Goal: Task Accomplishment & Management: Complete application form

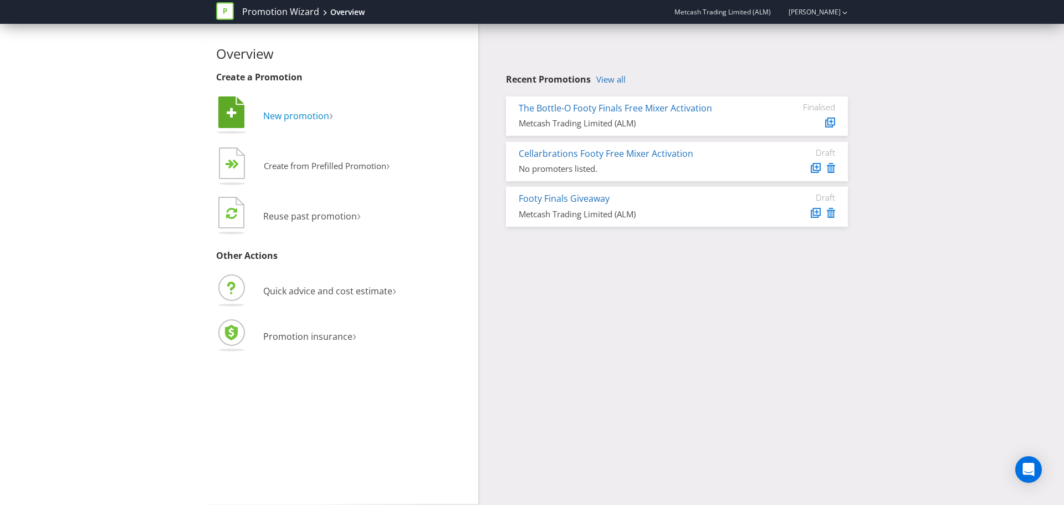
click at [308, 121] on span "New promotion" at bounding box center [296, 116] width 66 height 12
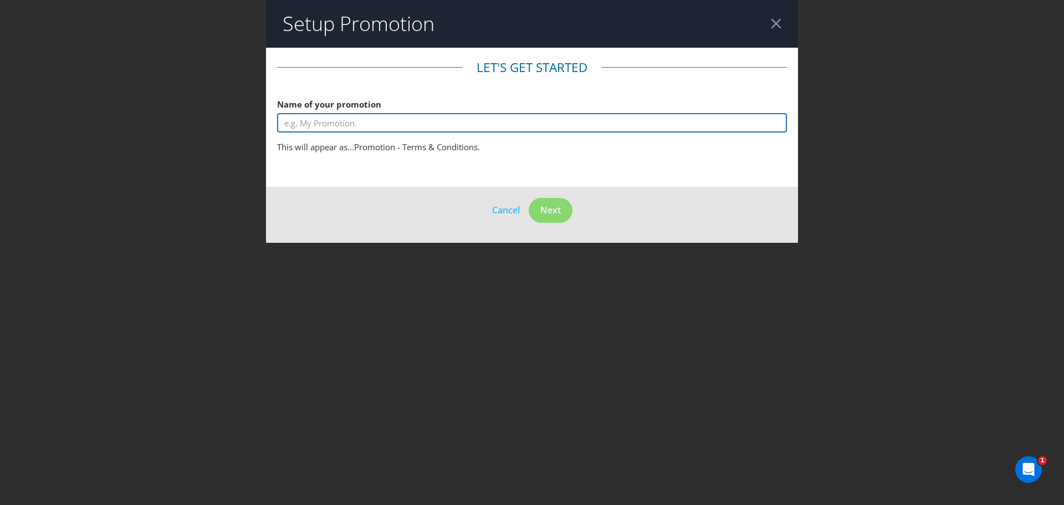
click at [346, 126] on input "text" at bounding box center [532, 122] width 510 height 19
click at [316, 124] on input "text" at bounding box center [532, 122] width 510 height 19
type input "Cellarbrations Footy Free Mixer Activation"
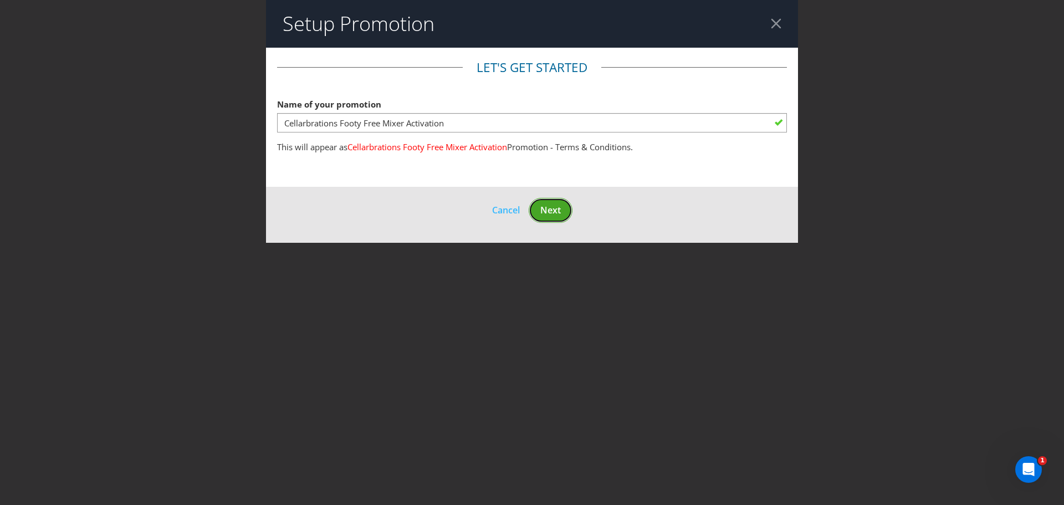
click at [556, 220] on button "Next" at bounding box center [551, 210] width 44 height 25
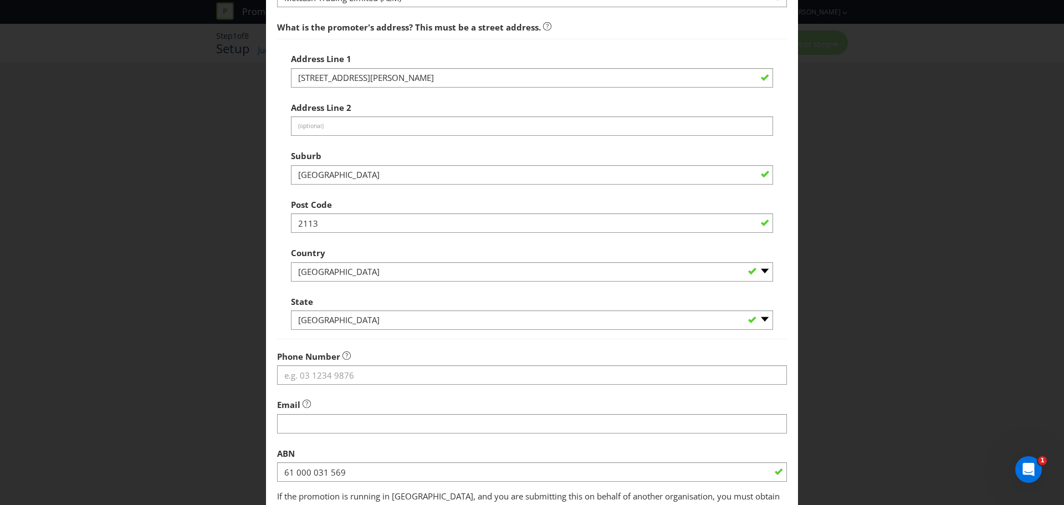
scroll to position [218, 0]
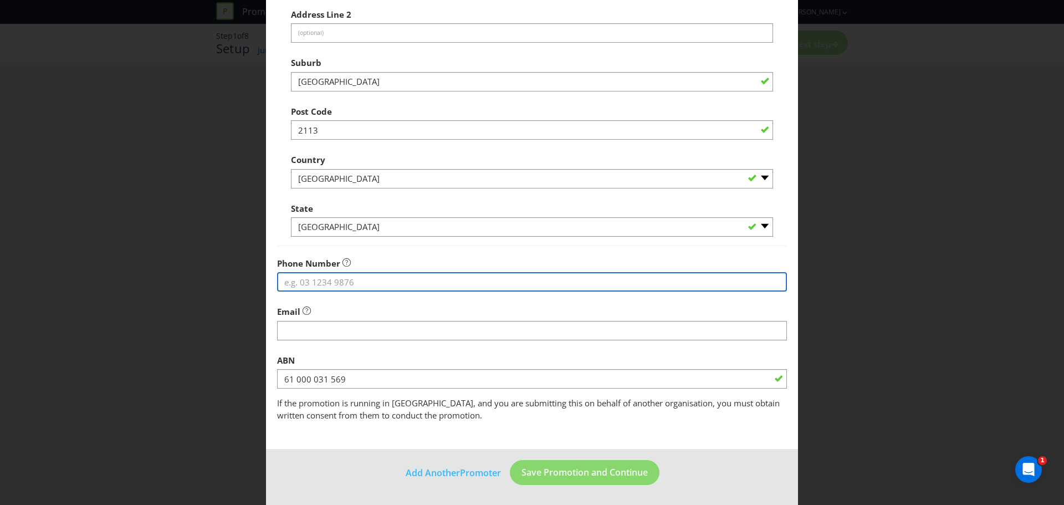
click at [285, 277] on input "tel" at bounding box center [532, 281] width 510 height 19
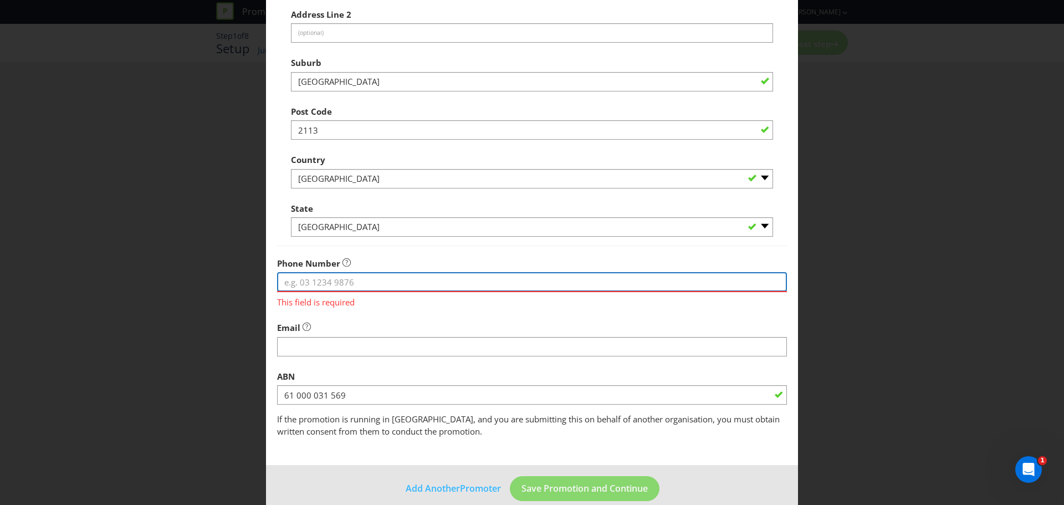
paste input "61 2 9741 3000"
click at [295, 283] on input "61 2 9741 3000" at bounding box center [532, 281] width 510 height 19
type input "0297413000"
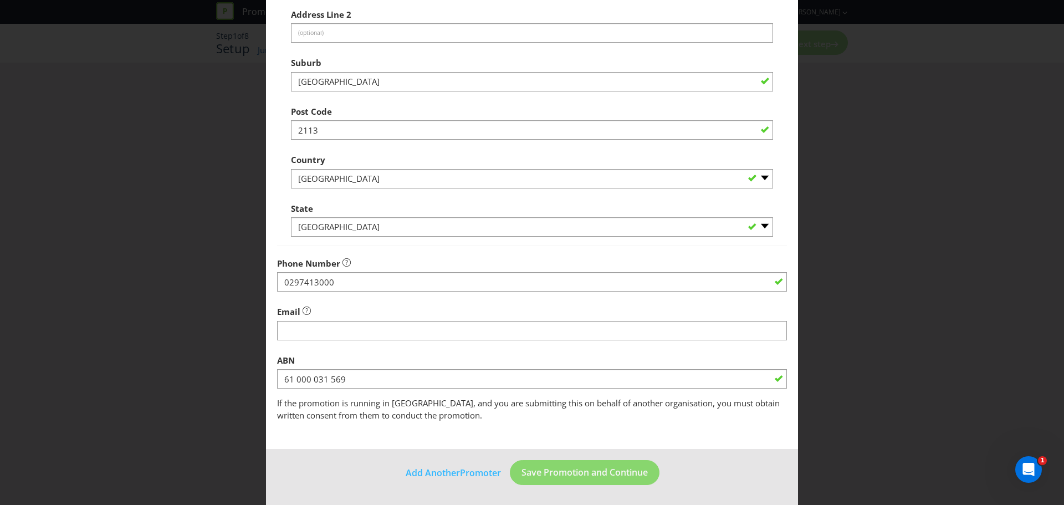
click at [327, 335] on div "Email" at bounding box center [532, 320] width 510 height 40
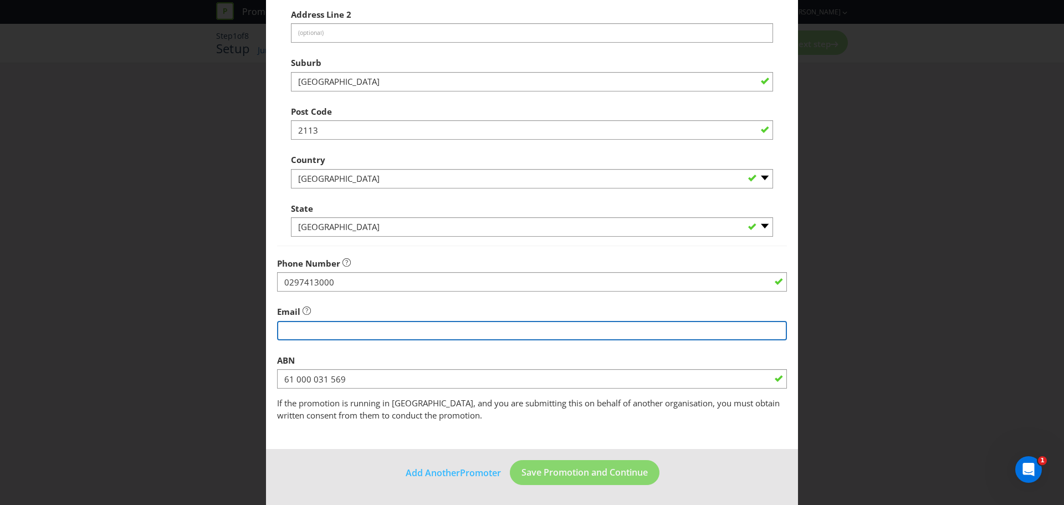
click at [327, 335] on input "string" at bounding box center [532, 330] width 510 height 19
type input "[PERSON_NAME][EMAIL_ADDRESS][PERSON_NAME][DOMAIN_NAME]"
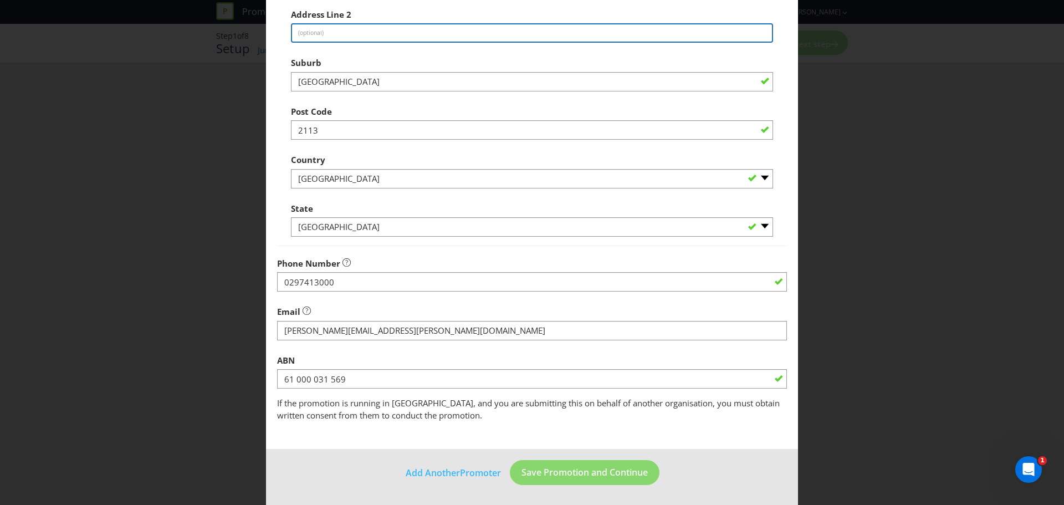
type input "[PERSON_NAME] Drive"
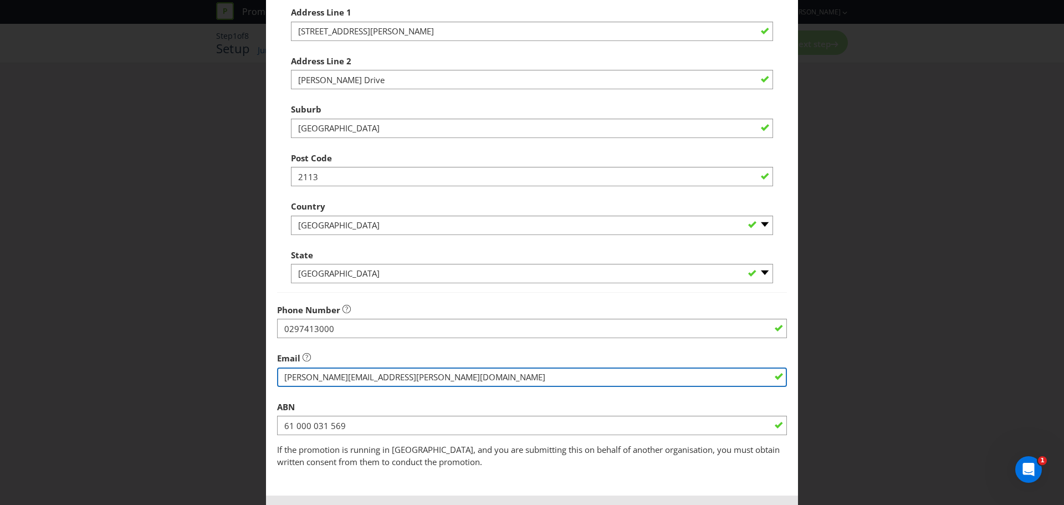
scroll to position [171, 0]
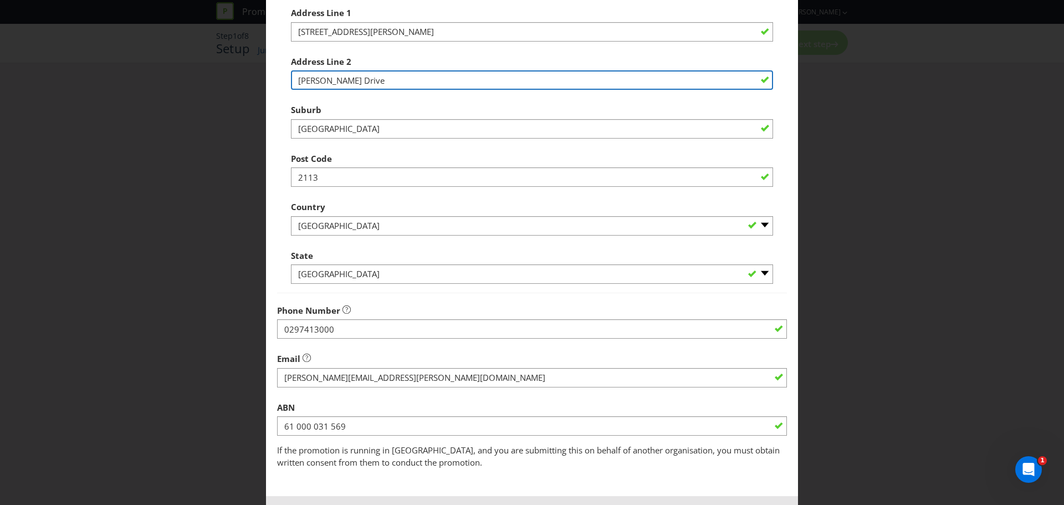
click at [367, 78] on input "[PERSON_NAME] Drive" at bounding box center [532, 79] width 482 height 19
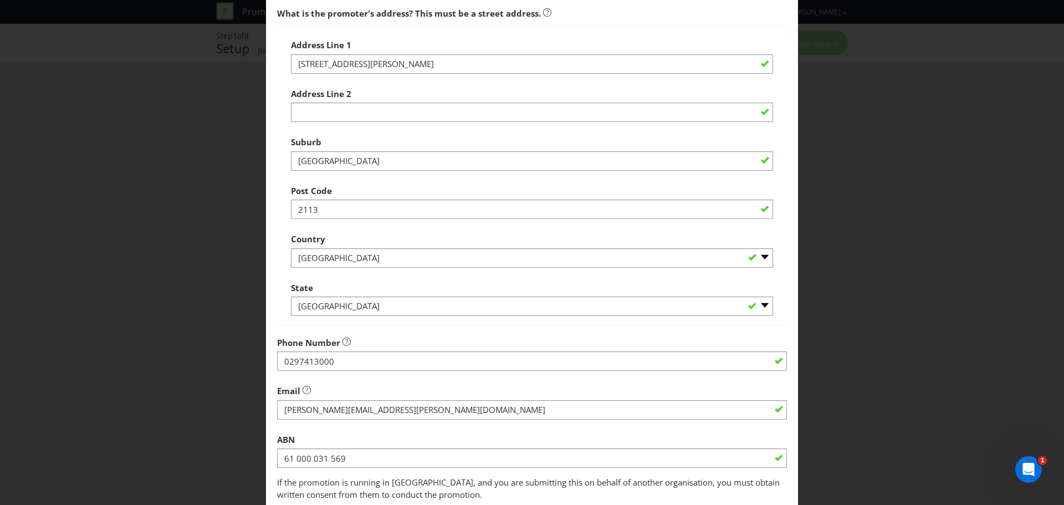
click at [408, 95] on div "Address Line 2" at bounding box center [532, 103] width 482 height 40
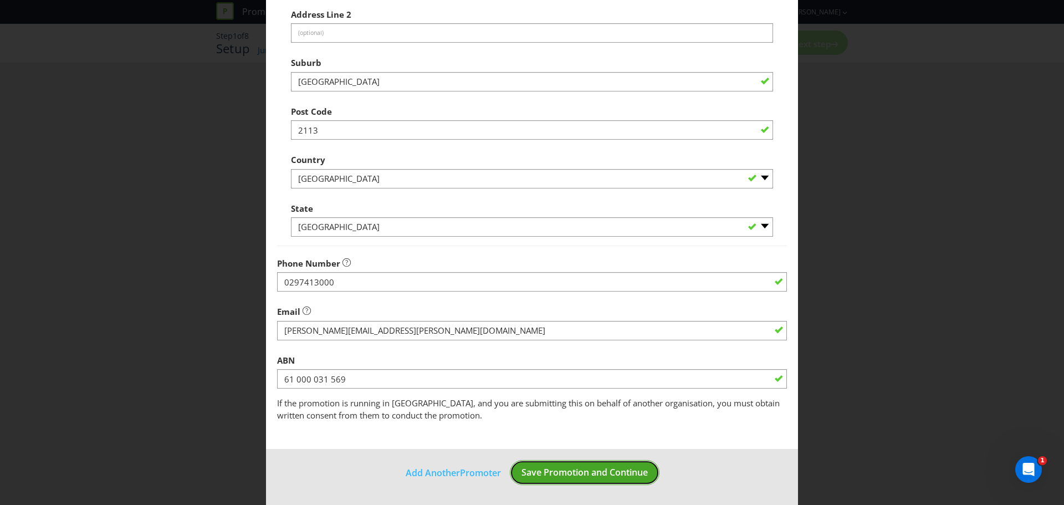
click at [562, 477] on span "Save Promotion and Continue" at bounding box center [584, 472] width 126 height 12
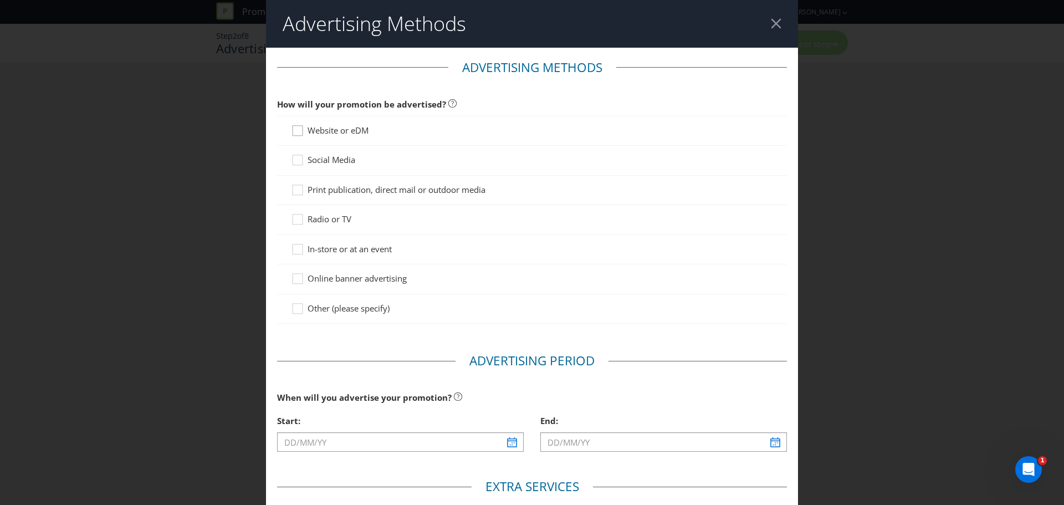
click at [296, 132] on icon at bounding box center [299, 133] width 17 height 17
click at [0, 0] on input "Website or eDM" at bounding box center [0, 0] width 0 height 0
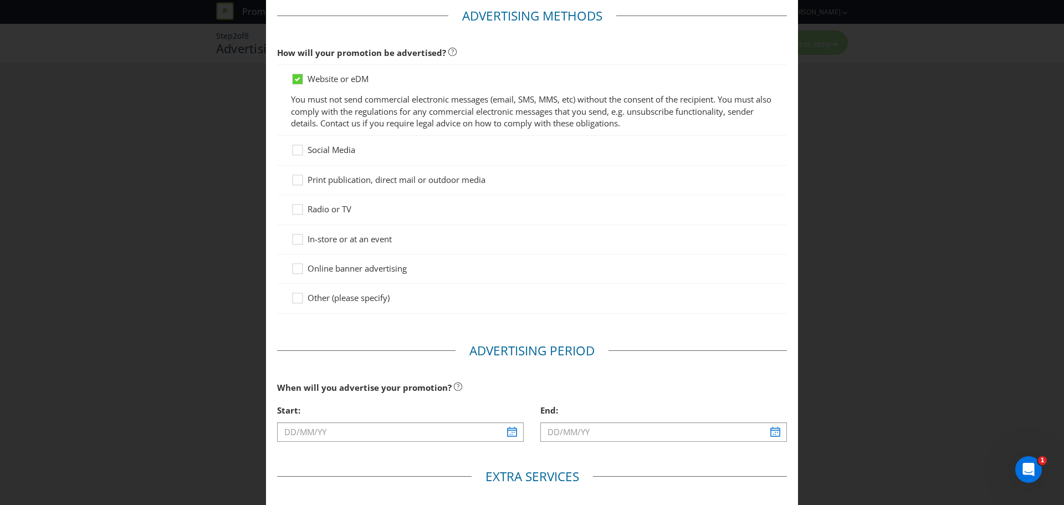
scroll to position [263, 0]
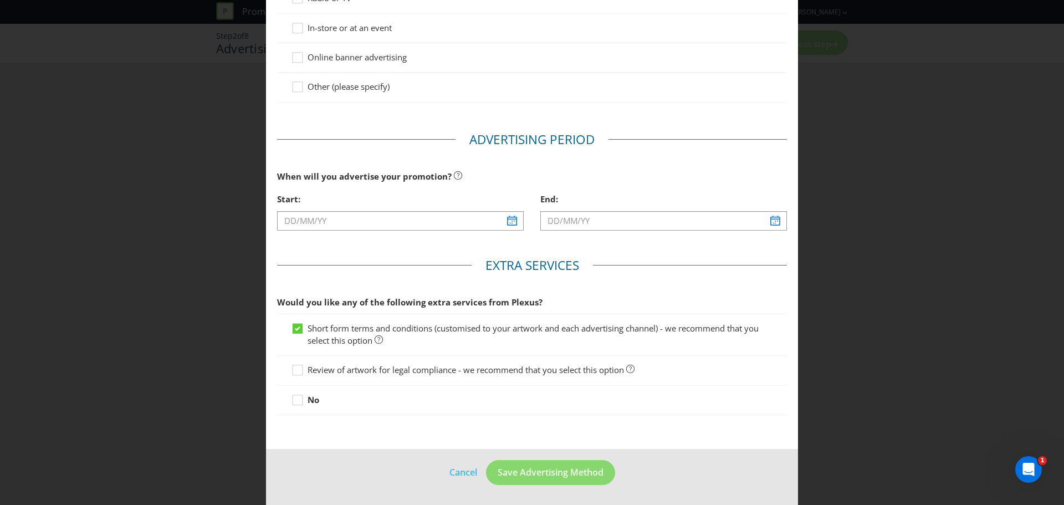
click at [472, 258] on legend "Extra Services" at bounding box center [532, 266] width 121 height 18
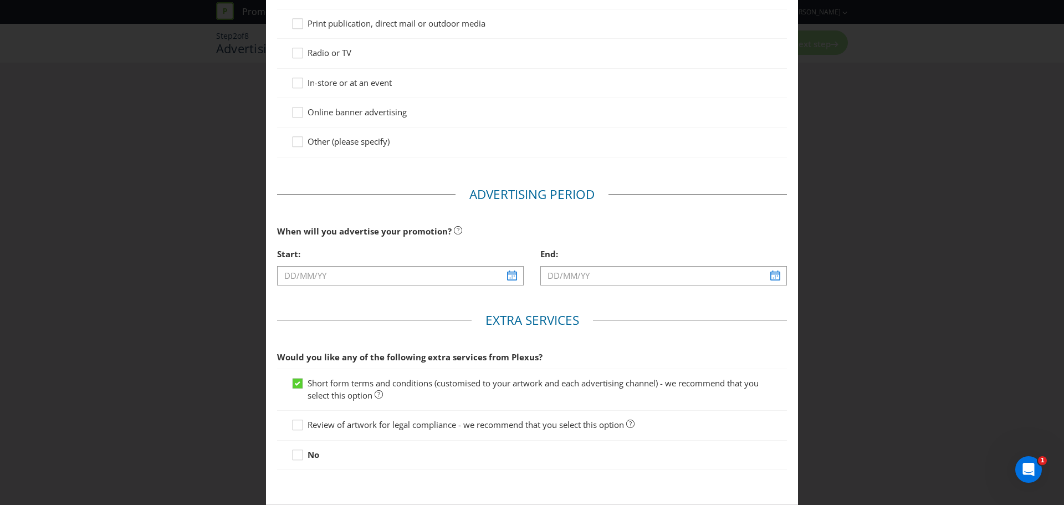
scroll to position [199, 0]
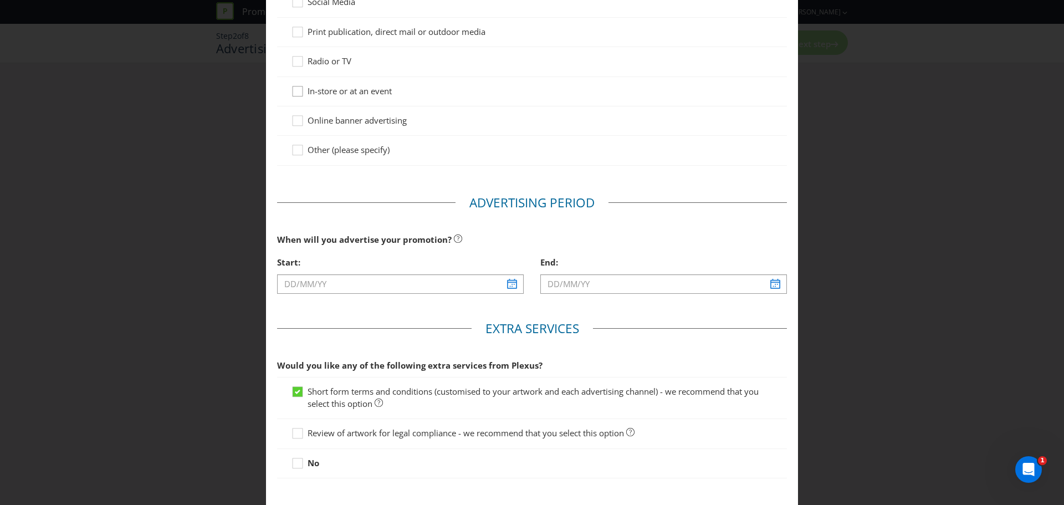
click at [294, 93] on icon at bounding box center [299, 93] width 17 height 17
click at [0, 0] on input "In-store or at an event" at bounding box center [0, 0] width 0 height 0
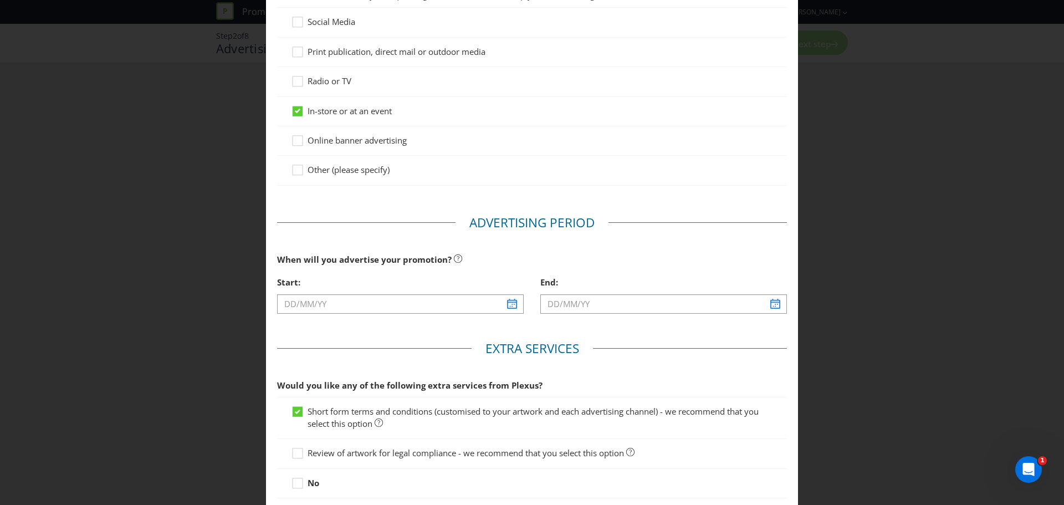
scroll to position [263, 0]
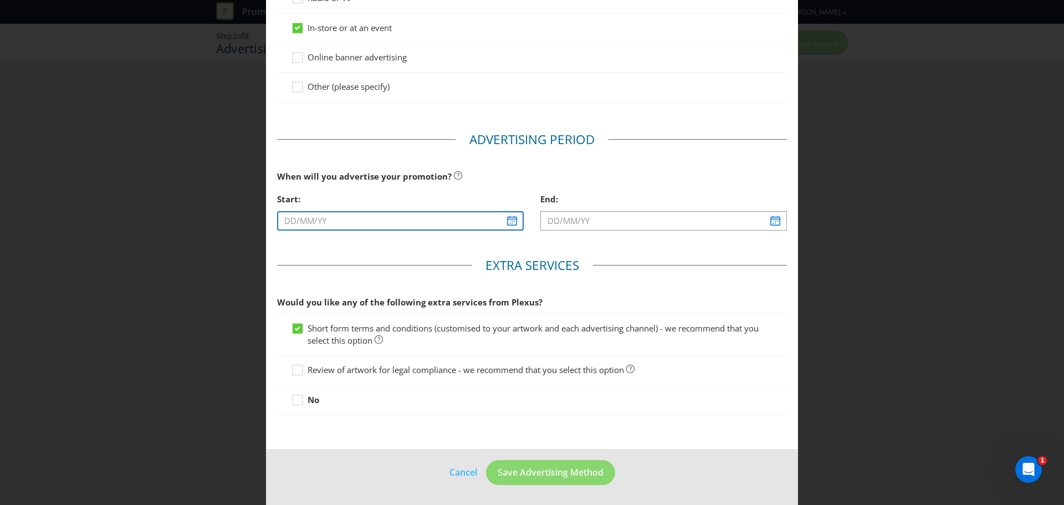
click at [511, 219] on input "text" at bounding box center [400, 220] width 247 height 19
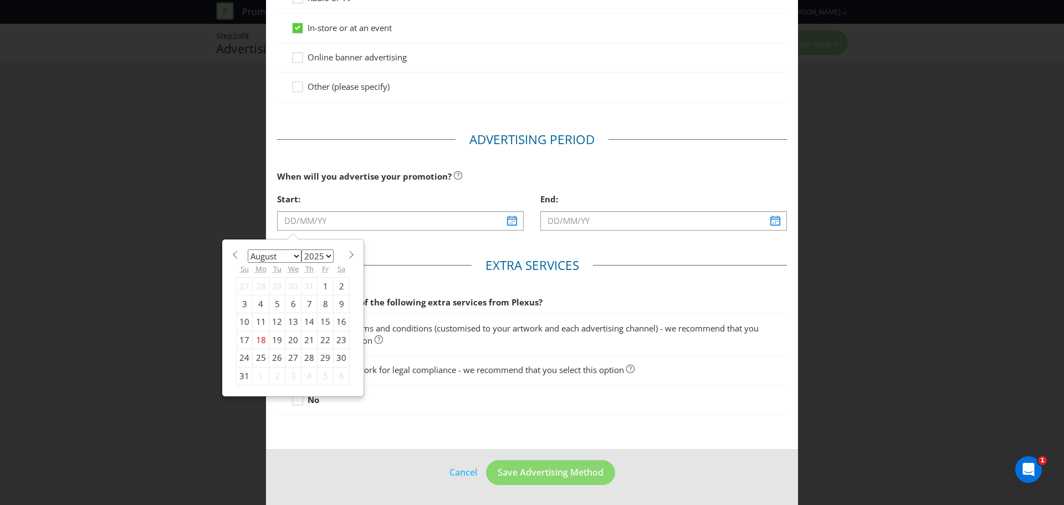
click at [295, 249] on select "January February March April May June July August September October November De…" at bounding box center [275, 255] width 54 height 13
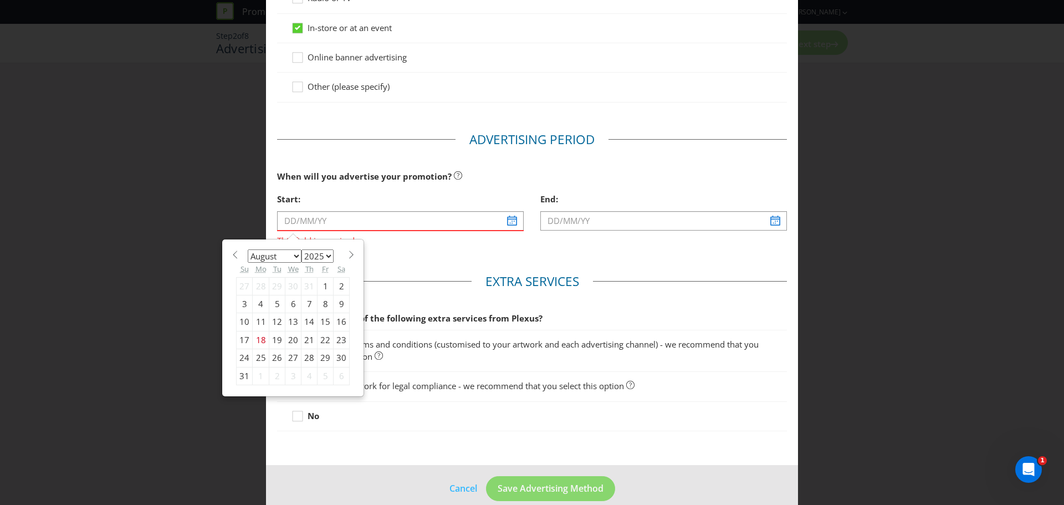
select select "8"
click at [248, 249] on select "January February March April May June July August September October November De…" at bounding box center [275, 255] width 54 height 13
click at [260, 346] on div "22" at bounding box center [261, 340] width 17 height 18
type input "[DATE]"
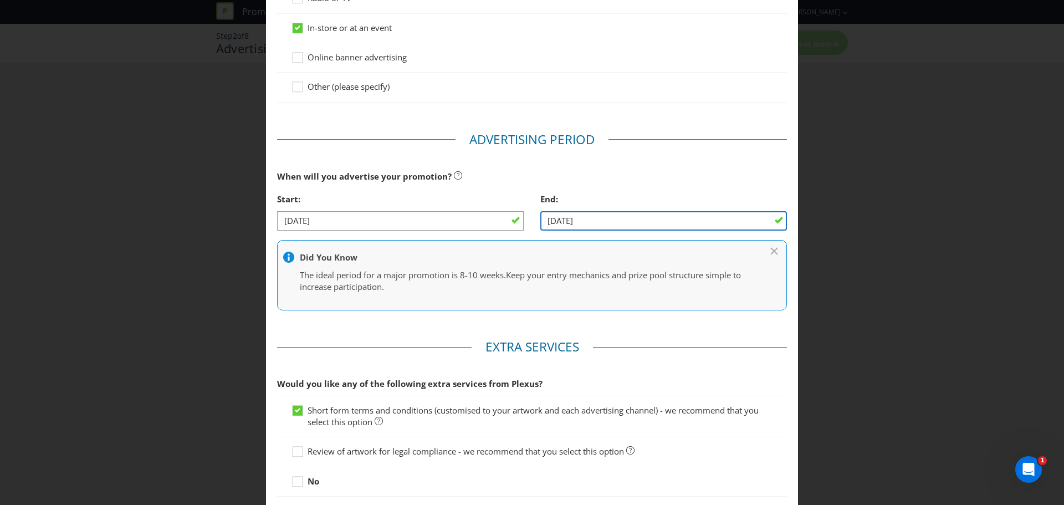
click at [628, 221] on input "[DATE]" at bounding box center [663, 220] width 247 height 19
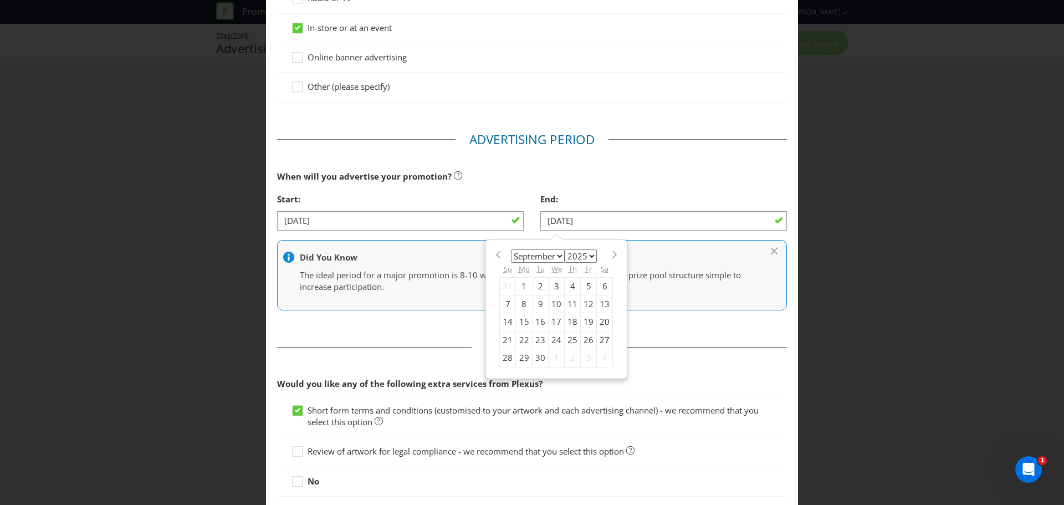
click at [610, 255] on span at bounding box center [614, 254] width 8 height 8
select select "9"
click at [503, 302] on div "5" at bounding box center [508, 304] width 16 height 18
type input "[DATE]"
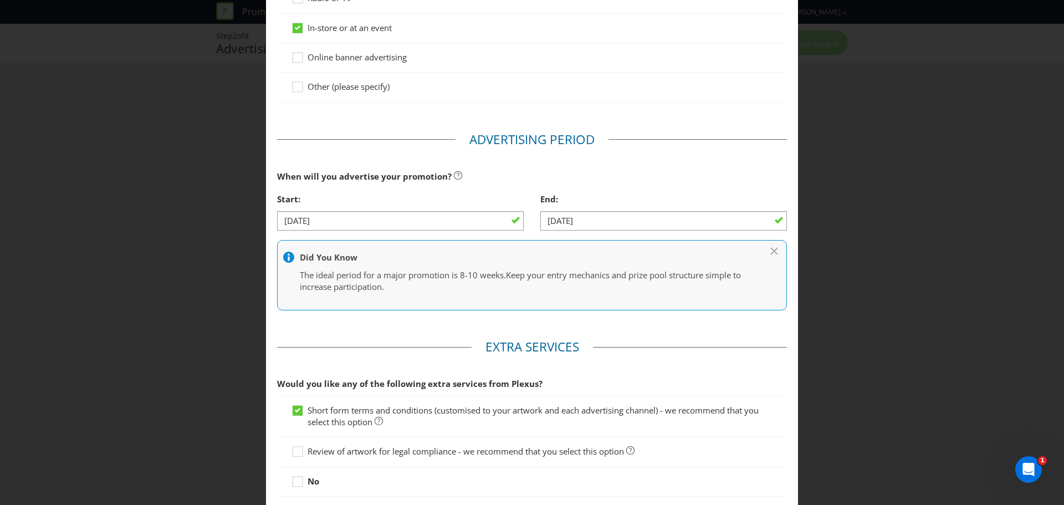
click at [532, 313] on fieldset "Advertising Period When will you advertise your promotion? Start: [DATE] End: […" at bounding box center [532, 226] width 510 height 191
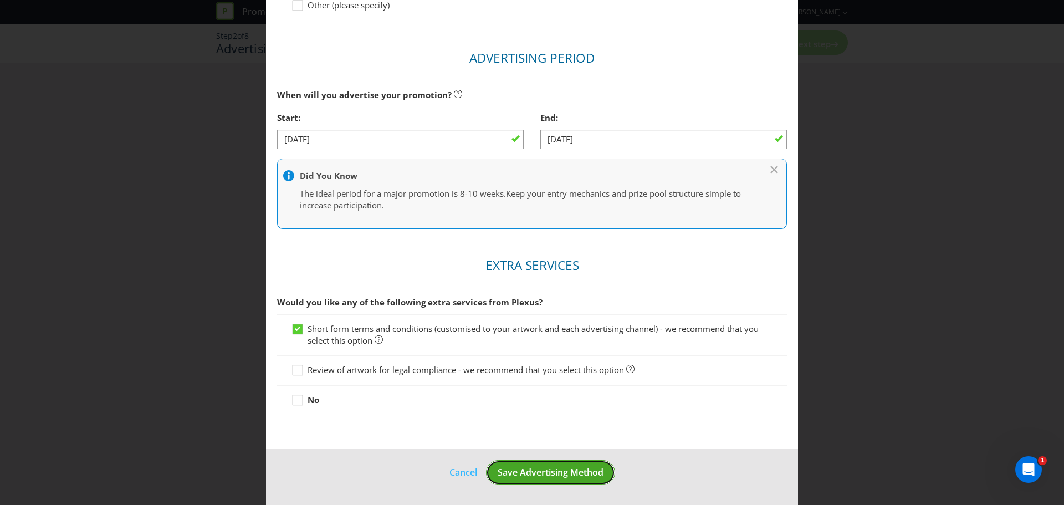
click at [552, 474] on span "Save Advertising Method" at bounding box center [551, 472] width 106 height 12
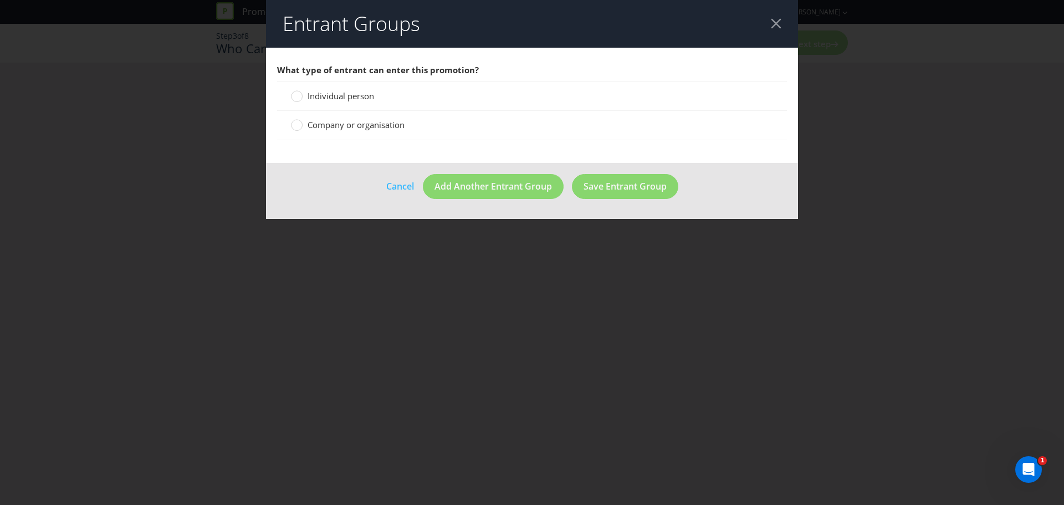
click at [340, 92] on span "Individual person" at bounding box center [341, 95] width 66 height 11
click at [0, 0] on input "Individual person" at bounding box center [0, 0] width 0 height 0
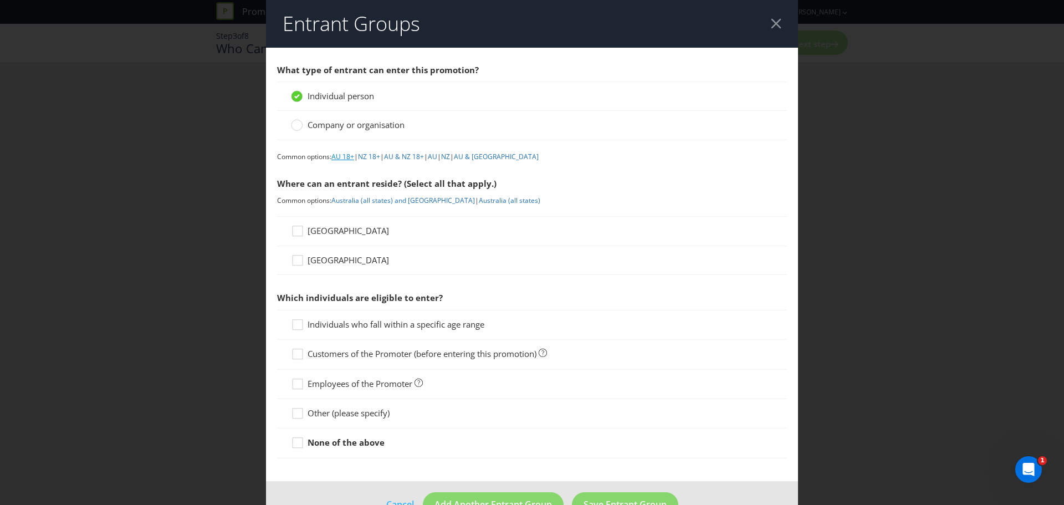
click at [343, 160] on link "AU 18+" at bounding box center [342, 156] width 23 height 9
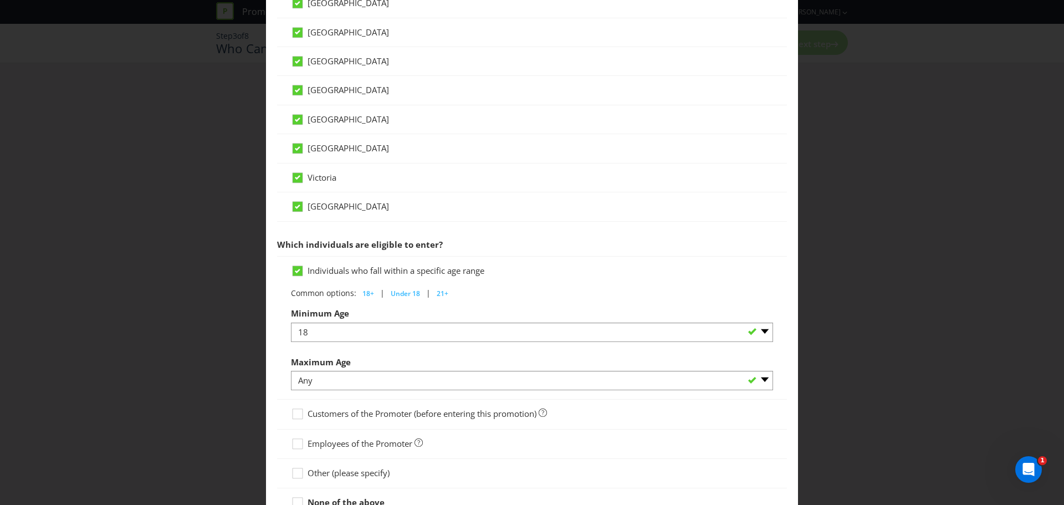
scroll to position [442, 0]
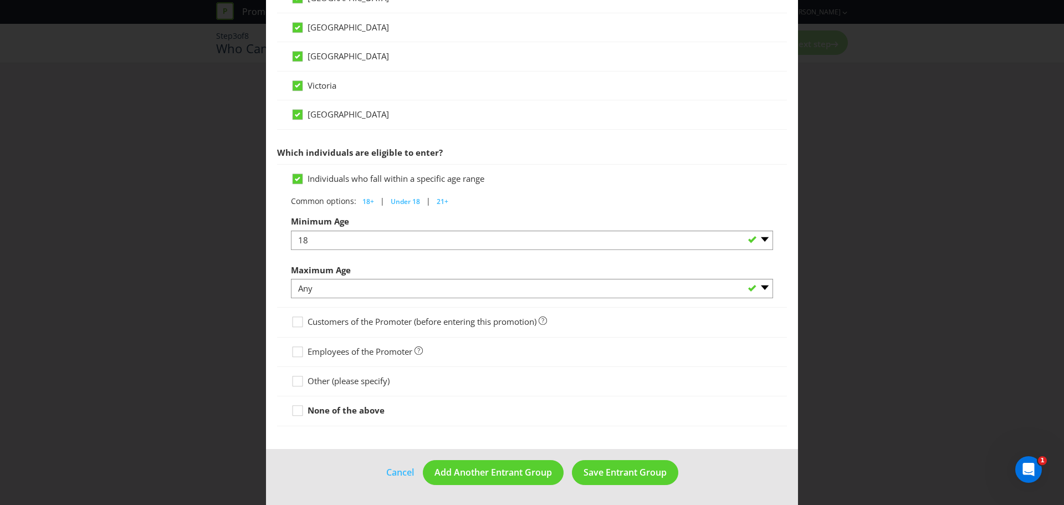
click at [366, 319] on span "Customers of the Promoter (before entering this promotion)" at bounding box center [422, 321] width 229 height 11
click at [0, 0] on input "Customers of the Promoter (before entering this promotion)" at bounding box center [0, 0] width 0 height 0
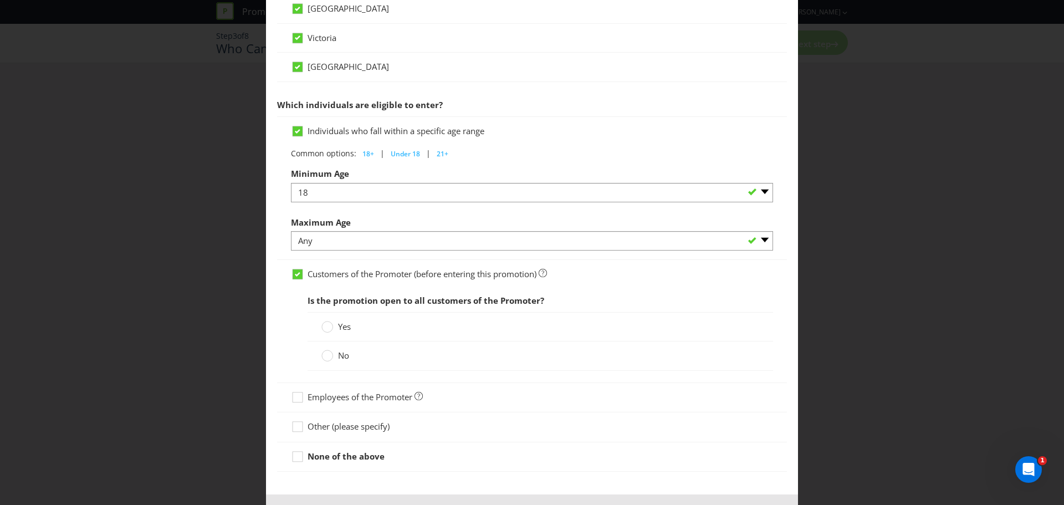
scroll to position [492, 0]
click at [332, 326] on label "Yes" at bounding box center [337, 325] width 32 height 12
click at [0, 0] on input "Yes" at bounding box center [0, 0] width 0 height 0
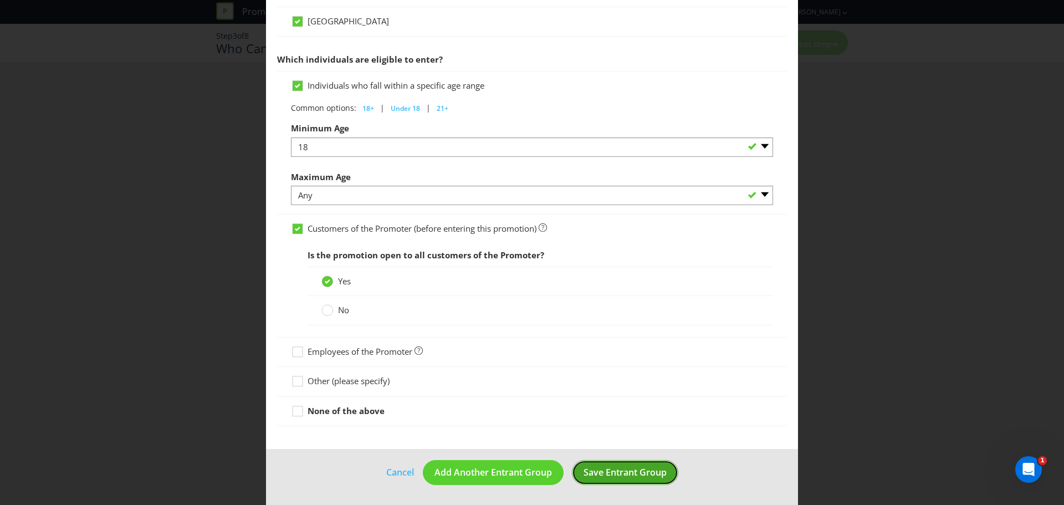
click at [633, 476] on span "Save Entrant Group" at bounding box center [624, 472] width 83 height 12
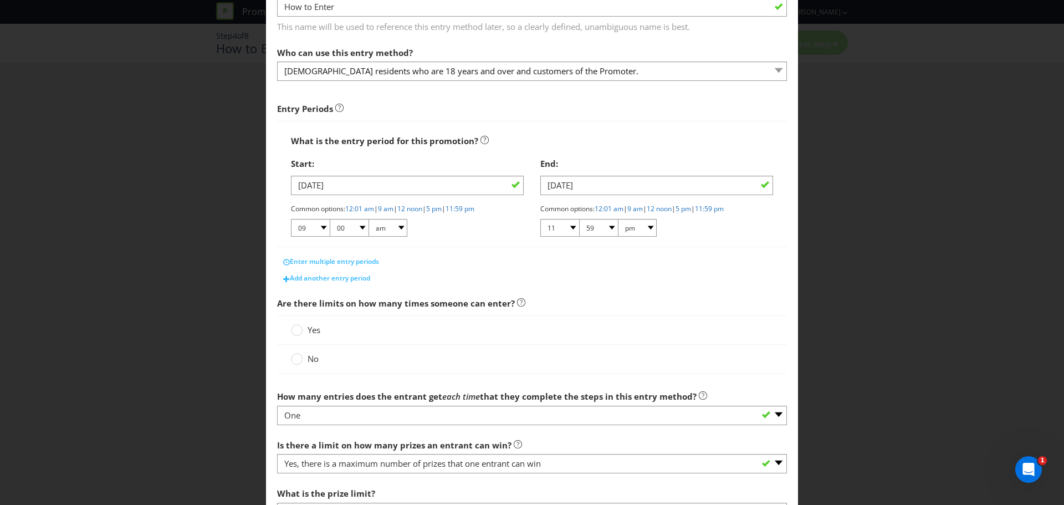
scroll to position [82, 0]
click at [310, 355] on span "No" at bounding box center [313, 357] width 11 height 11
click at [0, 0] on input "No" at bounding box center [0, 0] width 0 height 0
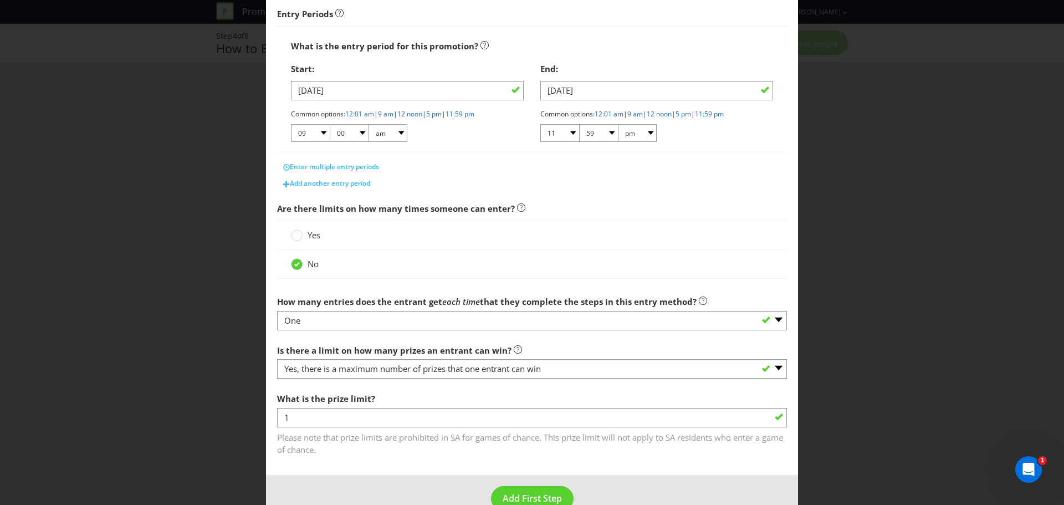
scroll to position [191, 0]
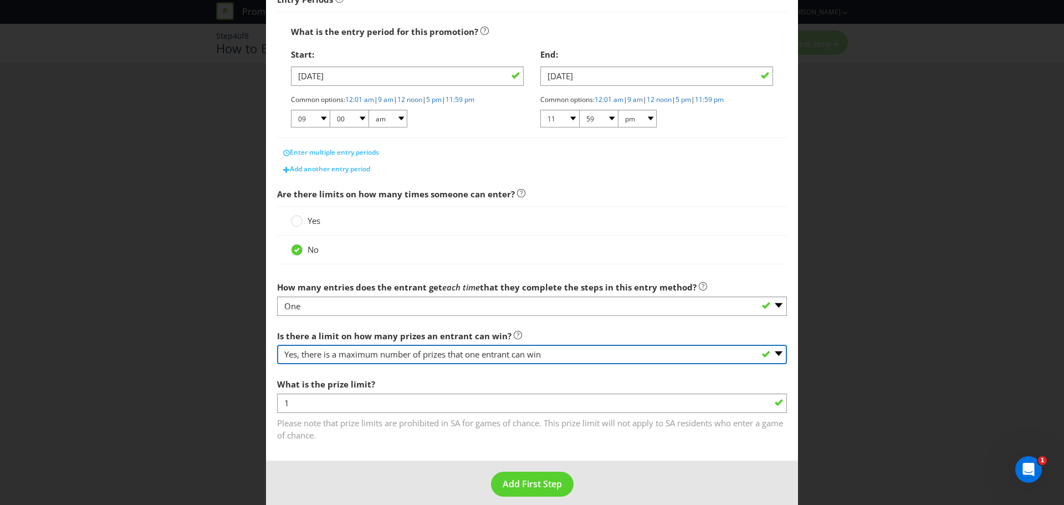
click at [455, 356] on select "-- Please select -- Yes, there is a maximum number of prizes that one entrant c…" at bounding box center [532, 354] width 510 height 19
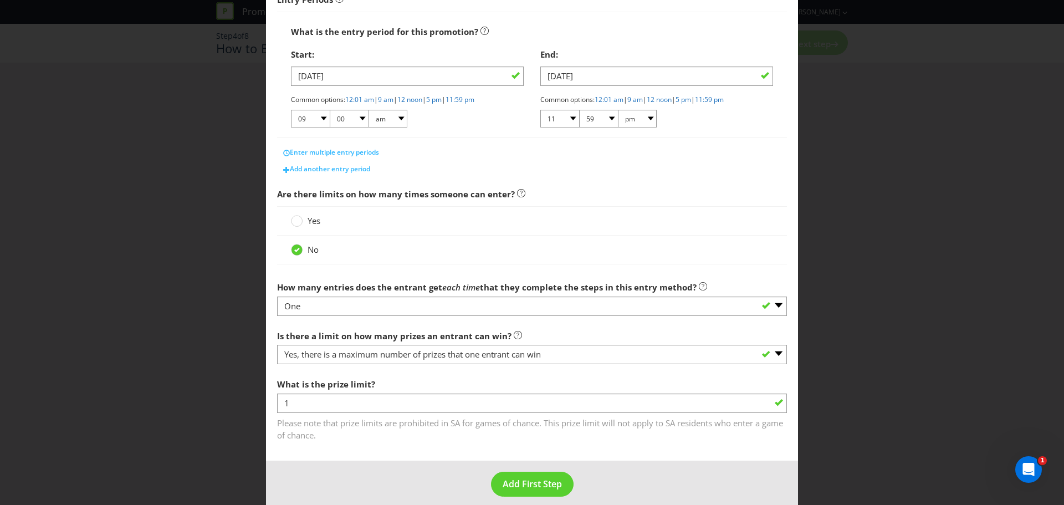
click at [512, 329] on label "Is there a limit on how many prizes an entrant can win?" at bounding box center [399, 333] width 245 height 17
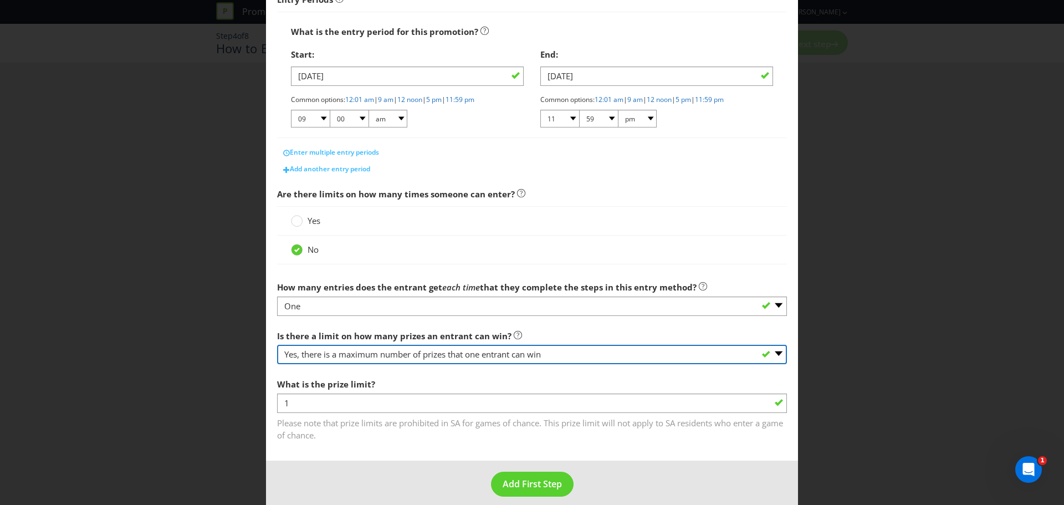
click at [463, 355] on select "-- Please select -- Yes, there is a maximum number of prizes that one entrant c…" at bounding box center [532, 354] width 510 height 19
select select "UNLIMITED"
click at [277, 364] on select "-- Please select -- Yes, there is a maximum number of prizes that one entrant c…" at bounding box center [532, 354] width 510 height 19
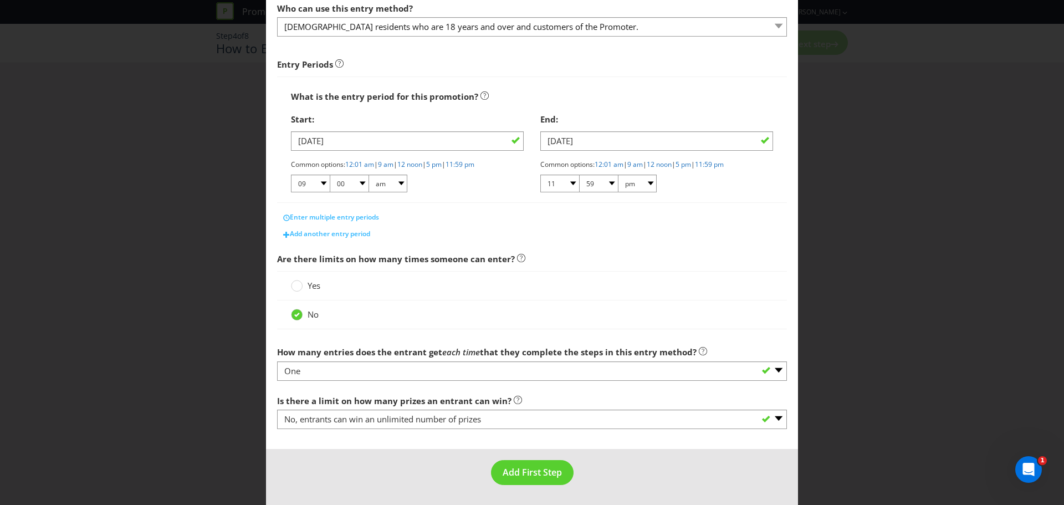
click at [431, 437] on main "What is the name of this entry method? How to Enter This name will be used to r…" at bounding box center [532, 186] width 532 height 528
click at [516, 468] on span "Add First Step" at bounding box center [532, 472] width 59 height 12
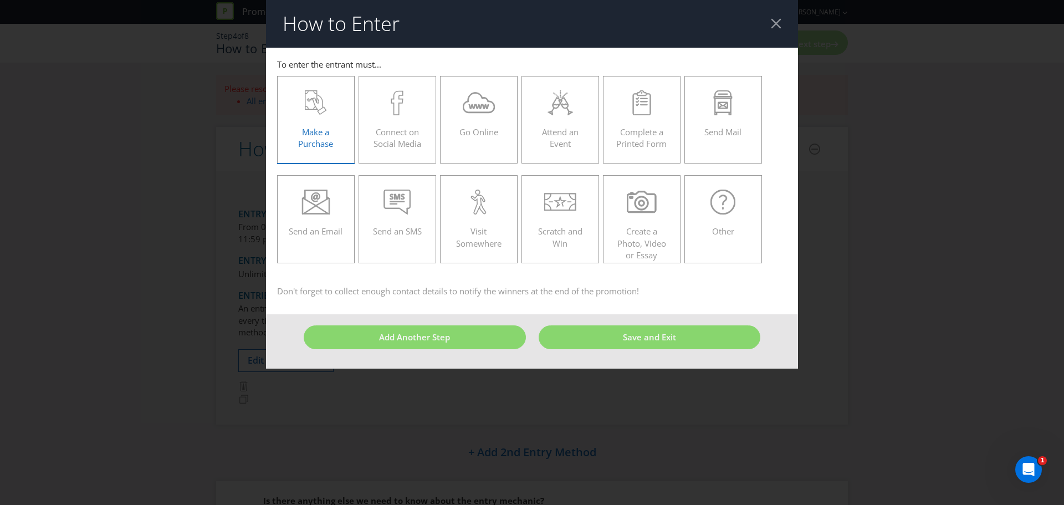
click at [318, 105] on icon at bounding box center [316, 102] width 22 height 25
click at [0, 0] on input "Make a Purchase" at bounding box center [0, 0] width 0 height 0
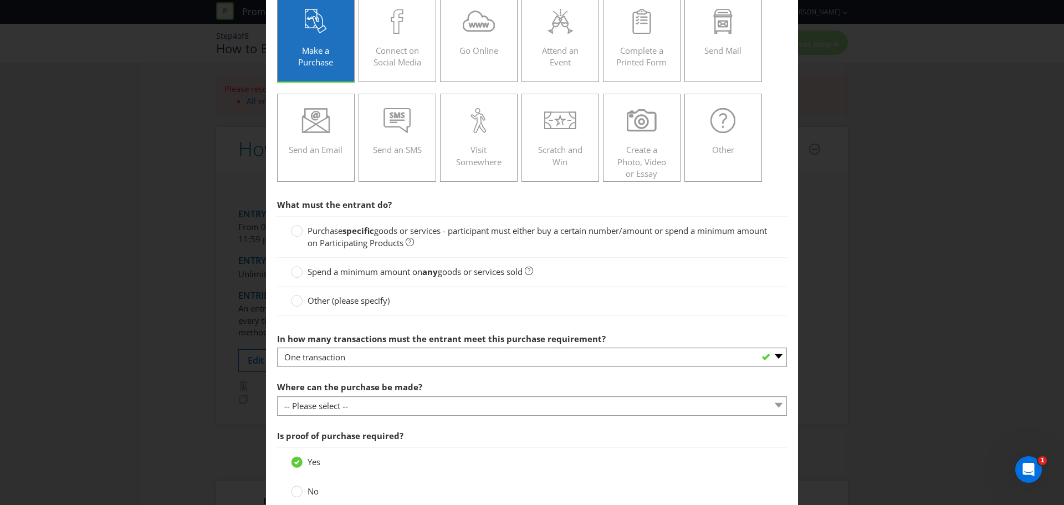
scroll to position [84, 0]
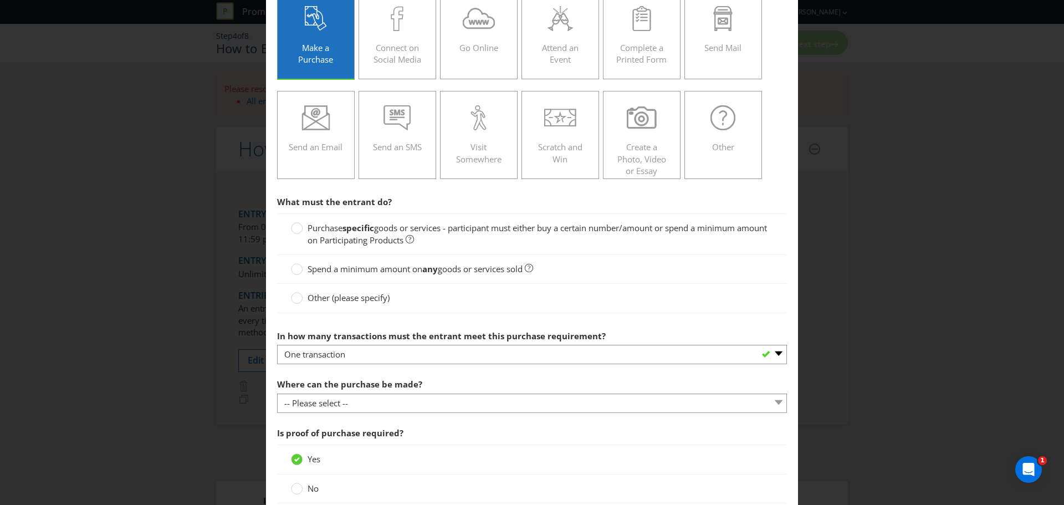
click at [327, 232] on span "Purchase" at bounding box center [325, 227] width 35 height 11
click at [0, 0] on input "Purchase specific goods or services - participant must either buy a certain num…" at bounding box center [0, 0] width 0 height 0
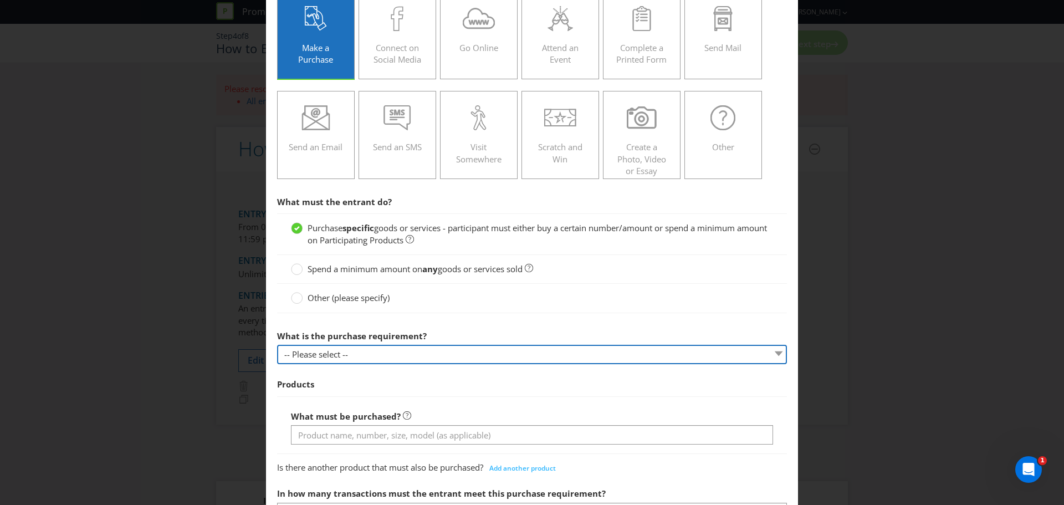
click at [408, 353] on select "-- Please select -- Buy a certain number of these products or services Spend a …" at bounding box center [532, 354] width 510 height 19
select select "MINIMUM_QUANTITY"
click at [277, 345] on select "-- Please select -- Buy a certain number of these products or services Spend a …" at bounding box center [532, 354] width 510 height 19
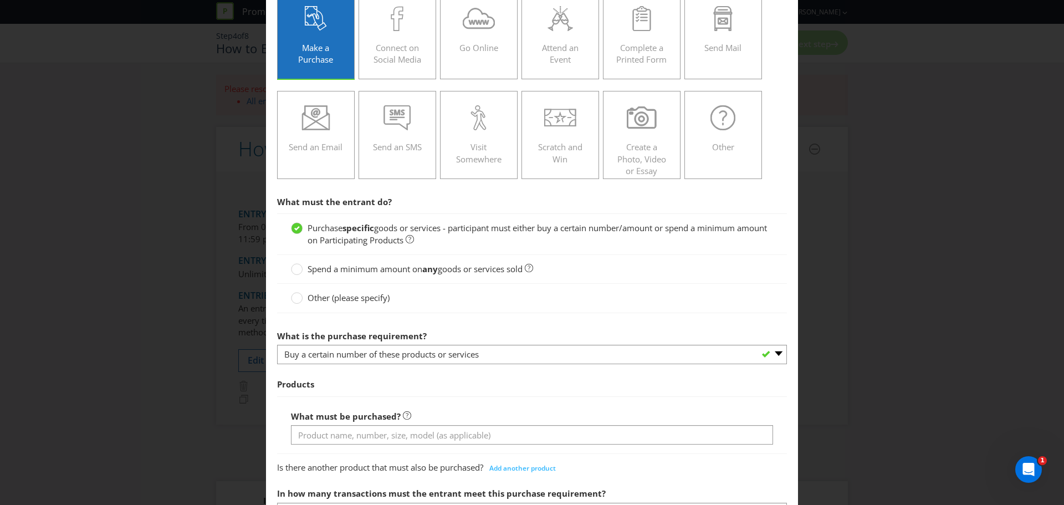
click at [414, 392] on span "Products" at bounding box center [532, 384] width 510 height 23
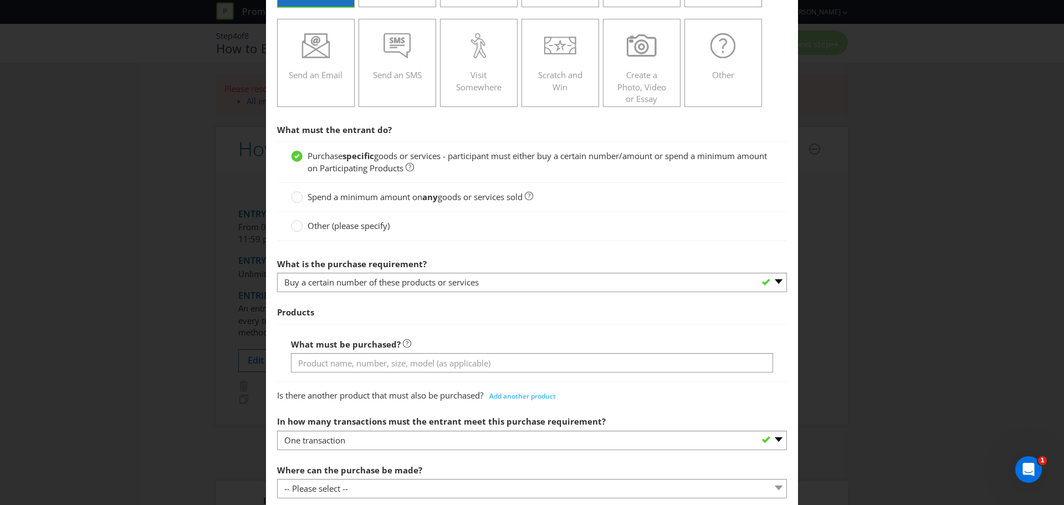
scroll to position [158, 0]
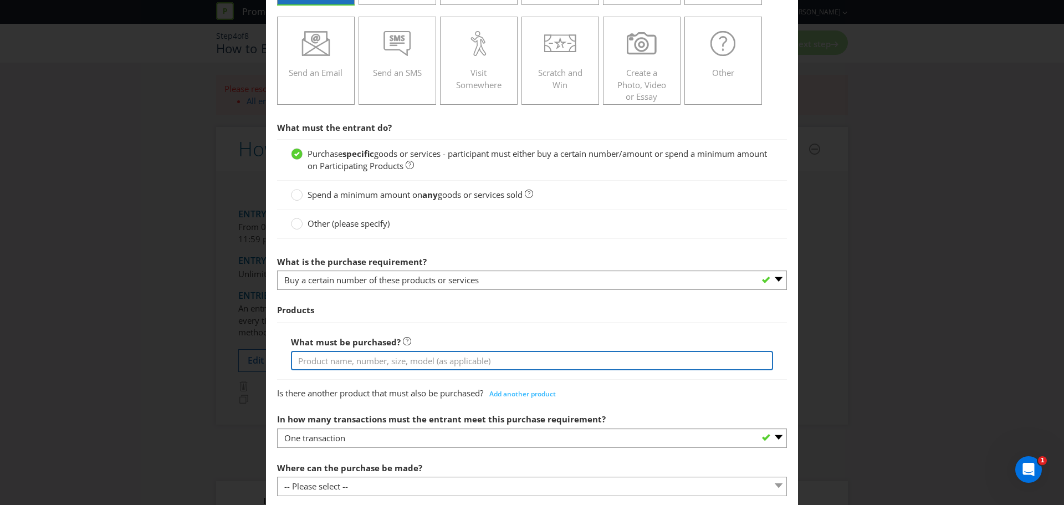
click at [360, 362] on input "text" at bounding box center [532, 360] width 482 height 19
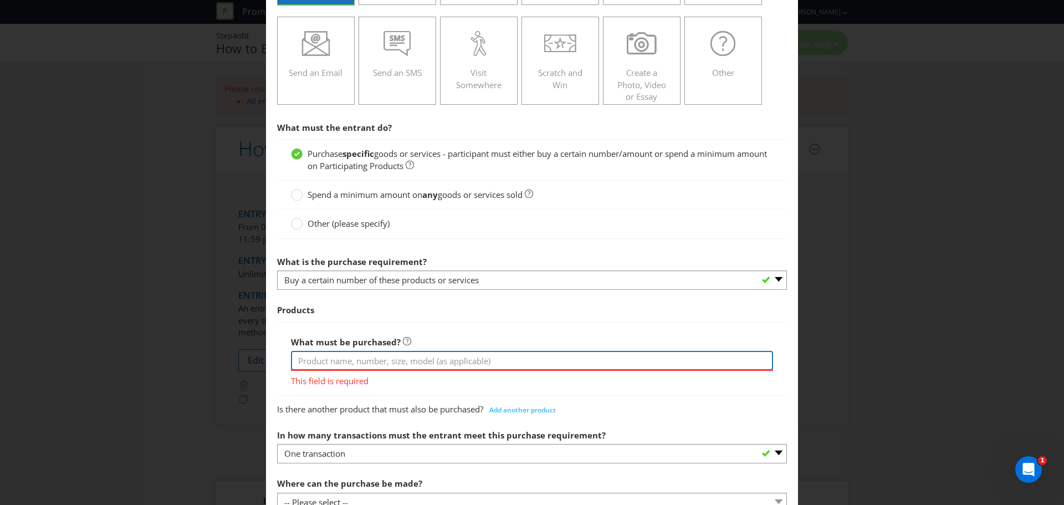
click at [434, 354] on input "text" at bounding box center [532, 360] width 482 height 19
type input "j"
click at [370, 360] on input "[PERSON_NAME] While 1L, [PERSON_NAME] 700mL, Espolon Tequila [PERSON_NAME] 700mL" at bounding box center [532, 360] width 482 height 19
click at [467, 359] on input "[PERSON_NAME] While 1L or [PERSON_NAME] 700mL, Espolon Tequila [PERSON_NAME] 70…" at bounding box center [532, 360] width 482 height 19
click at [605, 356] on input "[PERSON_NAME] While 1L or [PERSON_NAME] 700mL or Espolon Tequila [PERSON_NAME] …" at bounding box center [532, 360] width 482 height 19
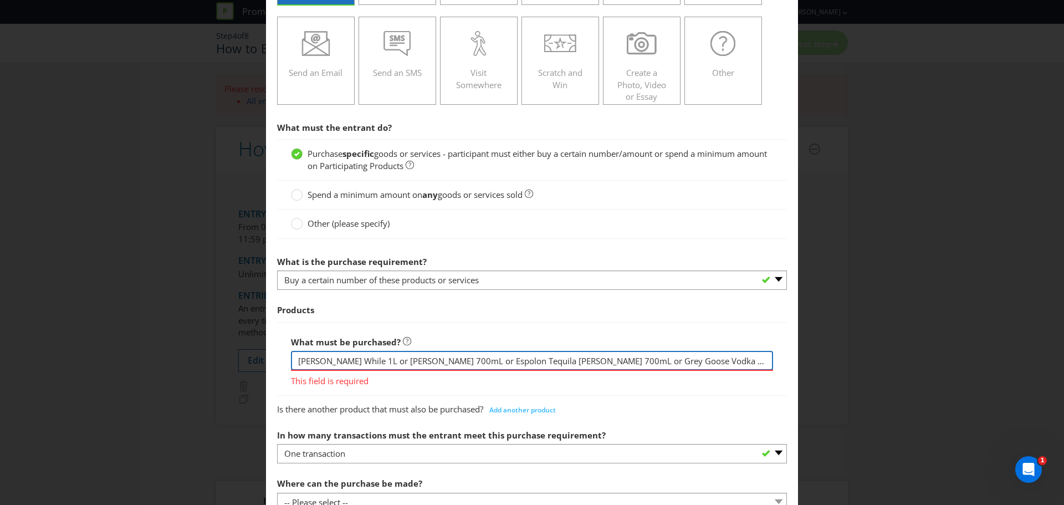
type input "[PERSON_NAME] While 1L or [PERSON_NAME] 700mL or Espolon Tequila [PERSON_NAME] …"
click at [658, 393] on div "Products What must be purchased? [PERSON_NAME] While 1L or [PERSON_NAME] 700mL …" at bounding box center [532, 359] width 510 height 120
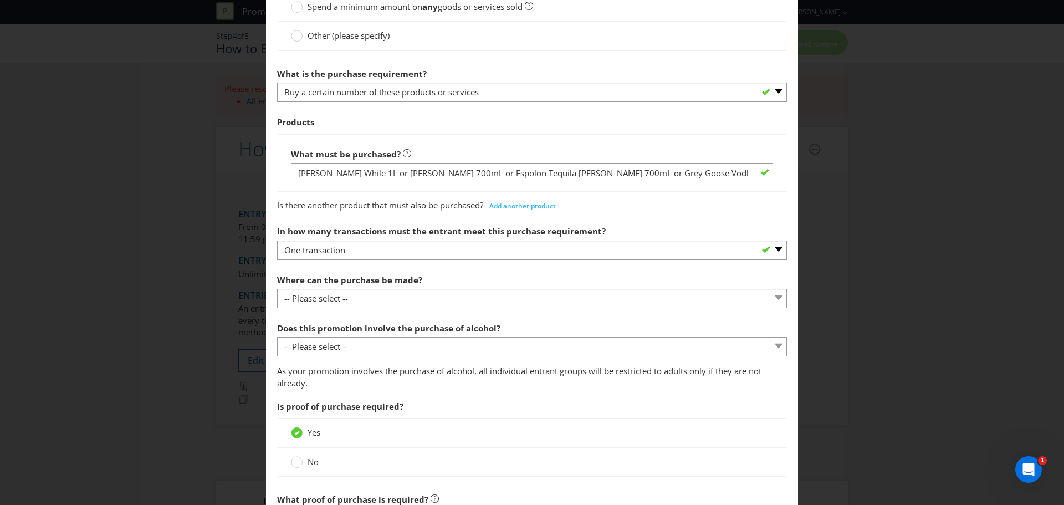
scroll to position [349, 0]
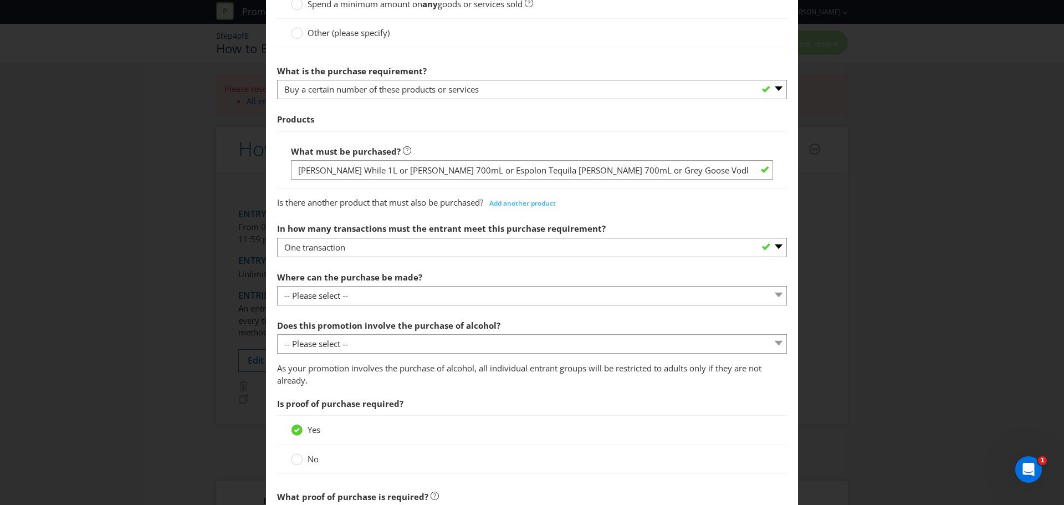
click at [511, 272] on div "Where can the purchase be made? -- Please select -- Any stores displaying promo…" at bounding box center [532, 286] width 510 height 40
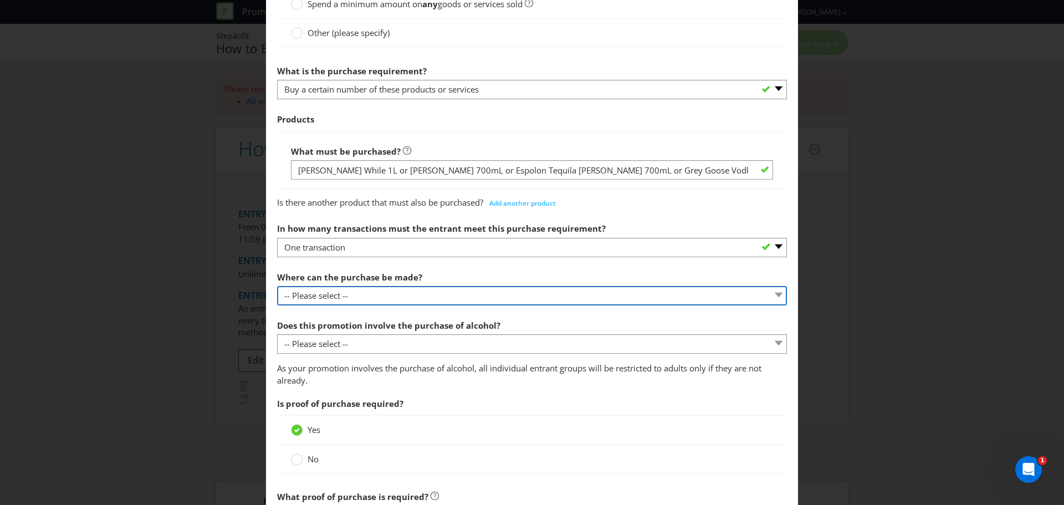
click at [432, 292] on select "-- Please select -- Any stores displaying promotional material (including onlin…" at bounding box center [532, 295] width 510 height 19
select select "ANY_DISPLAYING_NOT_ONLINE"
click at [277, 286] on select "-- Please select -- Any stores displaying promotional material (including onlin…" at bounding box center [532, 295] width 510 height 19
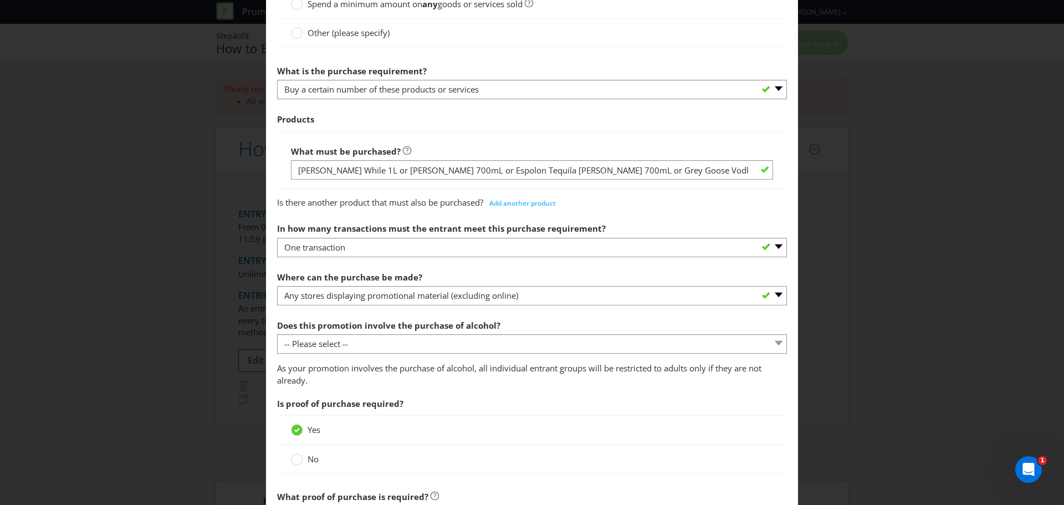
click at [431, 370] on p "As your promotion involves the purchase of alcohol, all individual entrant grou…" at bounding box center [532, 374] width 510 height 24
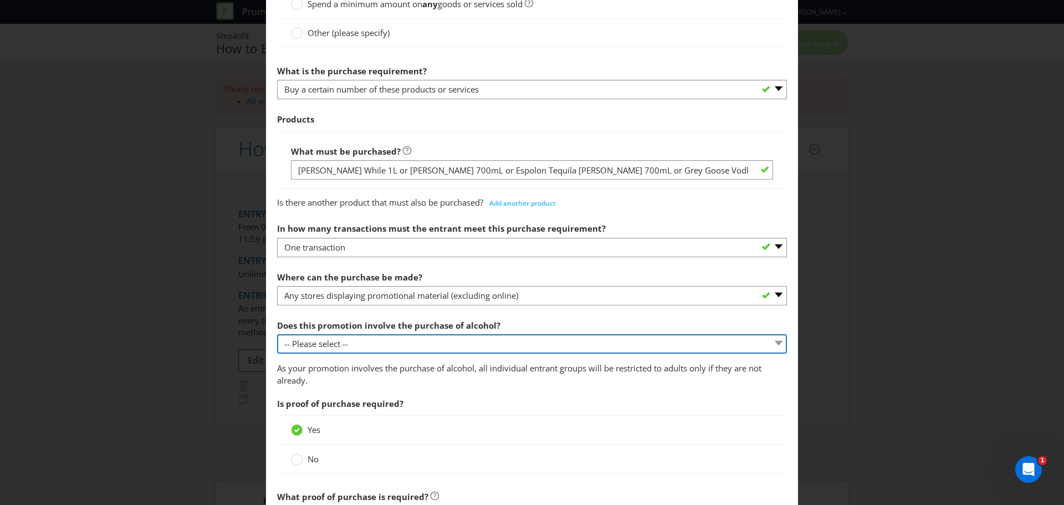
click at [398, 350] on select "-- Please select -- Yes, for on-premises consumption Yes, for off-premises cons…" at bounding box center [532, 343] width 510 height 19
select select "YES_OFF_PREMISES"
click at [277, 334] on select "-- Please select -- Yes, for on-premises consumption Yes, for off-premises cons…" at bounding box center [532, 343] width 510 height 19
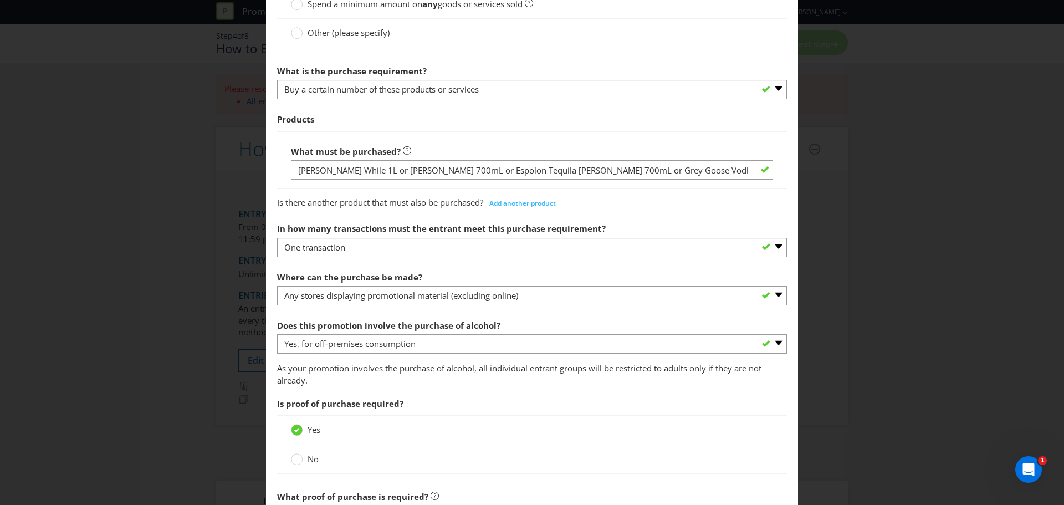
click at [465, 400] on span "Is proof of purchase required?" at bounding box center [532, 403] width 510 height 23
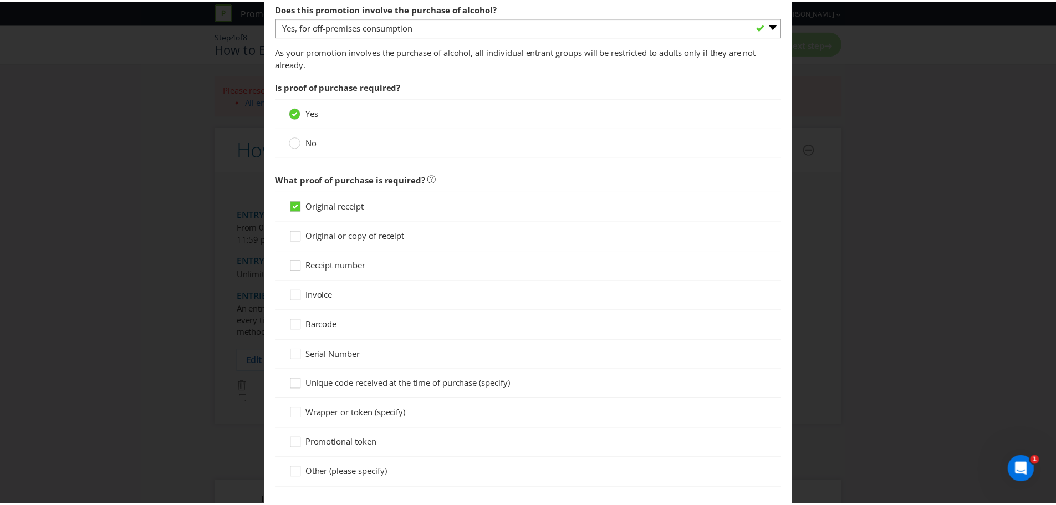
scroll to position [820, 0]
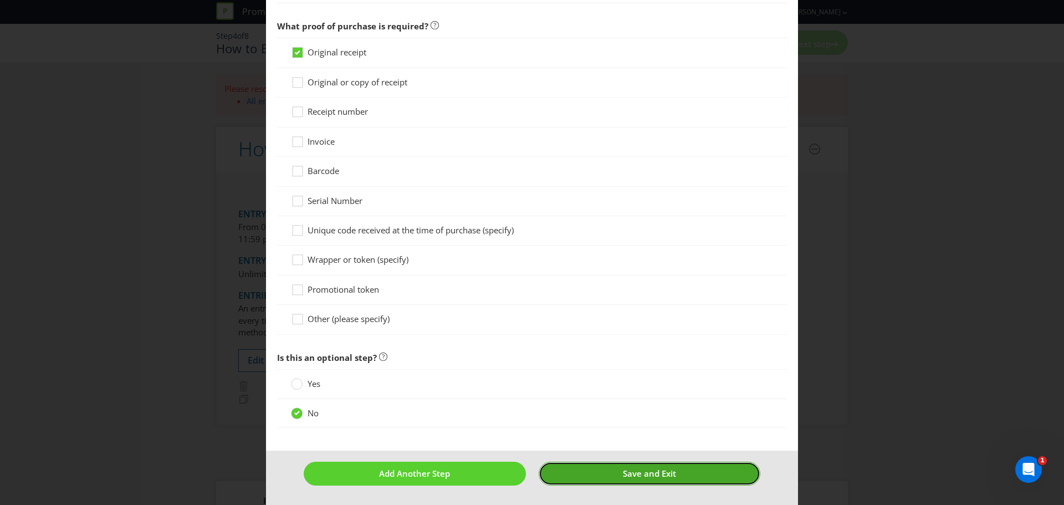
click at [659, 477] on span "Save and Exit" at bounding box center [649, 473] width 53 height 11
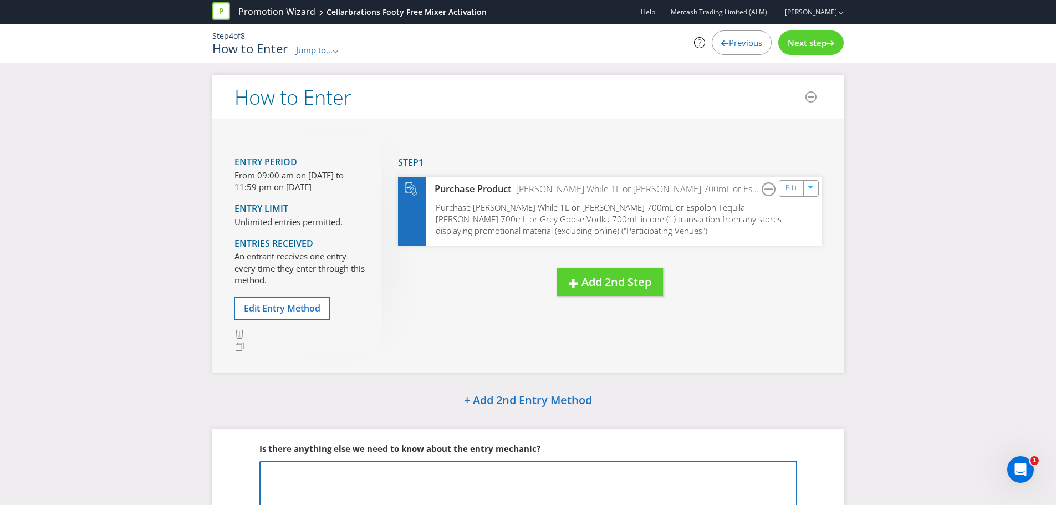
click at [659, 477] on textarea at bounding box center [527, 485] width 537 height 50
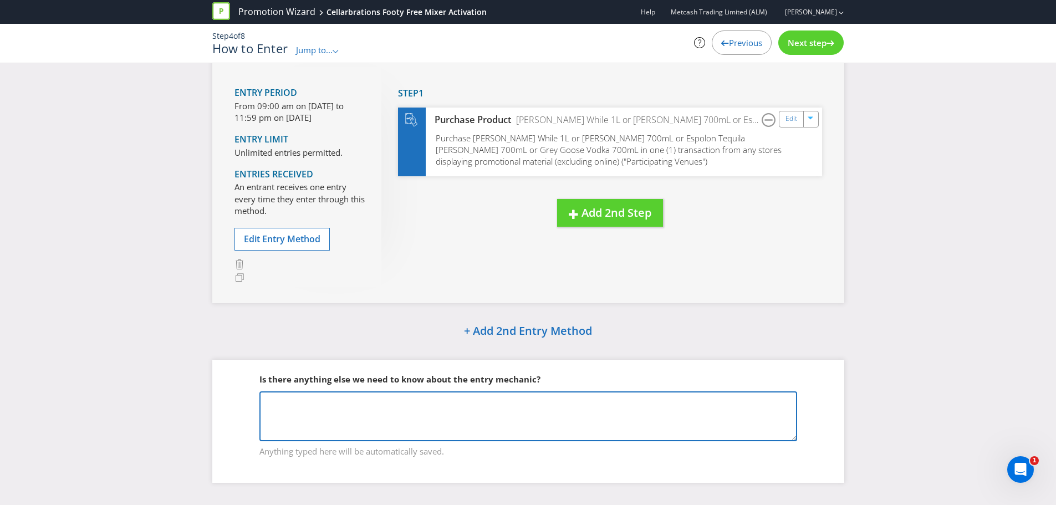
scroll to position [72, 0]
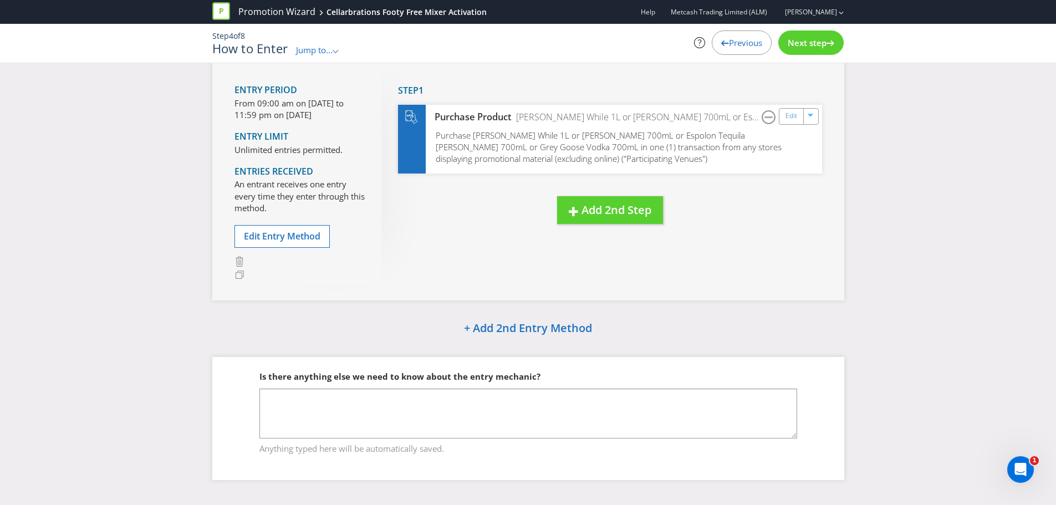
click at [747, 332] on div "+ Add 2nd Entry Method" at bounding box center [528, 329] width 632 height 24
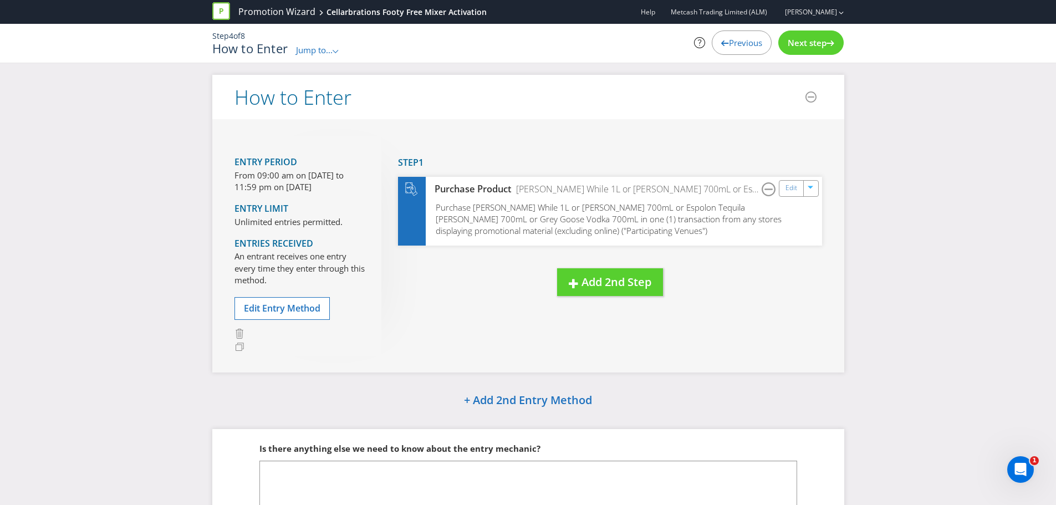
click at [806, 47] on span "Next step" at bounding box center [806, 42] width 39 height 11
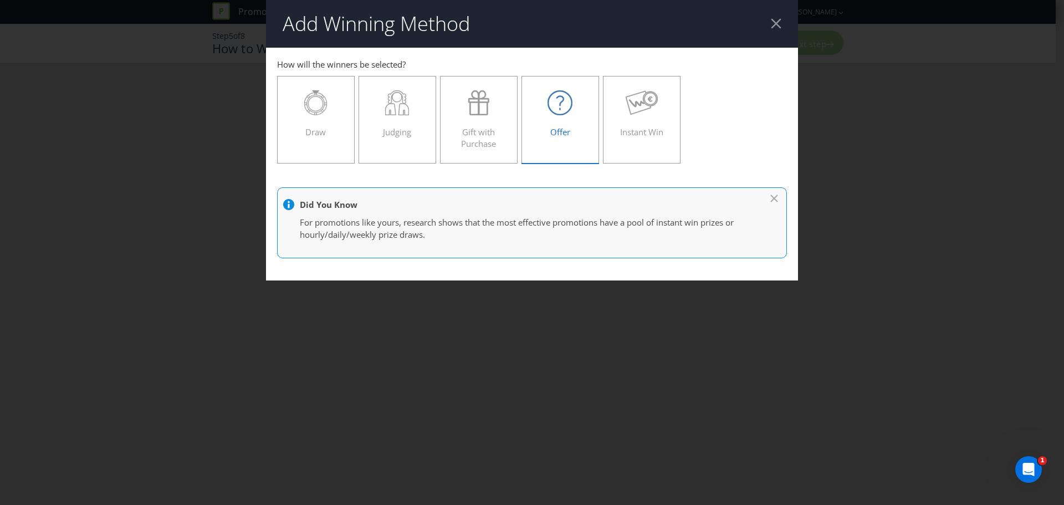
click at [522, 125] on label "Offer" at bounding box center [560, 120] width 78 height 88
click at [0, 0] on input "Offer" at bounding box center [0, 0] width 0 height 0
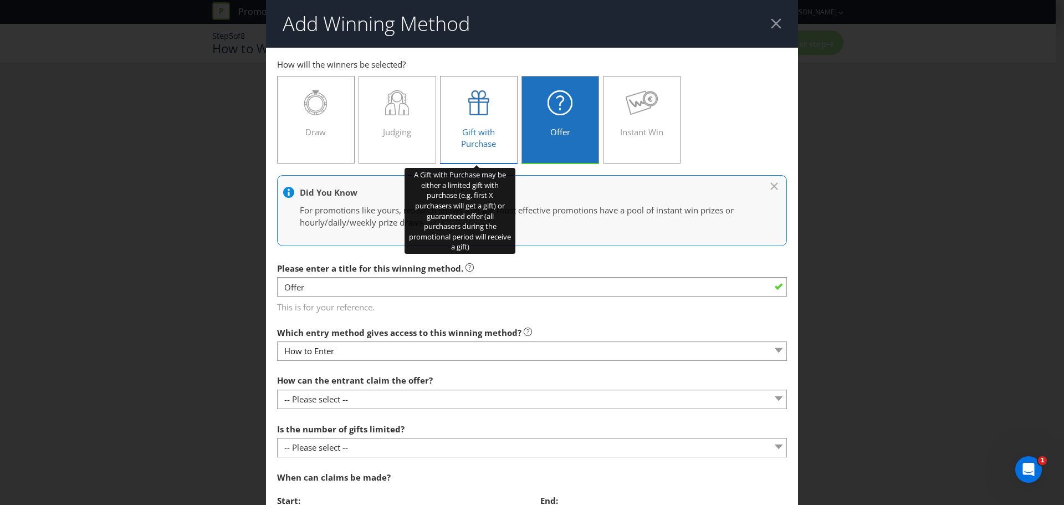
click at [484, 125] on div "Gift with Purchase" at bounding box center [479, 115] width 54 height 50
click at [0, 0] on input "Gift with Purchase" at bounding box center [0, 0] width 0 height 0
type input "Gift with Purchase"
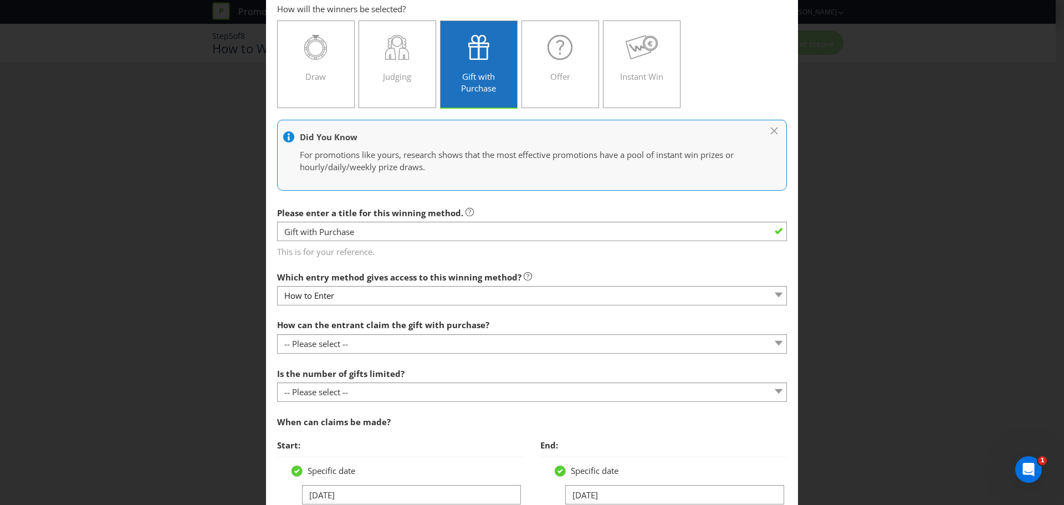
scroll to position [95, 0]
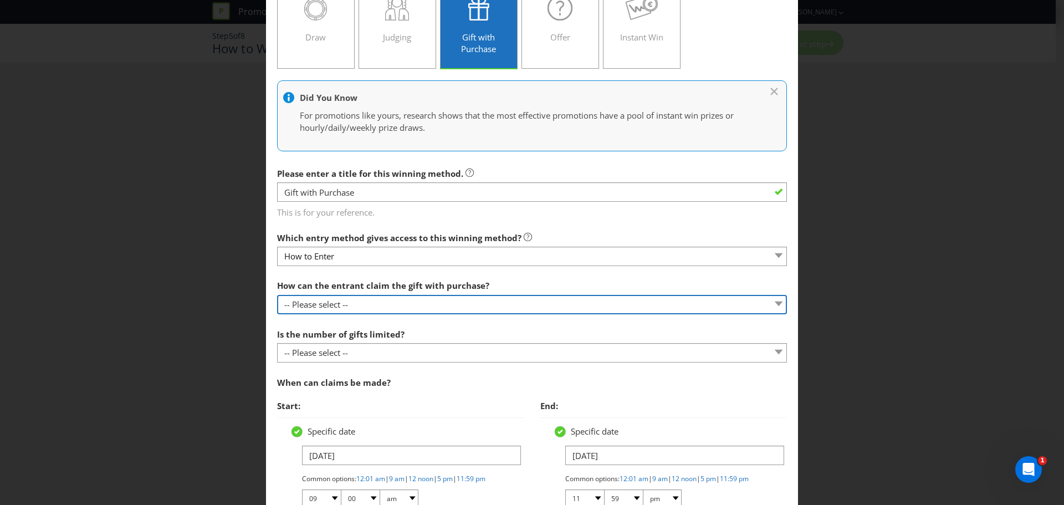
click at [366, 305] on select "-- Please select -- Already covered by entry mechanic Automatically sent to cla…" at bounding box center [532, 304] width 510 height 19
select select "IN_STORE"
click at [277, 295] on select "-- Please select -- Already covered by entry mechanic Automatically sent to cla…" at bounding box center [532, 304] width 510 height 19
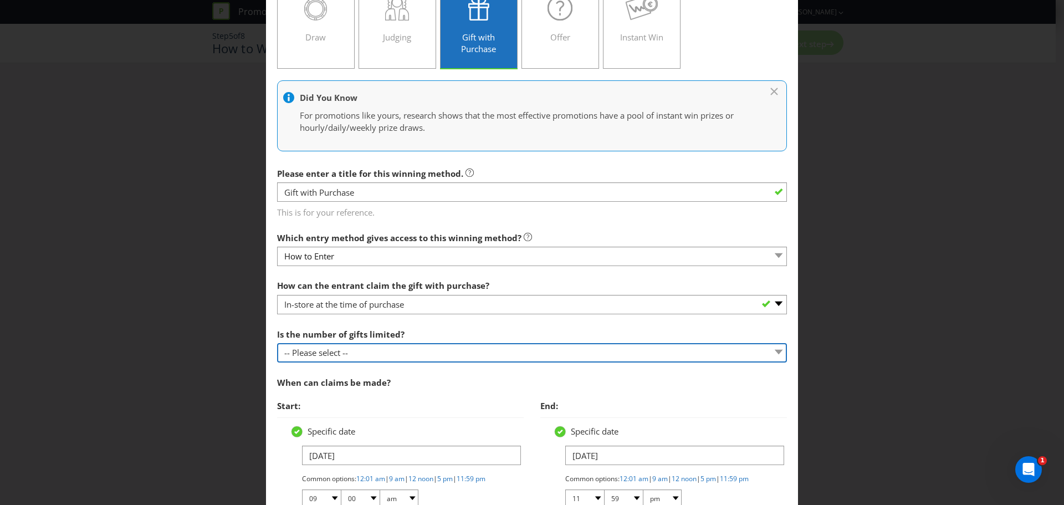
click at [413, 349] on select "-- Please select -- Unlimited gifts available during promotional period Number …" at bounding box center [532, 352] width 510 height 19
select select "LIMITED"
click at [277, 343] on select "-- Please select -- Unlimited gifts available during promotional period Number …" at bounding box center [532, 352] width 510 height 19
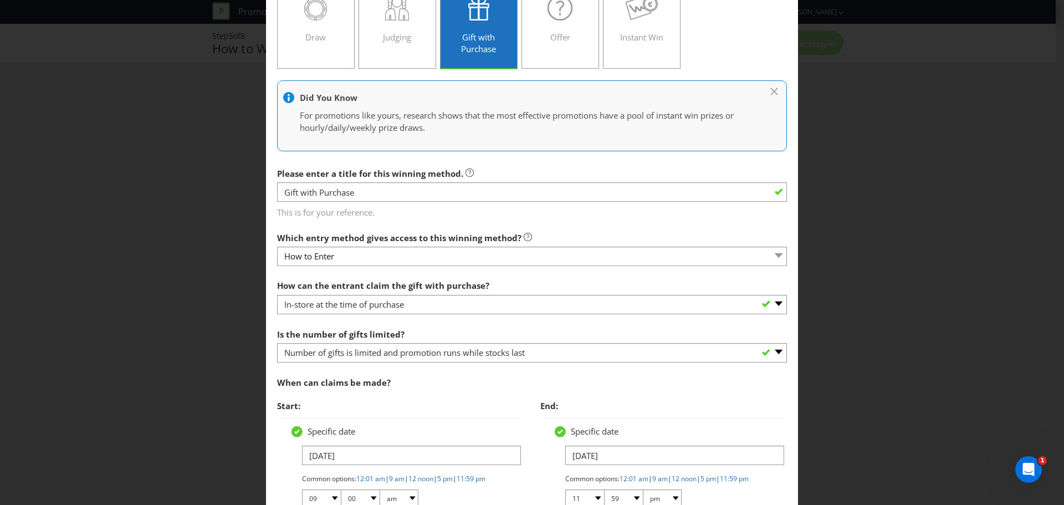
click at [493, 399] on span "Start:" at bounding box center [400, 406] width 247 height 23
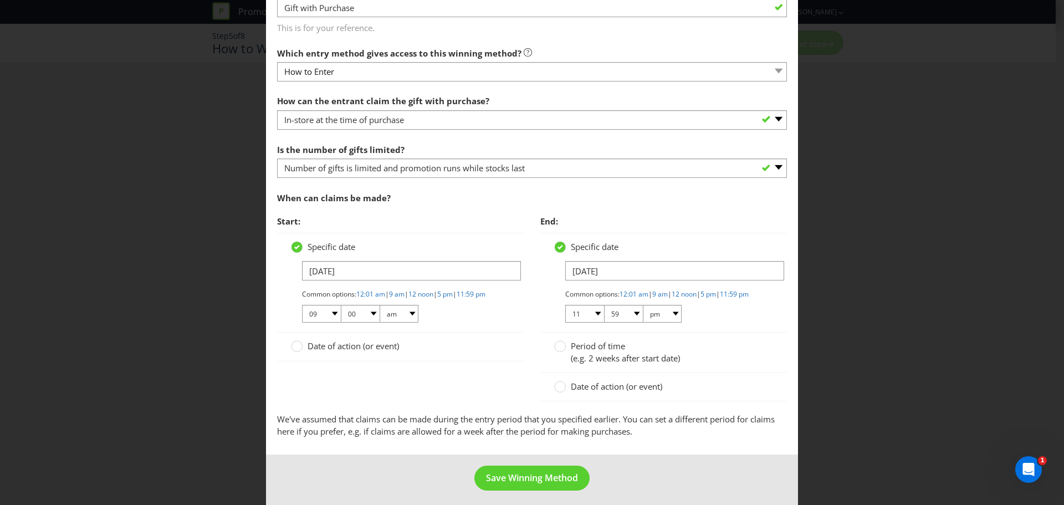
scroll to position [294, 0]
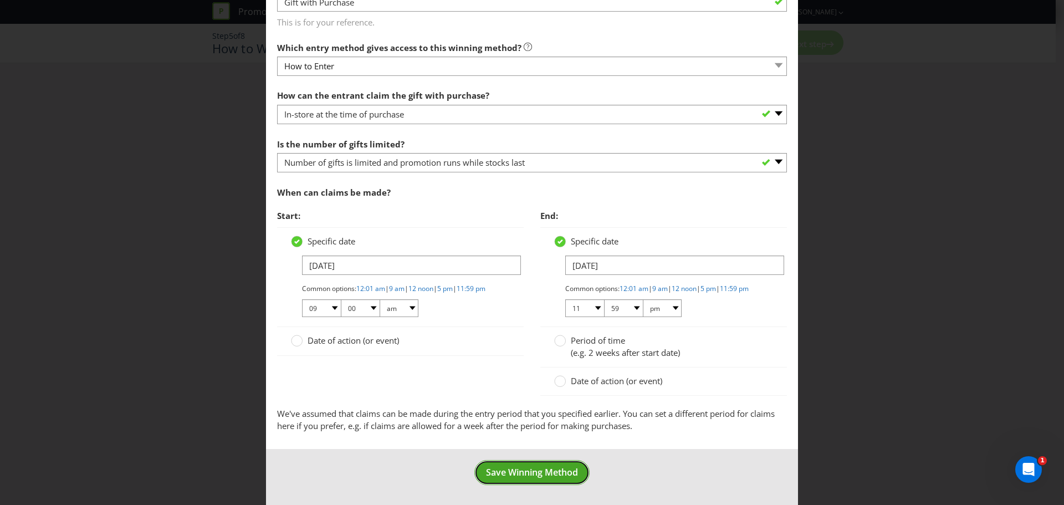
click at [537, 461] on button "Save Winning Method" at bounding box center [531, 472] width 115 height 25
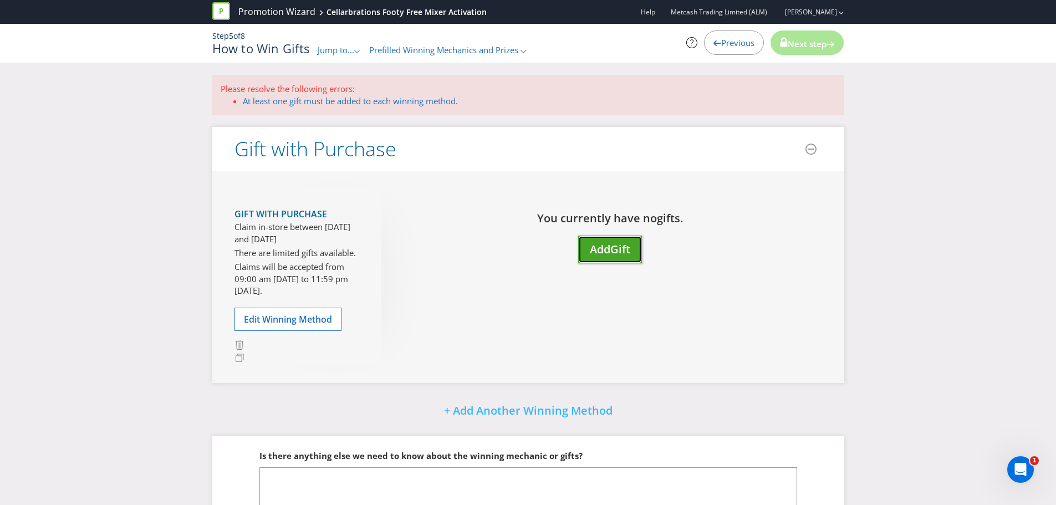
click at [598, 248] on span "Add" at bounding box center [600, 249] width 21 height 15
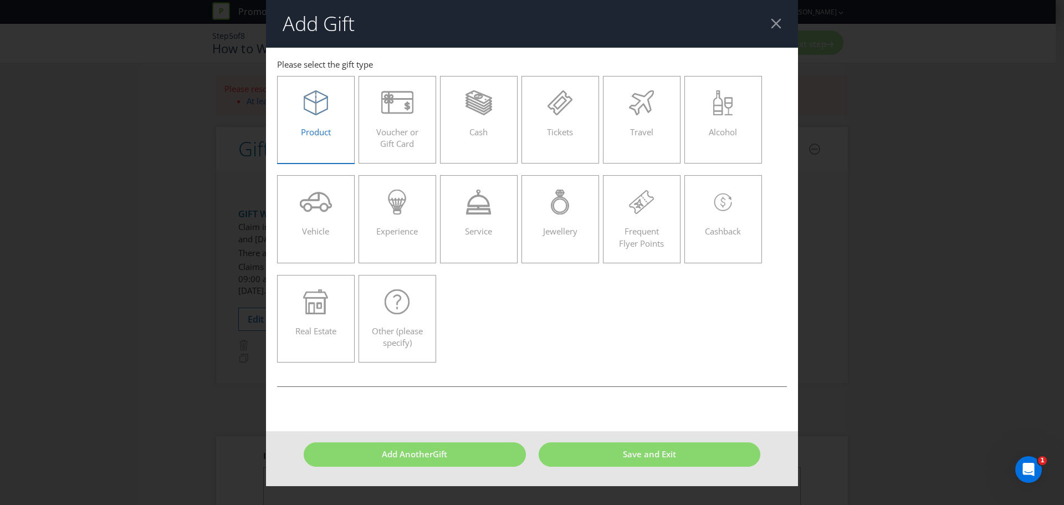
click at [335, 118] on div "Product" at bounding box center [316, 115] width 54 height 50
click at [0, 0] on input "Product" at bounding box center [0, 0] width 0 height 0
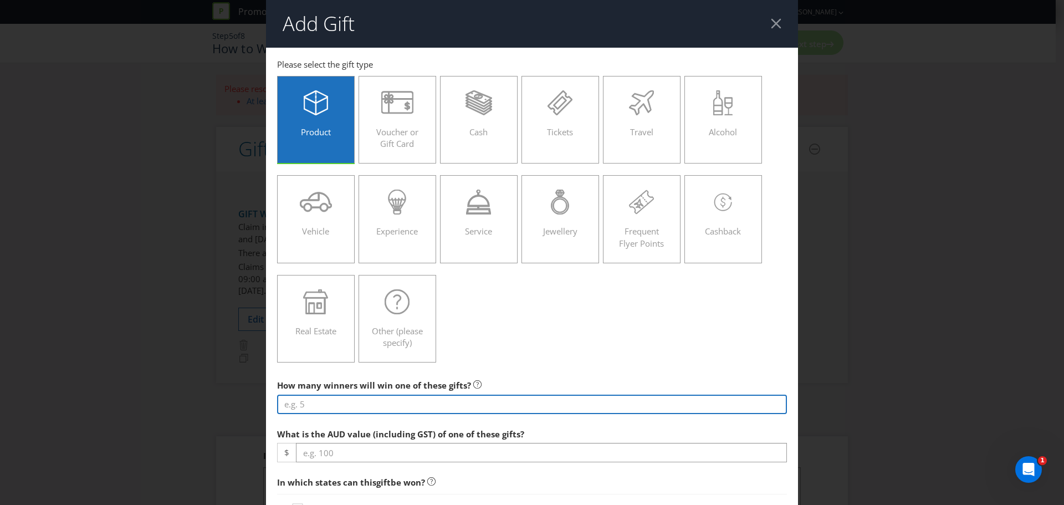
click at [308, 412] on input "number" at bounding box center [532, 404] width 510 height 19
type input "-1"
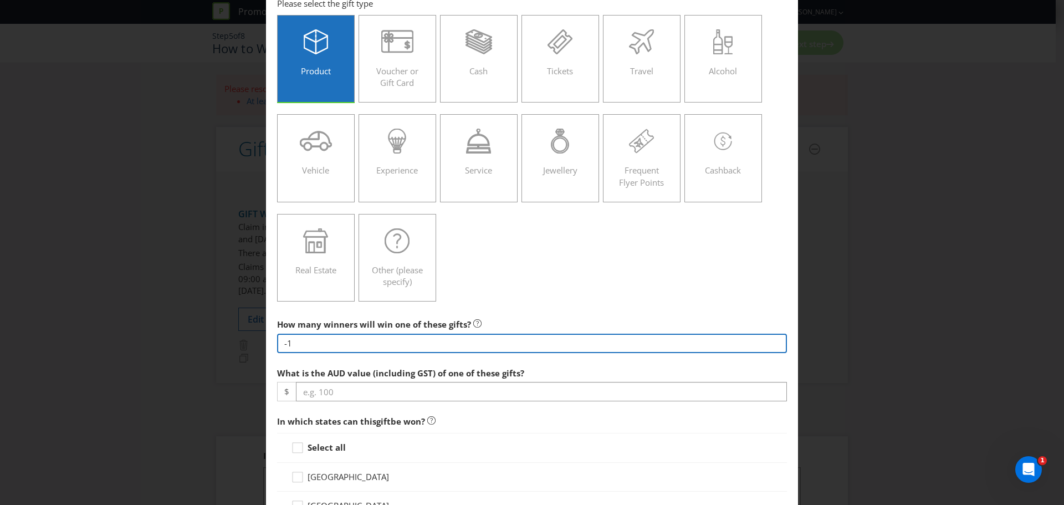
scroll to position [63, 0]
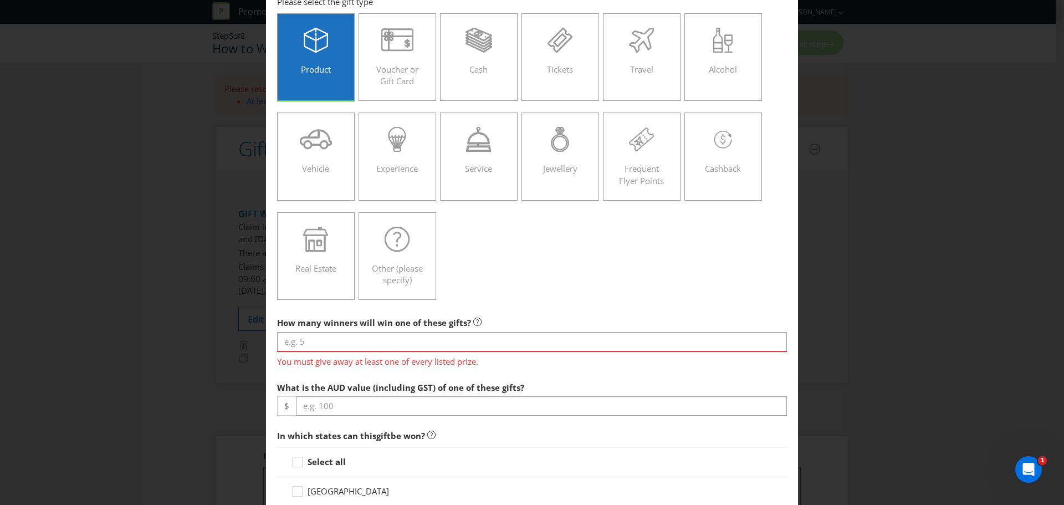
click at [495, 293] on div "Product Voucher or Gift Card Cash Tickets Travel Alcohol Vehicle Experience Ser…" at bounding box center [532, 157] width 510 height 298
click at [317, 341] on input "number" at bounding box center [532, 341] width 510 height 19
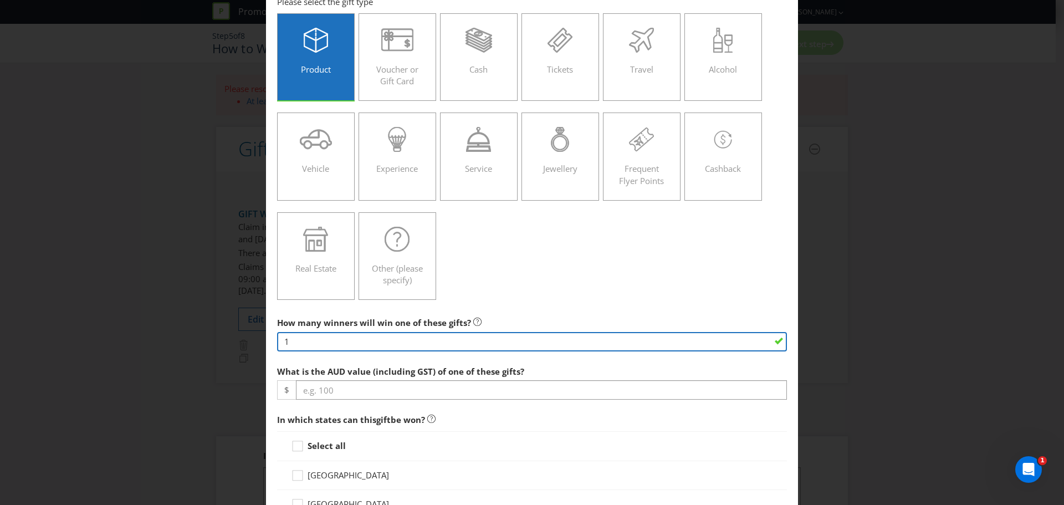
type input "1"
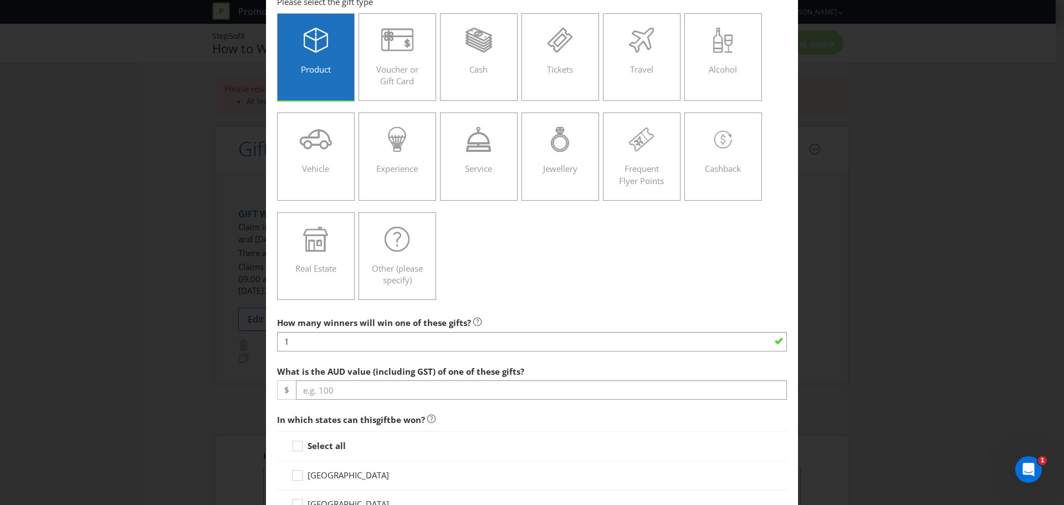
click at [345, 362] on label "What is the AUD value (including GST) of one of these gifts?" at bounding box center [401, 368] width 249 height 17
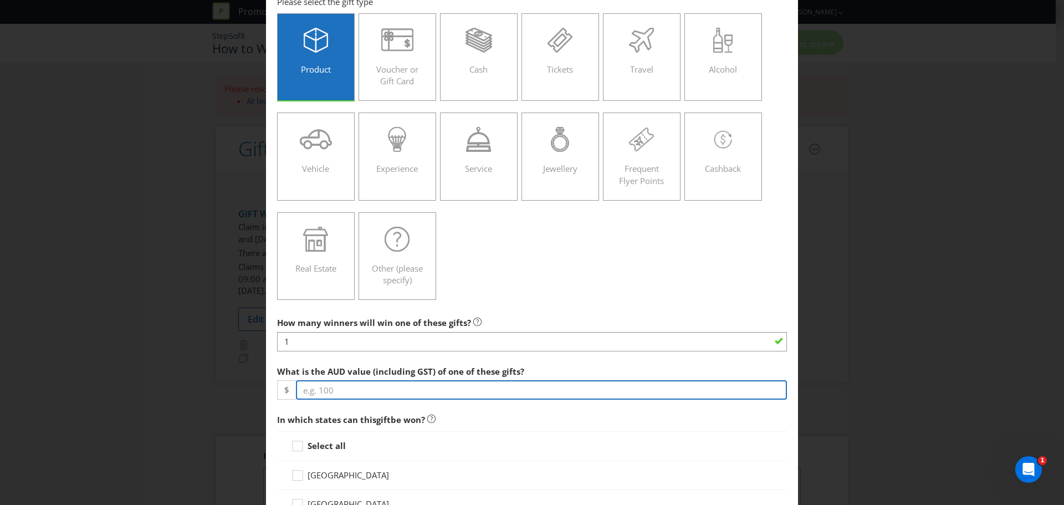
click at [332, 388] on input "number" at bounding box center [541, 389] width 491 height 19
type input "3.00"
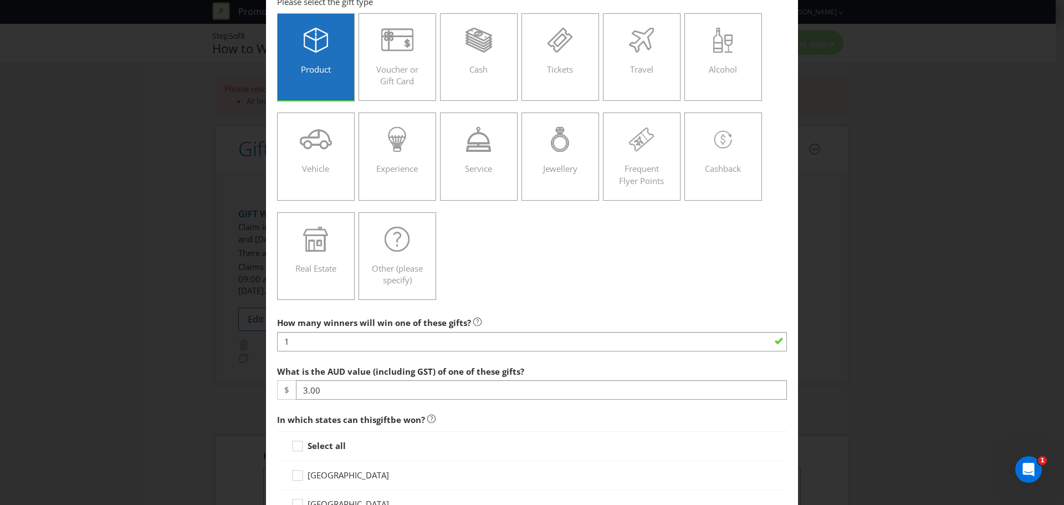
click at [443, 421] on span "In which states can this gift be won?" at bounding box center [532, 419] width 510 height 23
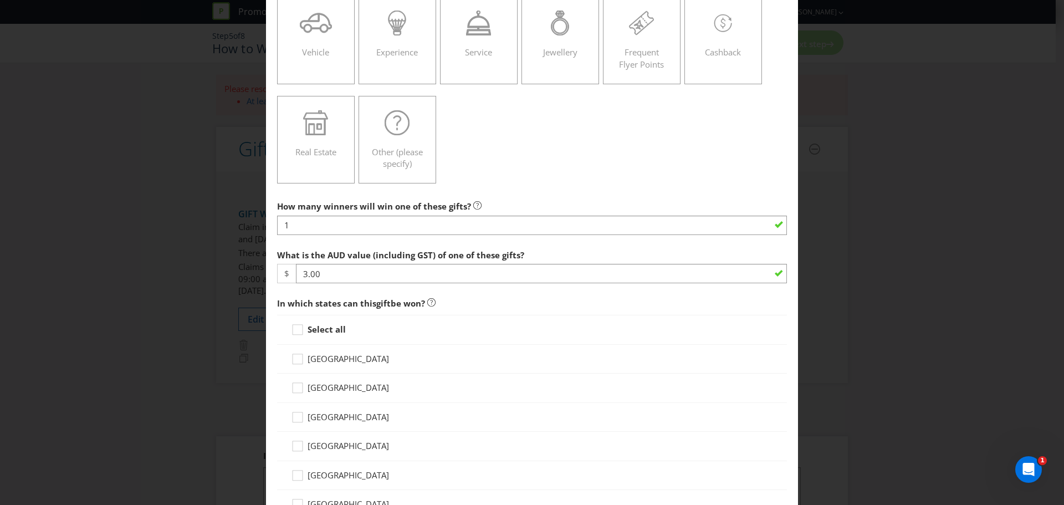
scroll to position [180, 0]
click at [325, 325] on strong "Select all" at bounding box center [327, 327] width 38 height 11
click at [0, 0] on input "Select all" at bounding box center [0, 0] width 0 height 0
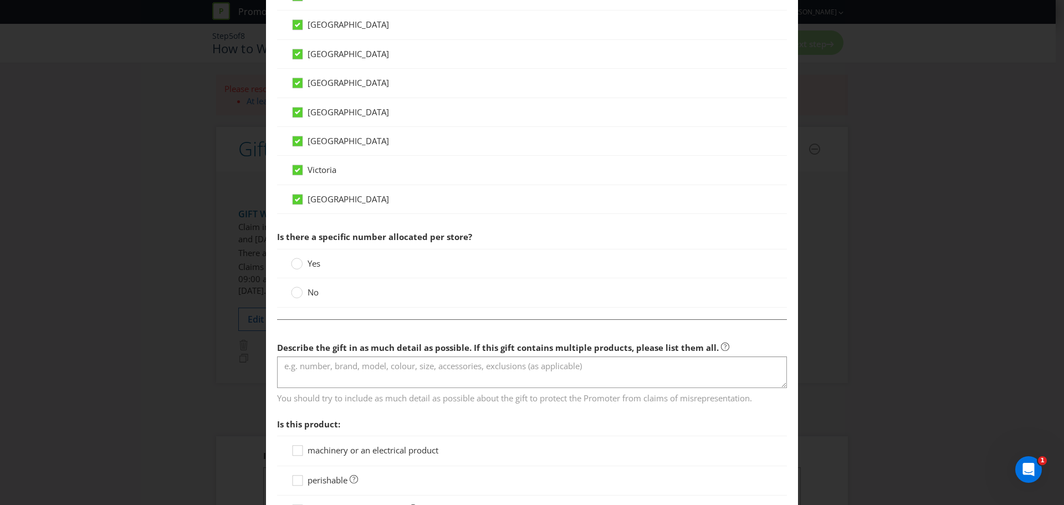
scroll to position [546, 0]
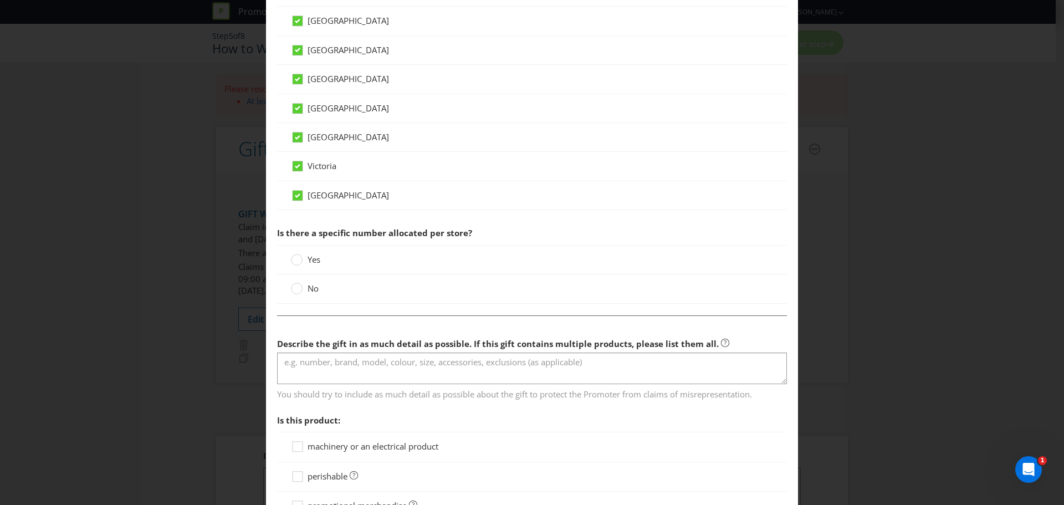
click at [304, 290] on label "No" at bounding box center [306, 289] width 30 height 12
click at [0, 0] on input "No" at bounding box center [0, 0] width 0 height 0
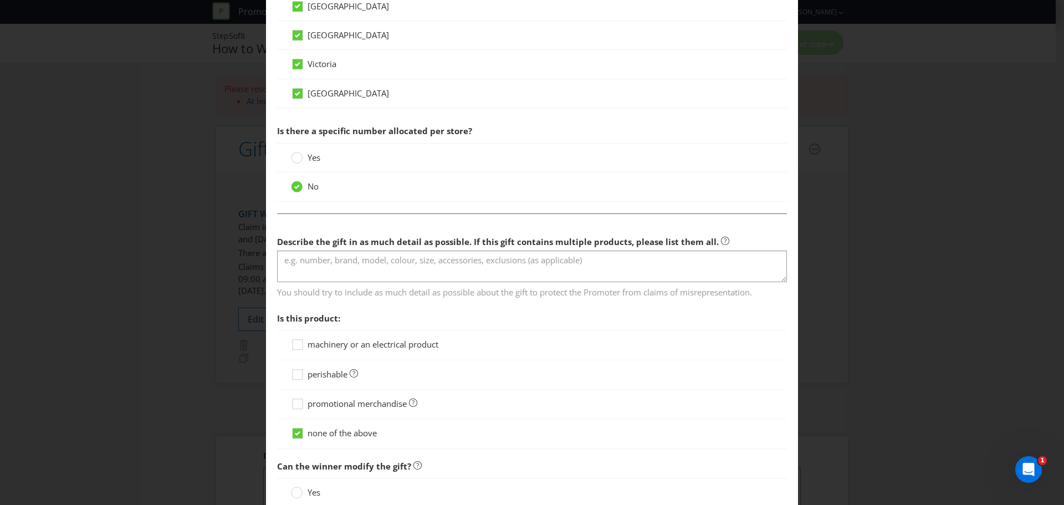
scroll to position [649, 0]
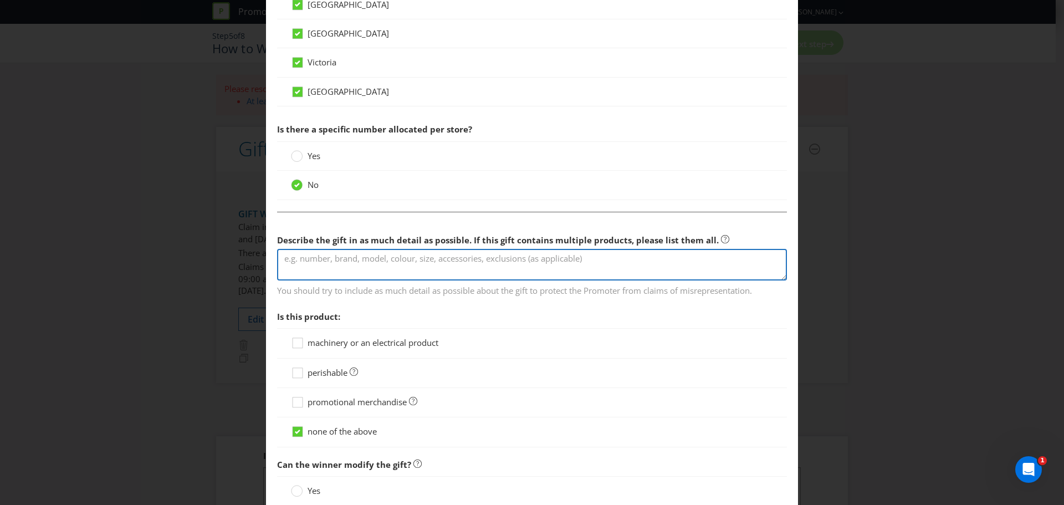
click at [327, 263] on textarea at bounding box center [532, 265] width 510 height 32
type textarea "1.1L Schweppes soda water"
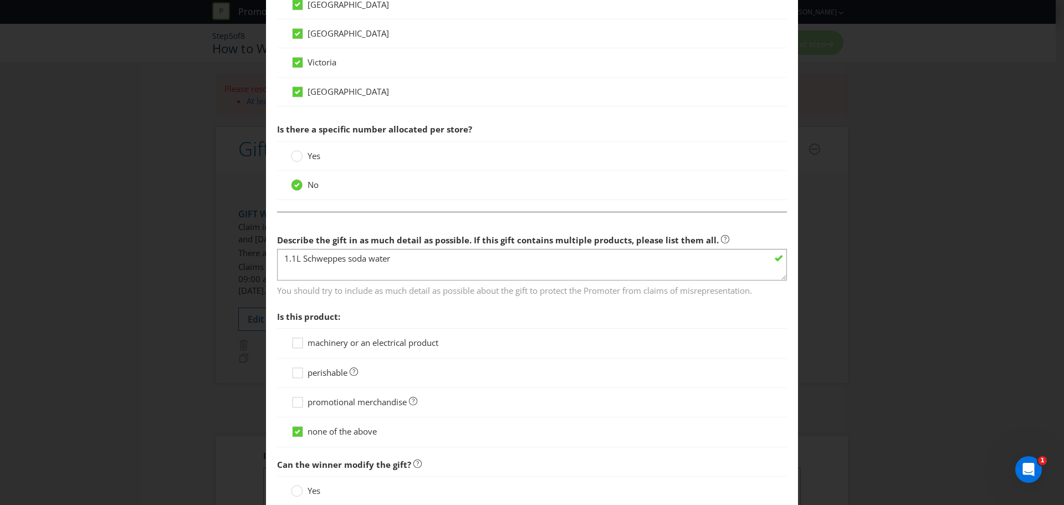
click at [526, 326] on span "Is this product:" at bounding box center [532, 316] width 510 height 23
click at [488, 298] on section "Describe the gift in as much detail as possible. If this gift contains multiple…" at bounding box center [532, 338] width 510 height 219
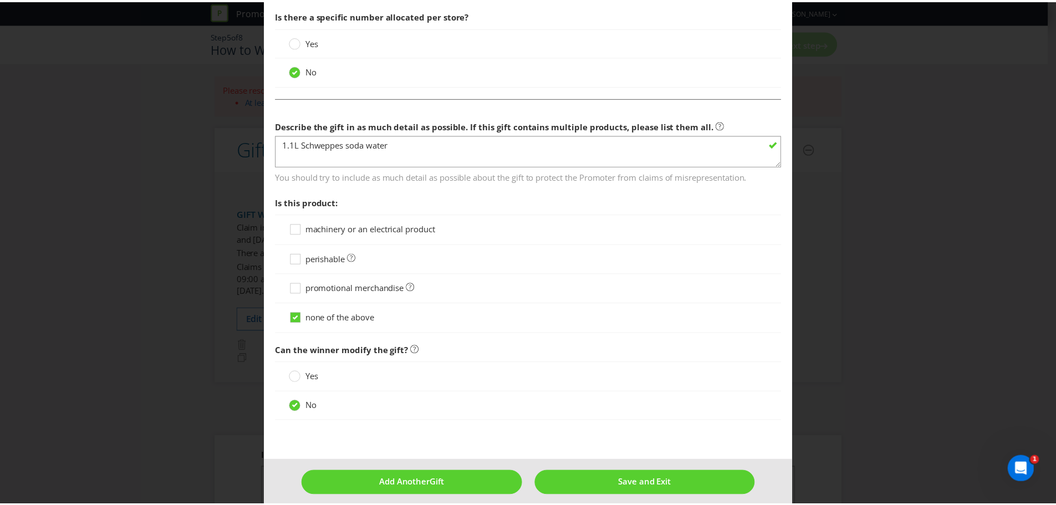
scroll to position [774, 0]
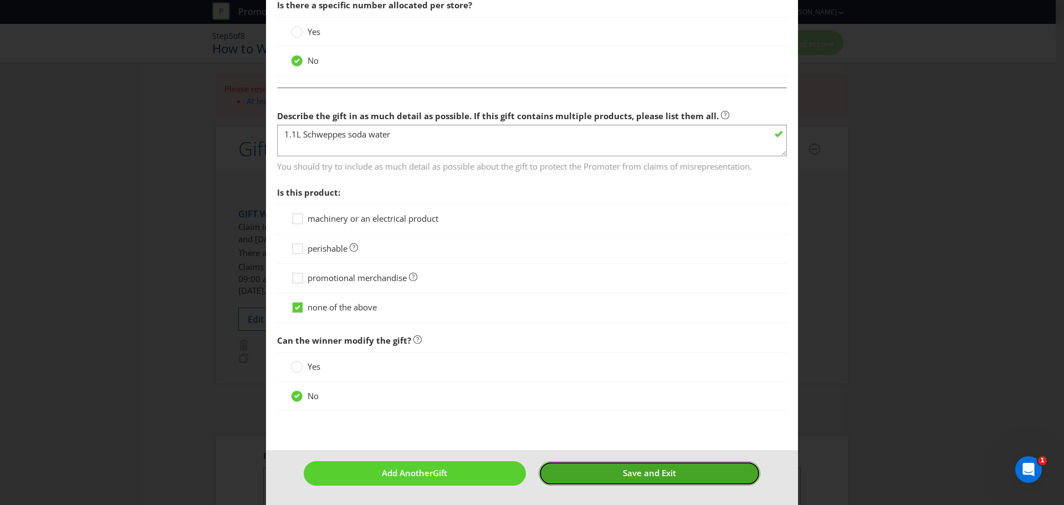
click at [627, 480] on button "Save and Exit" at bounding box center [650, 473] width 222 height 24
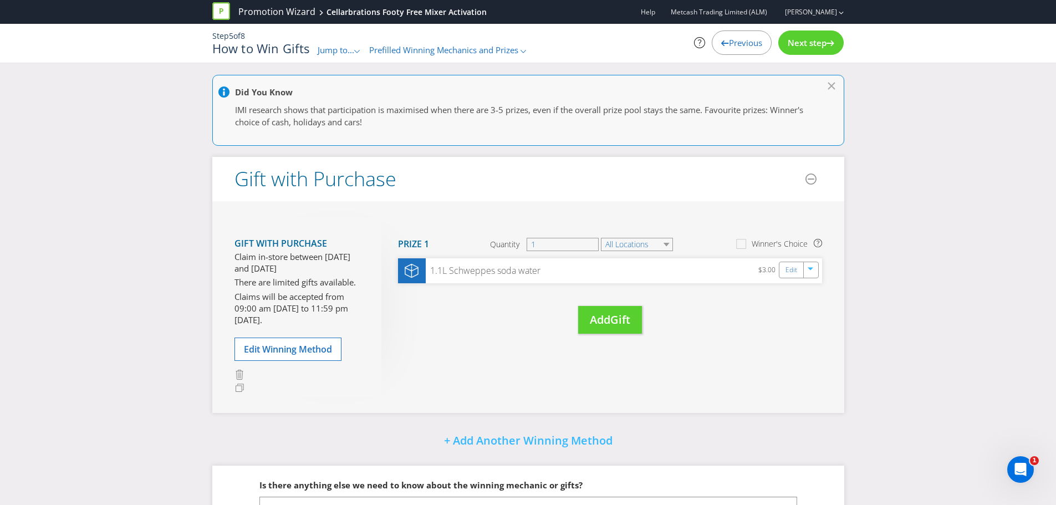
scroll to position [43, 0]
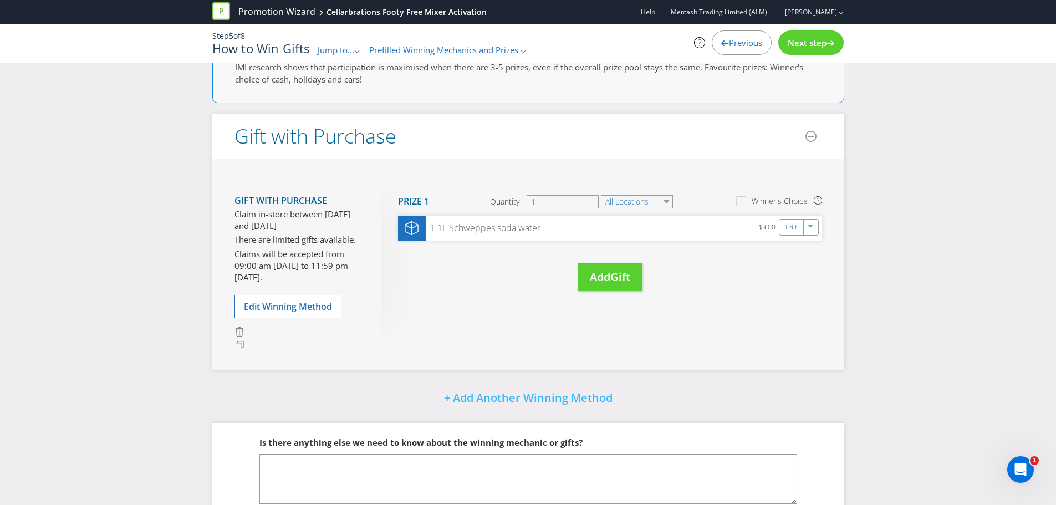
click at [815, 33] on div "Next step" at bounding box center [810, 42] width 65 height 24
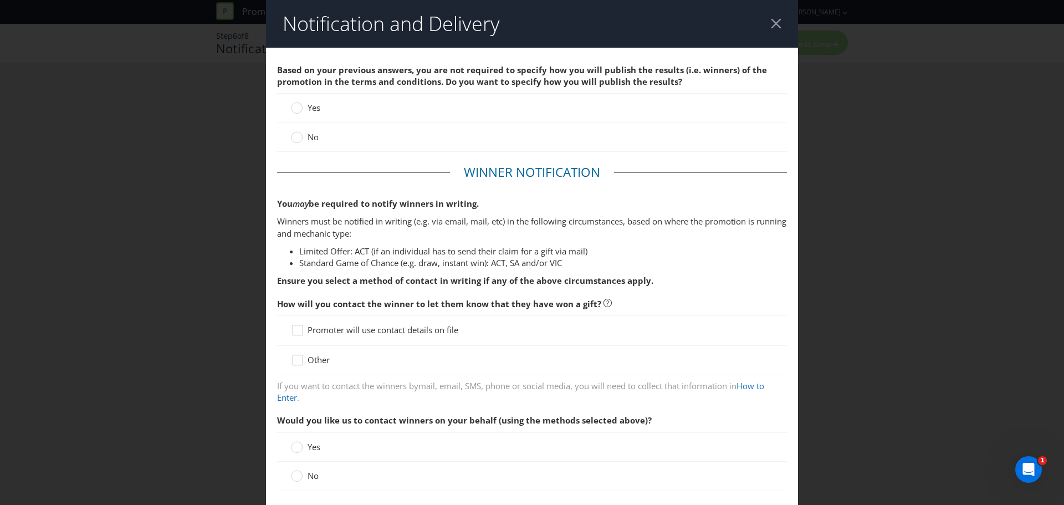
click at [308, 140] on span "No" at bounding box center [313, 136] width 11 height 11
click at [0, 0] on input "No" at bounding box center [0, 0] width 0 height 0
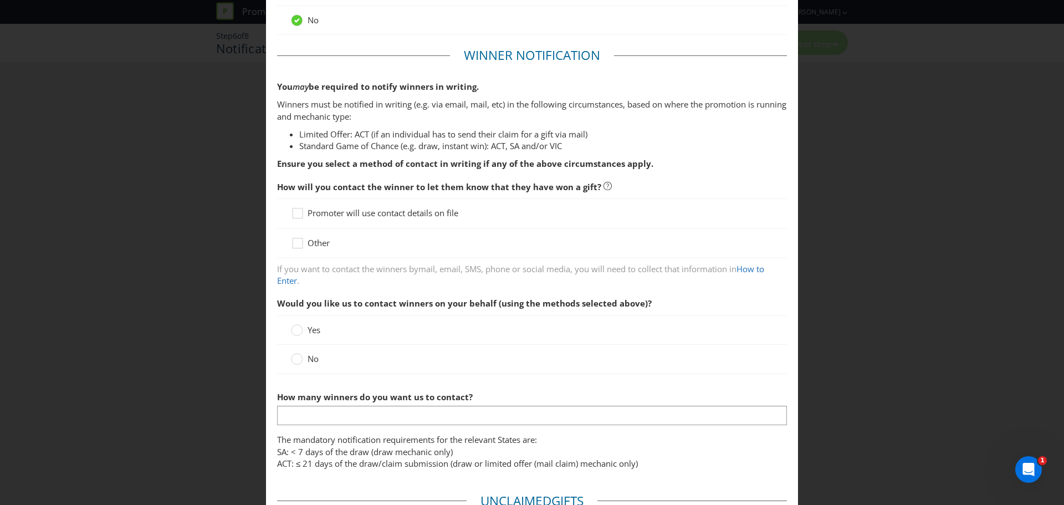
scroll to position [117, 0]
click at [310, 242] on span "Other" at bounding box center [319, 242] width 22 height 11
click at [0, 0] on input "Other" at bounding box center [0, 0] width 0 height 0
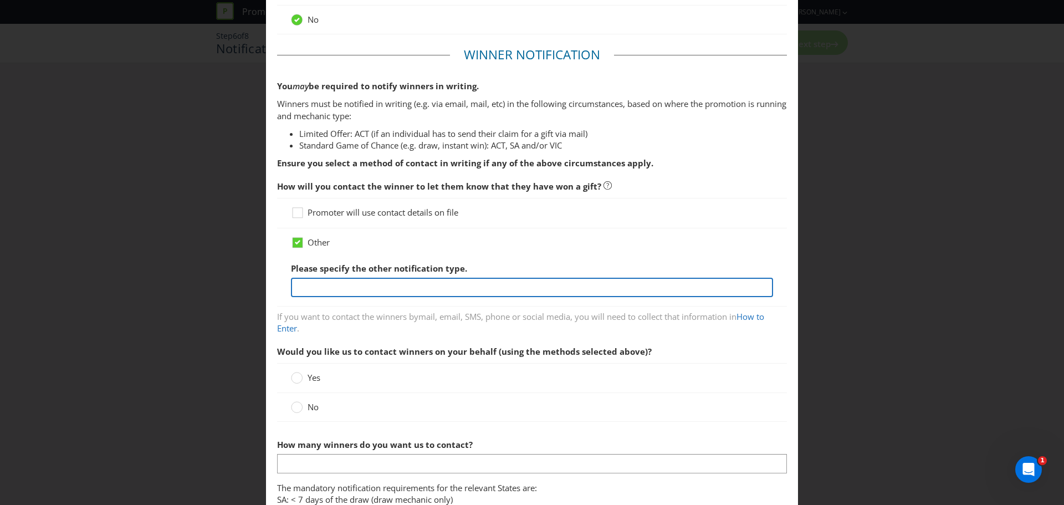
click at [341, 280] on input "text" at bounding box center [532, 287] width 482 height 19
type input "Customer will redeem immediately in store."
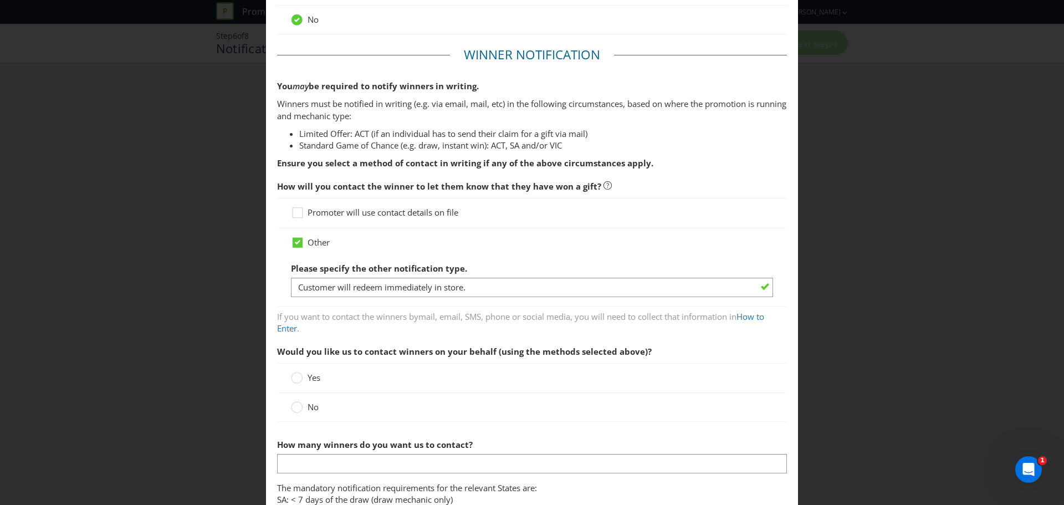
click at [524, 344] on span "Would you like us to contact winners on your behalf (using the methods selected…" at bounding box center [532, 351] width 510 height 23
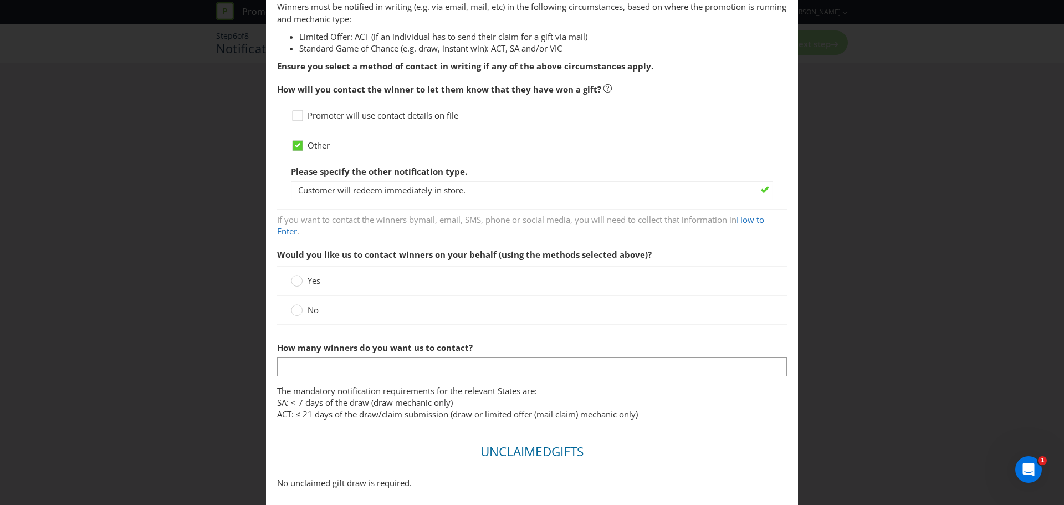
scroll to position [219, 0]
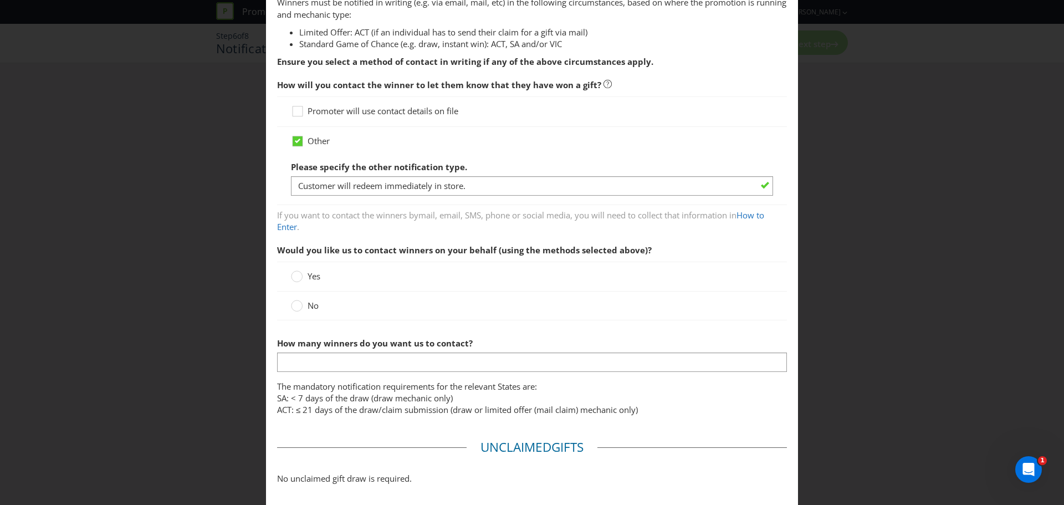
click at [322, 309] on div "No" at bounding box center [532, 306] width 482 height 12
click at [305, 306] on label "No" at bounding box center [306, 306] width 30 height 12
click at [0, 0] on input "No" at bounding box center [0, 0] width 0 height 0
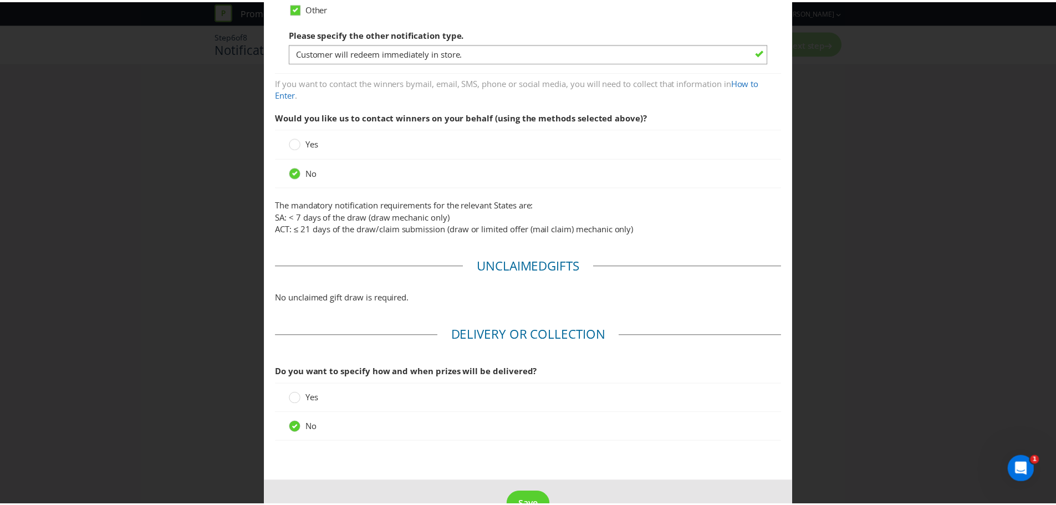
scroll to position [384, 0]
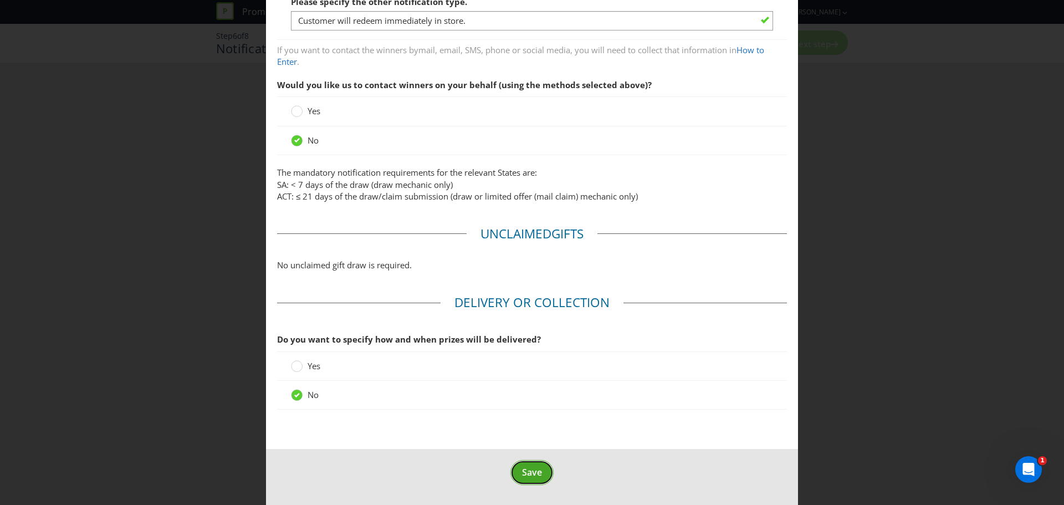
click at [529, 470] on span "Save" at bounding box center [532, 472] width 20 height 12
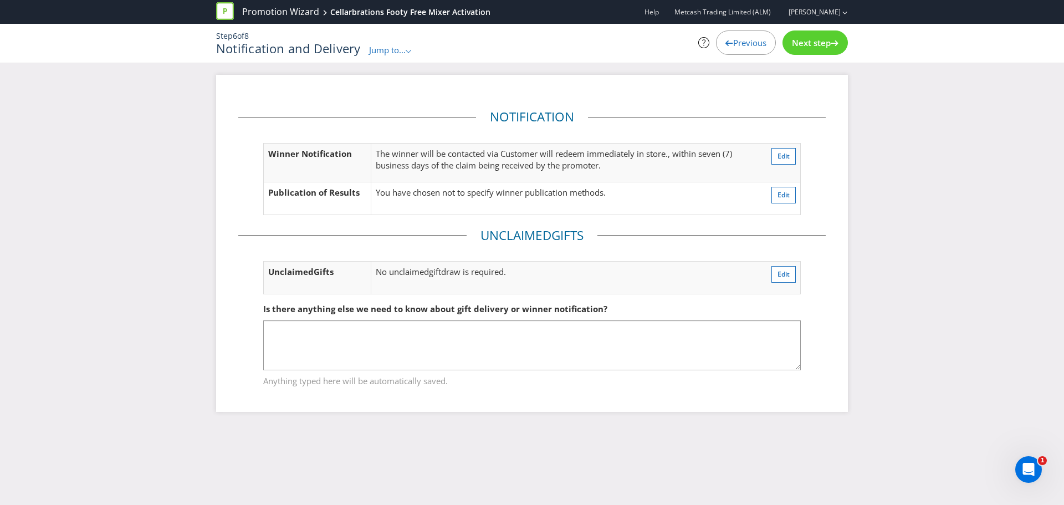
click at [838, 44] on div "Next step" at bounding box center [814, 42] width 65 height 24
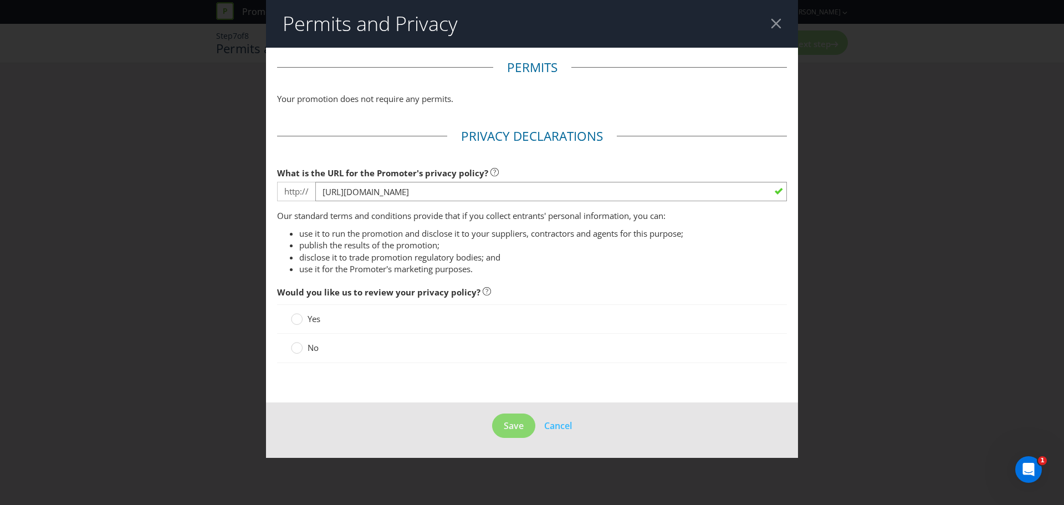
click at [313, 342] on span "No" at bounding box center [313, 347] width 11 height 11
click at [0, 0] on input "No" at bounding box center [0, 0] width 0 height 0
click at [508, 411] on footer "Save Cancel" at bounding box center [532, 430] width 532 height 56
click at [511, 422] on span "Save" at bounding box center [514, 425] width 20 height 12
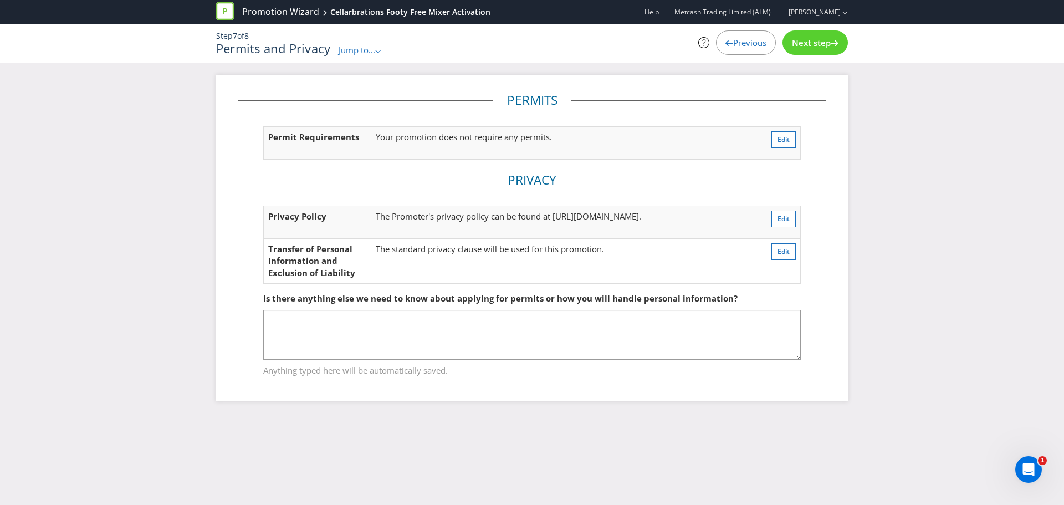
click at [813, 47] on span "Next step" at bounding box center [811, 42] width 39 height 11
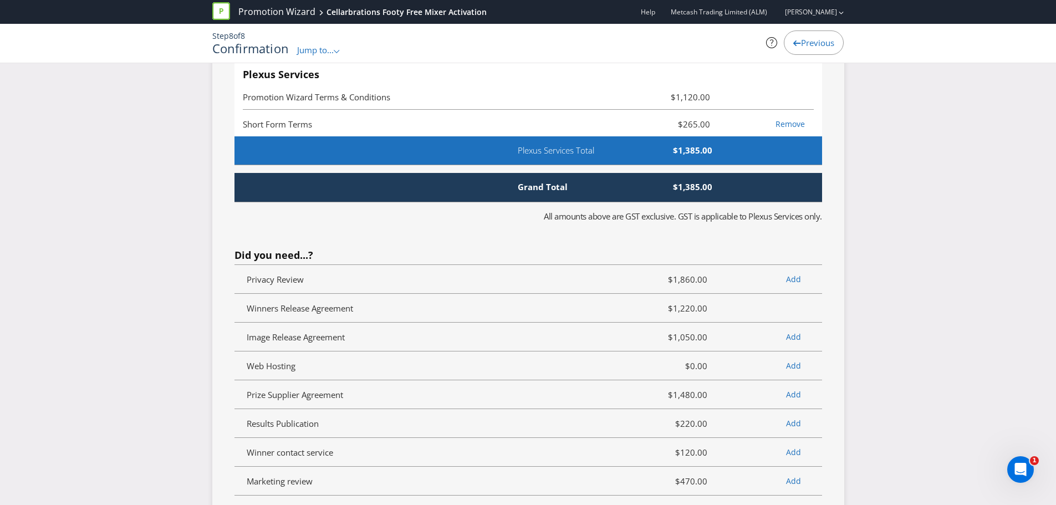
scroll to position [2328, 0]
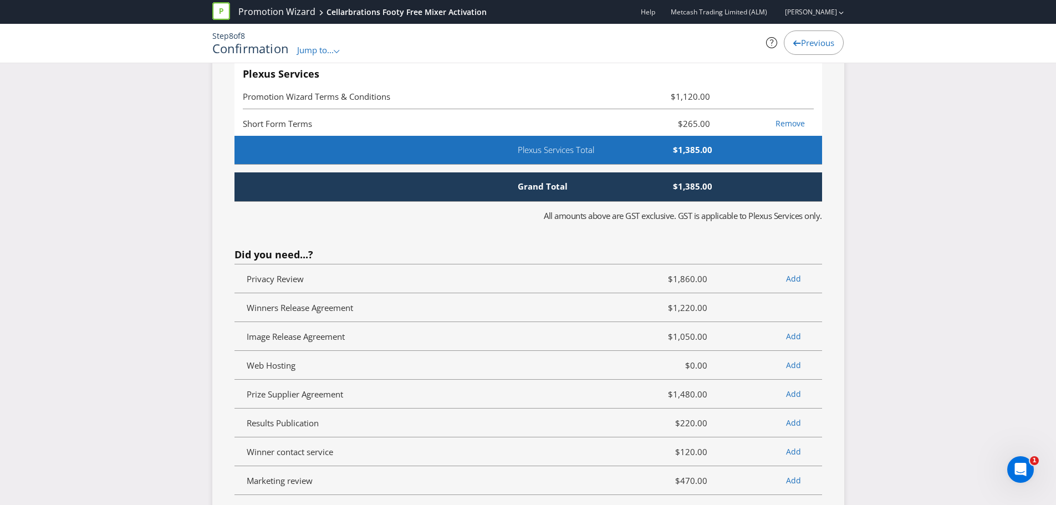
click at [577, 193] on div "Grand Total $1,385.00" at bounding box center [527, 186] width 587 height 29
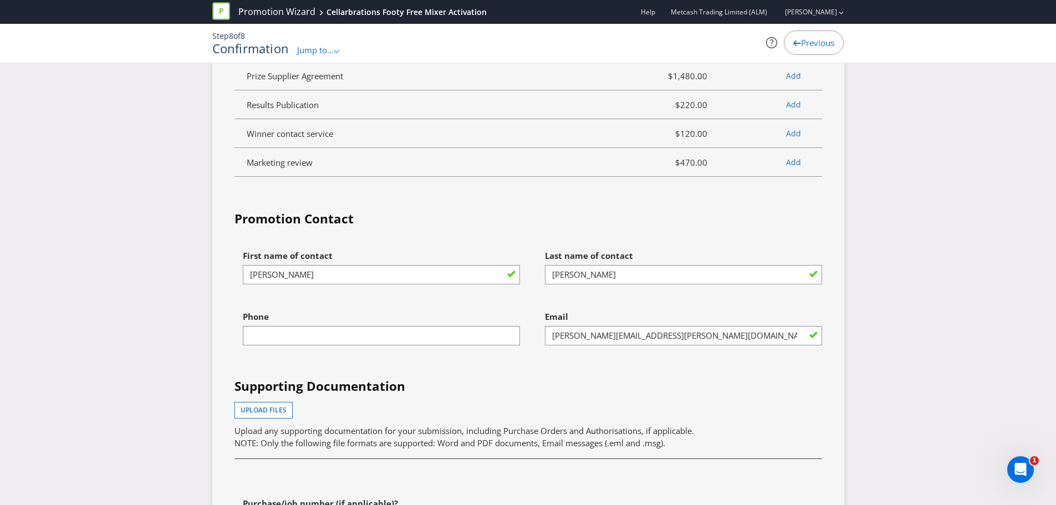
scroll to position [2723, 0]
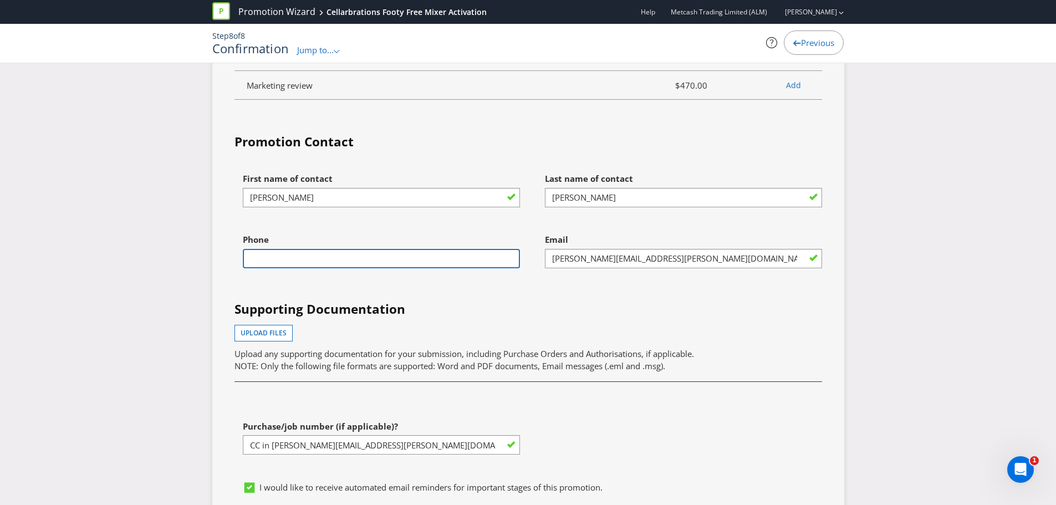
click at [387, 264] on input "text" at bounding box center [381, 258] width 277 height 19
type input "0432023132"
click at [510, 314] on h4 "Supporting Documentation" at bounding box center [527, 309] width 587 height 18
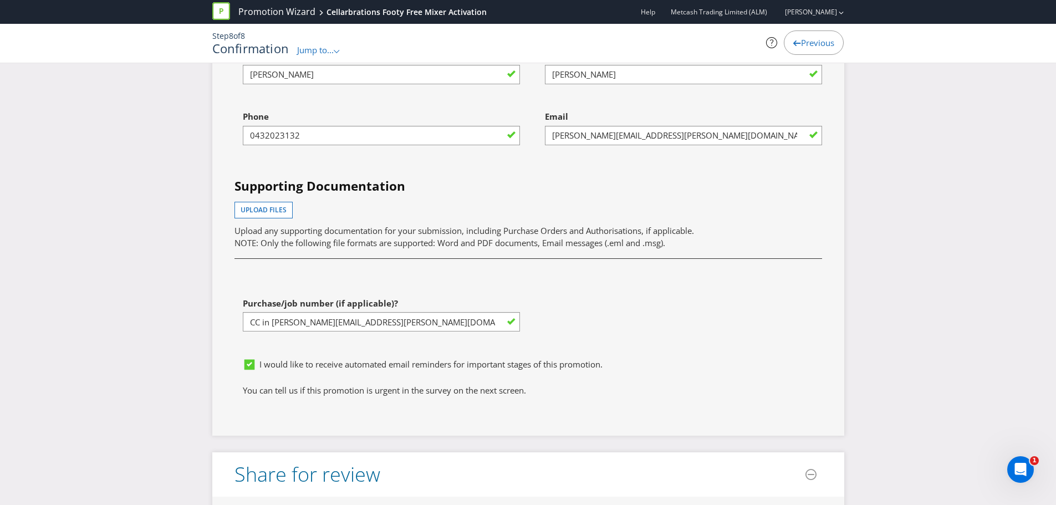
scroll to position [2847, 0]
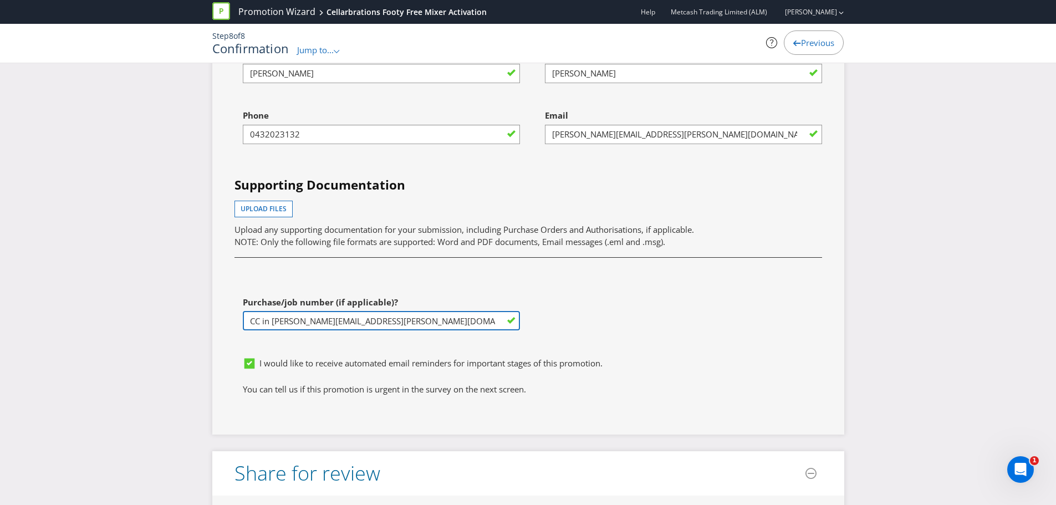
click at [362, 321] on input "CC in [PERSON_NAME][EMAIL_ADDRESS][PERSON_NAME][DOMAIN_NAME] (vendor 532112)" at bounding box center [381, 320] width 277 height 19
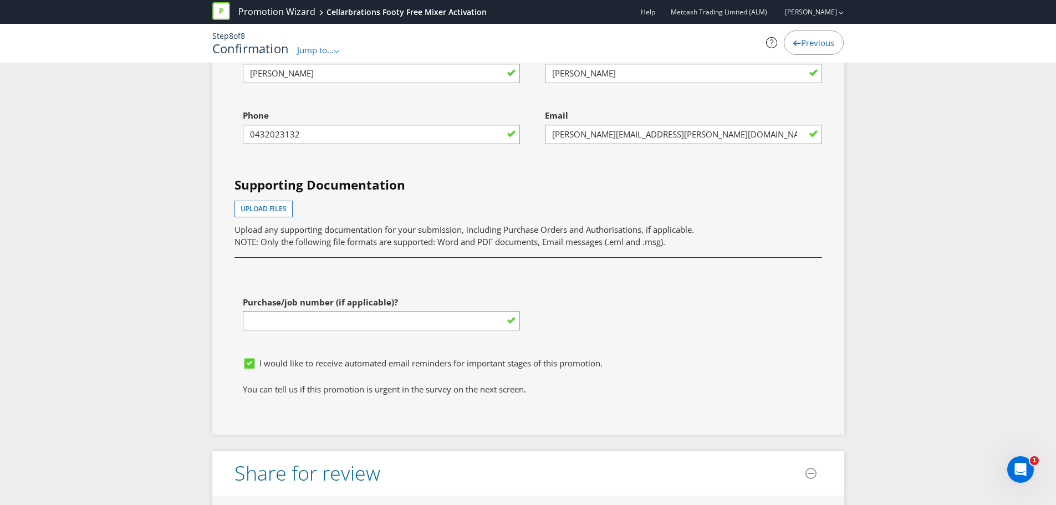
click at [368, 361] on span "I would like to receive automated email reminders for important stages of this …" at bounding box center [430, 362] width 343 height 11
click at [0, 0] on input "I would like to receive automated email reminders for important stages of this …" at bounding box center [0, 0] width 0 height 0
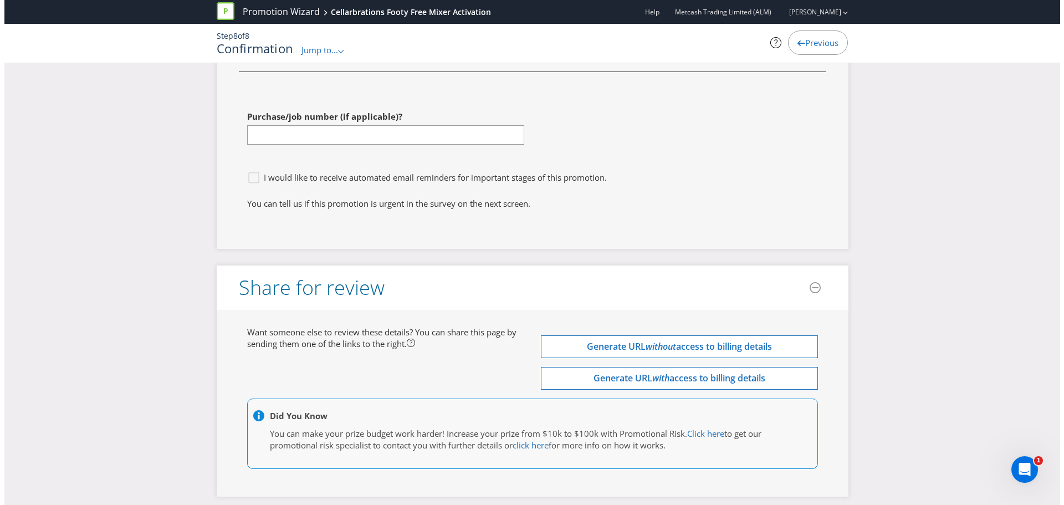
scroll to position [3081, 0]
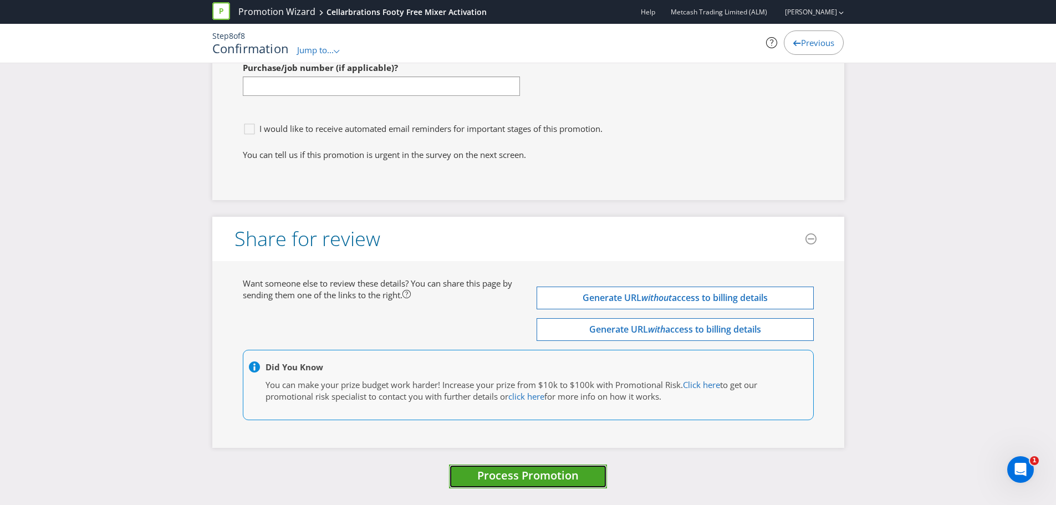
click at [581, 470] on button "Process Promotion" at bounding box center [528, 476] width 158 height 24
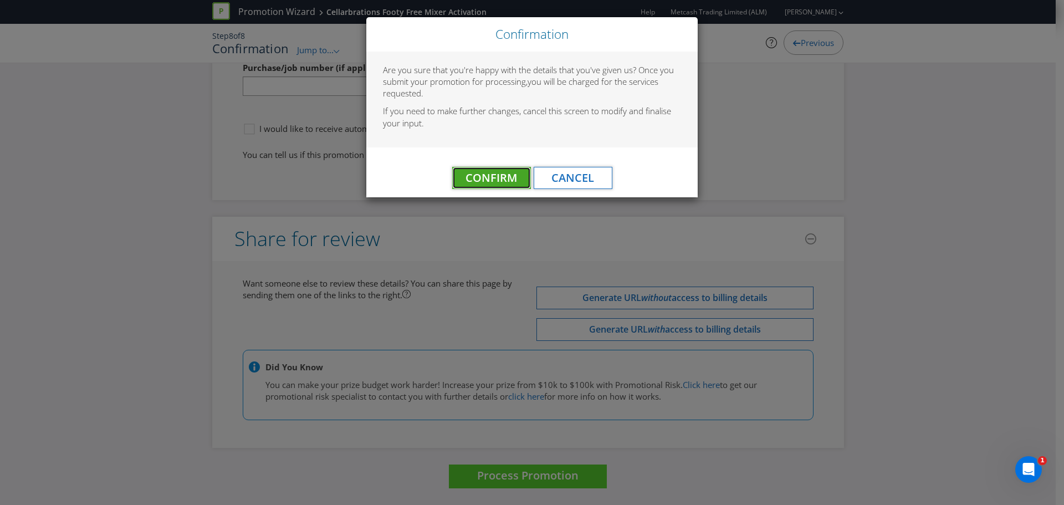
click at [489, 187] on button "Confirm" at bounding box center [491, 178] width 79 height 22
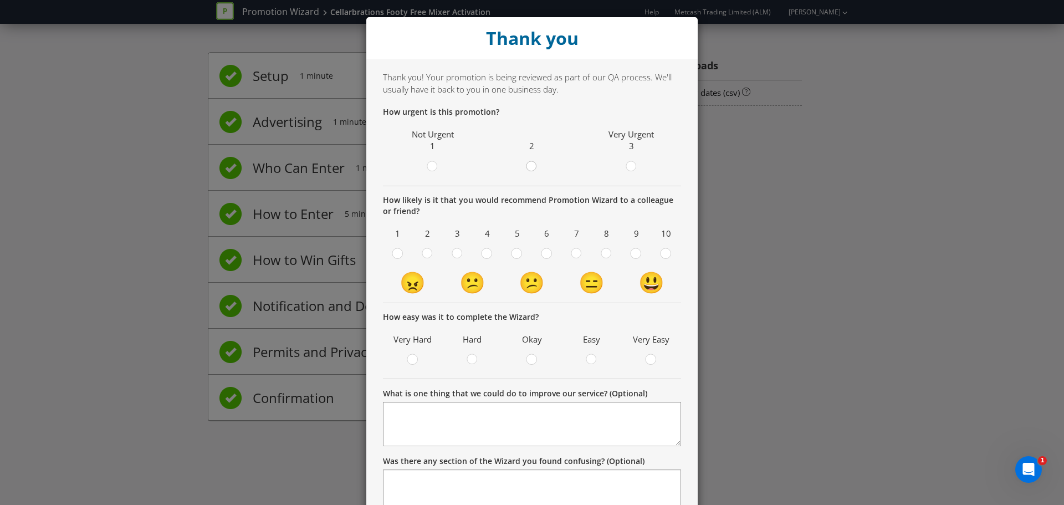
click at [526, 170] on circle at bounding box center [531, 166] width 10 height 10
click at [0, 0] on input "radio" at bounding box center [0, 0] width 0 height 0
click at [605, 254] on circle at bounding box center [606, 253] width 10 height 10
click at [0, 0] on input "radio" at bounding box center [0, 0] width 0 height 0
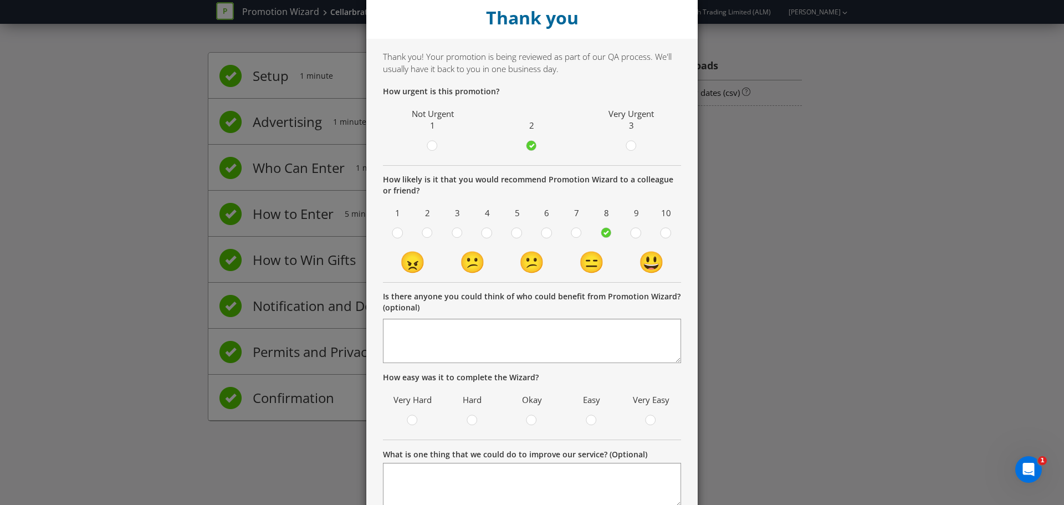
scroll to position [27, 0]
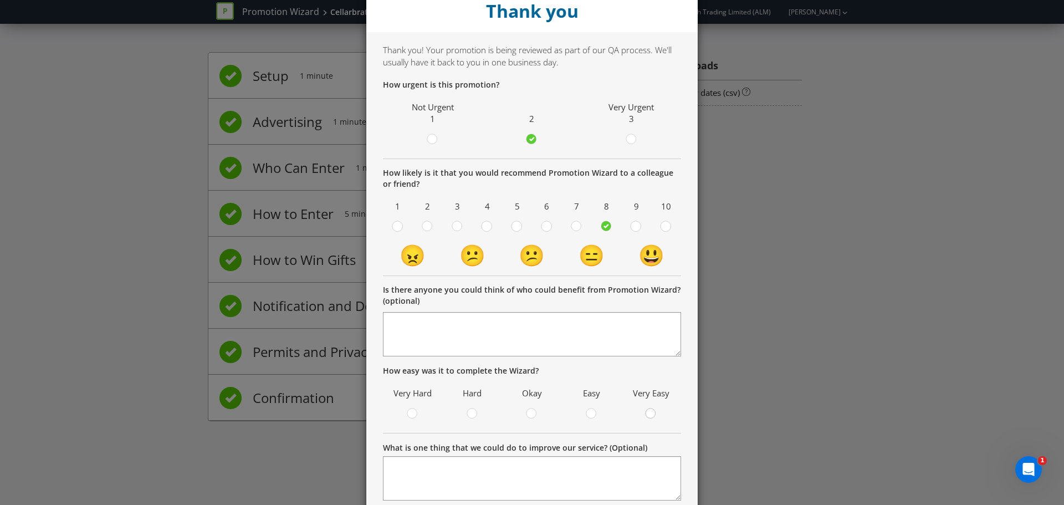
click at [650, 413] on div at bounding box center [651, 410] width 6 height 6
click at [0, 0] on input "radio" at bounding box center [0, 0] width 0 height 0
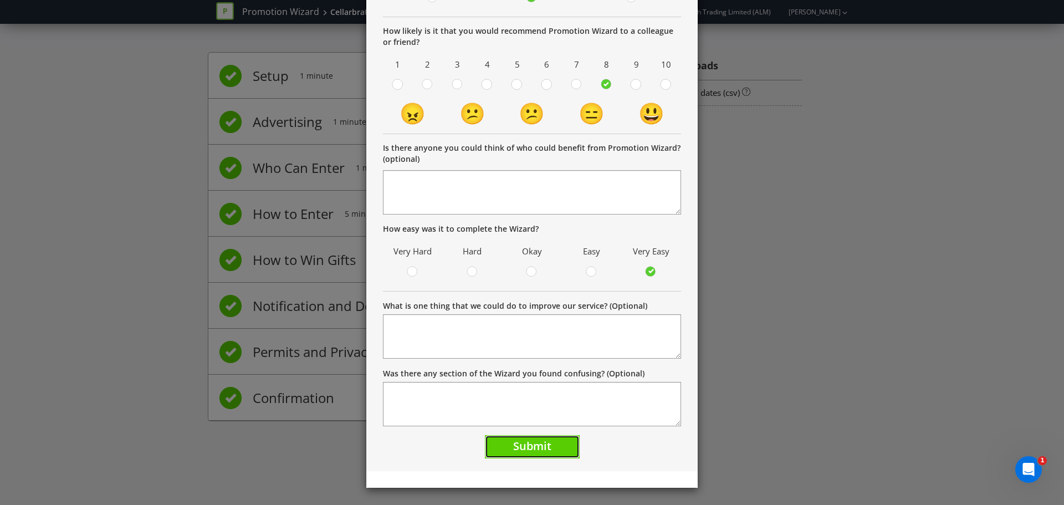
click at [530, 447] on span "Submit" at bounding box center [532, 445] width 38 height 15
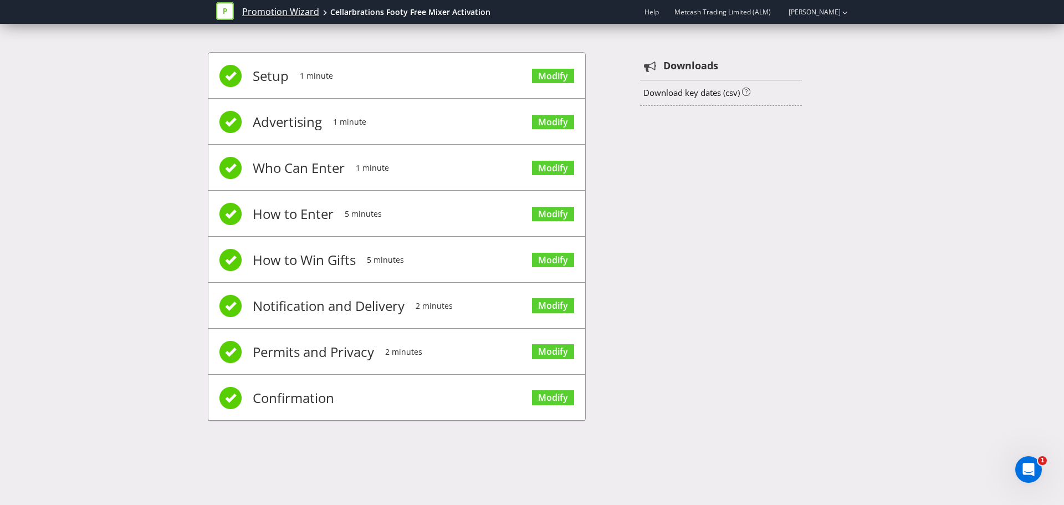
click at [253, 11] on link "Promotion Wizard" at bounding box center [280, 12] width 77 height 13
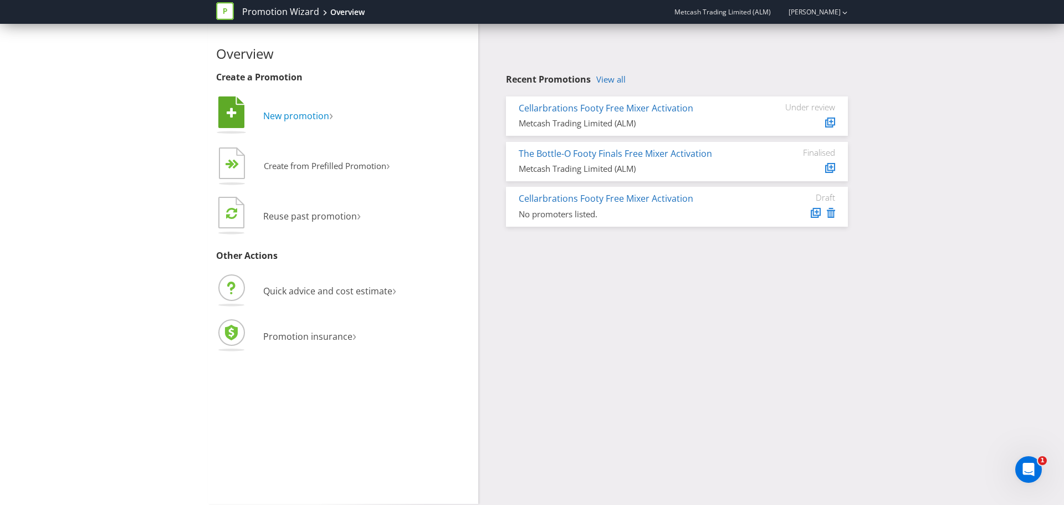
click at [298, 115] on span "New promotion" at bounding box center [296, 116] width 66 height 12
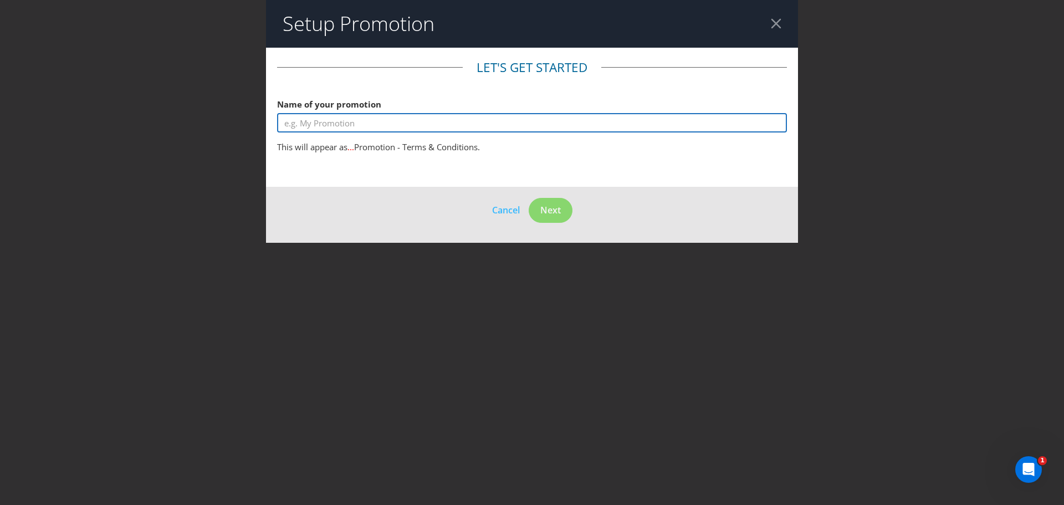
click at [319, 120] on input "text" at bounding box center [532, 122] width 510 height 19
type input "IGA Liquor Footy Free Mixer Activation"
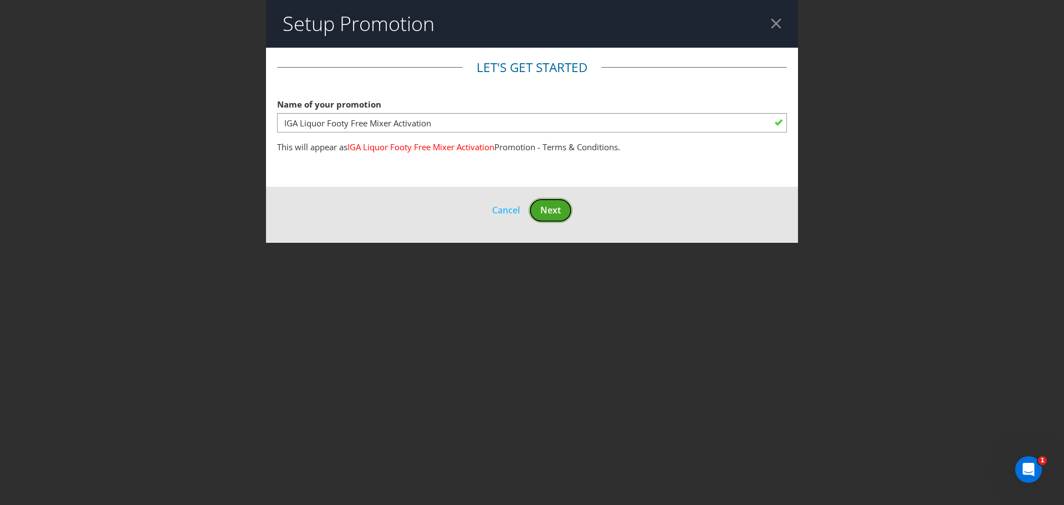
click at [544, 206] on span "Next" at bounding box center [550, 210] width 21 height 12
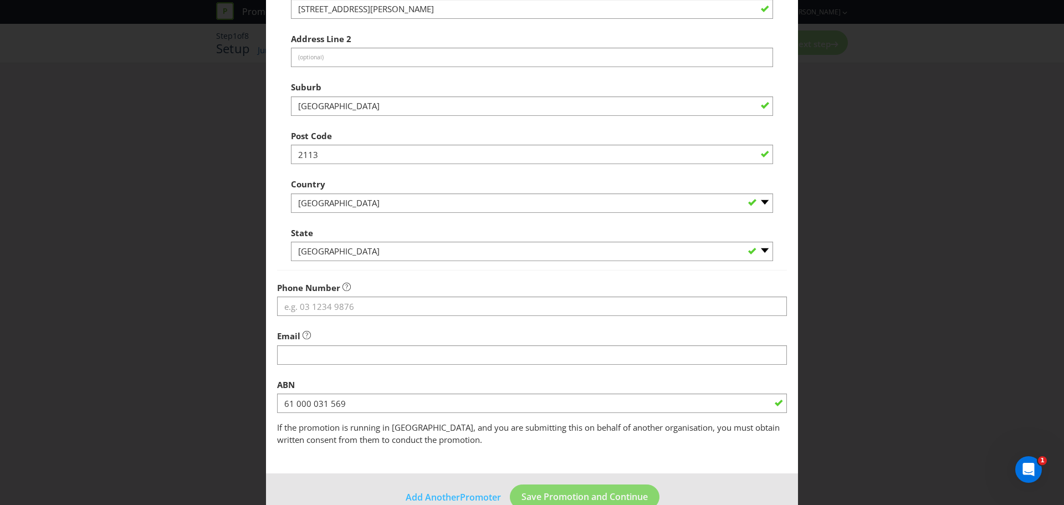
scroll to position [218, 0]
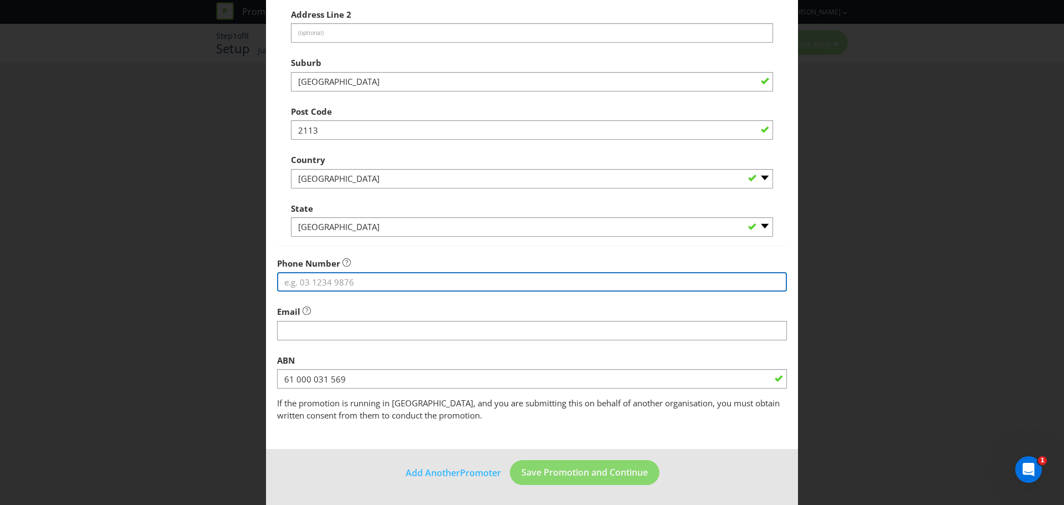
click at [350, 280] on input "tel" at bounding box center [532, 281] width 510 height 19
paste input "61 2 9741 3000"
drag, startPoint x: 300, startPoint y: 285, endPoint x: 269, endPoint y: 281, distance: 31.8
click at [269, 281] on main "Promoter Information Company Name Metcash Trading Limited (ALM) What is the pro…" at bounding box center [532, 139] width 532 height 620
type input "0297413000"
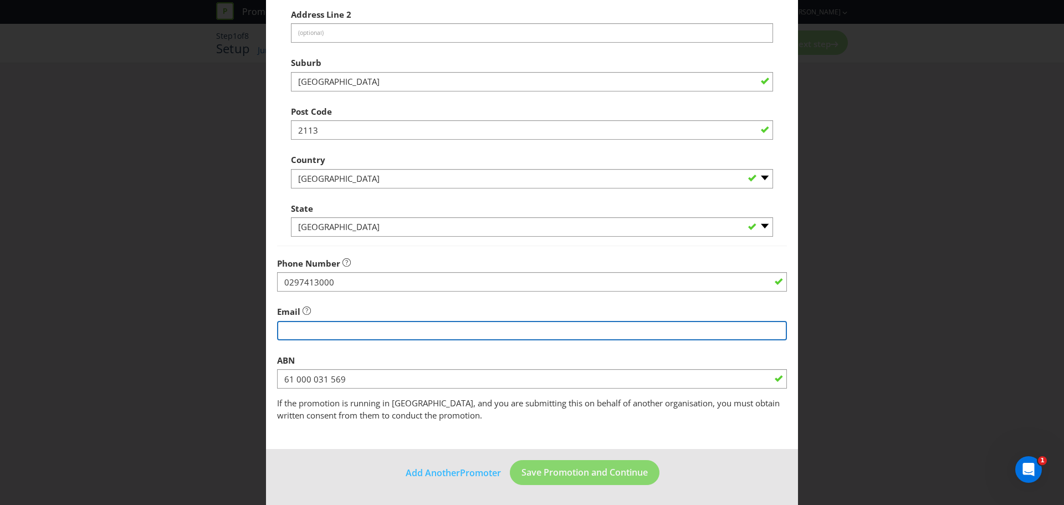
click at [293, 327] on input "string" at bounding box center [532, 330] width 510 height 19
type input "[PERSON_NAME][EMAIL_ADDRESS][PERSON_NAME][DOMAIN_NAME]"
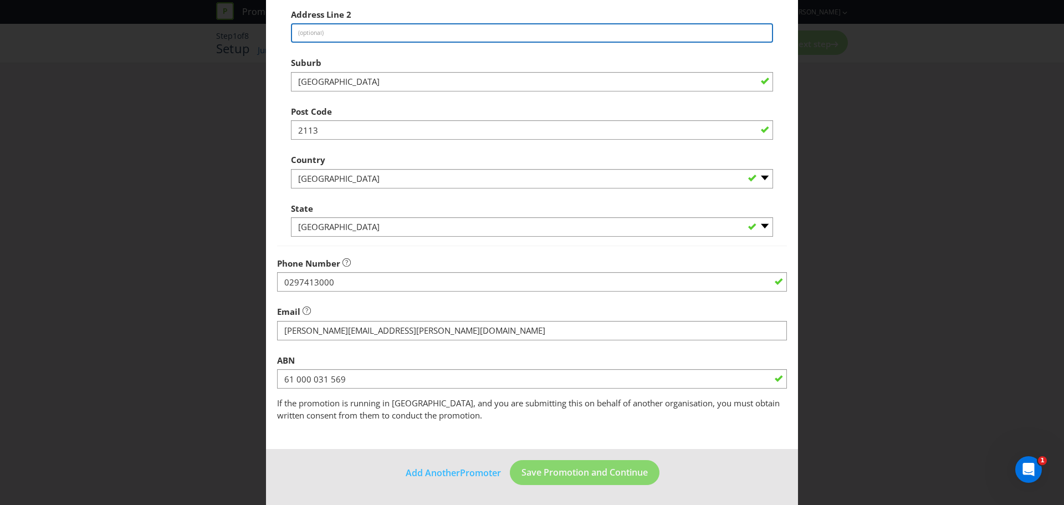
type input "[PERSON_NAME] Drive"
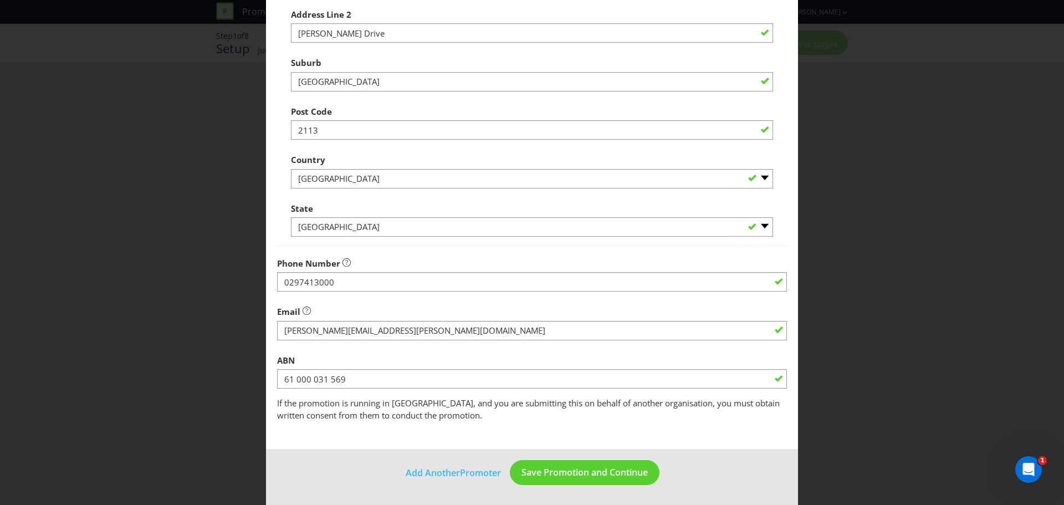
click at [403, 347] on fieldset "Promoter Information Company Name Metcash Trading Limited (ALM) What is the pro…" at bounding box center [532, 130] width 510 height 581
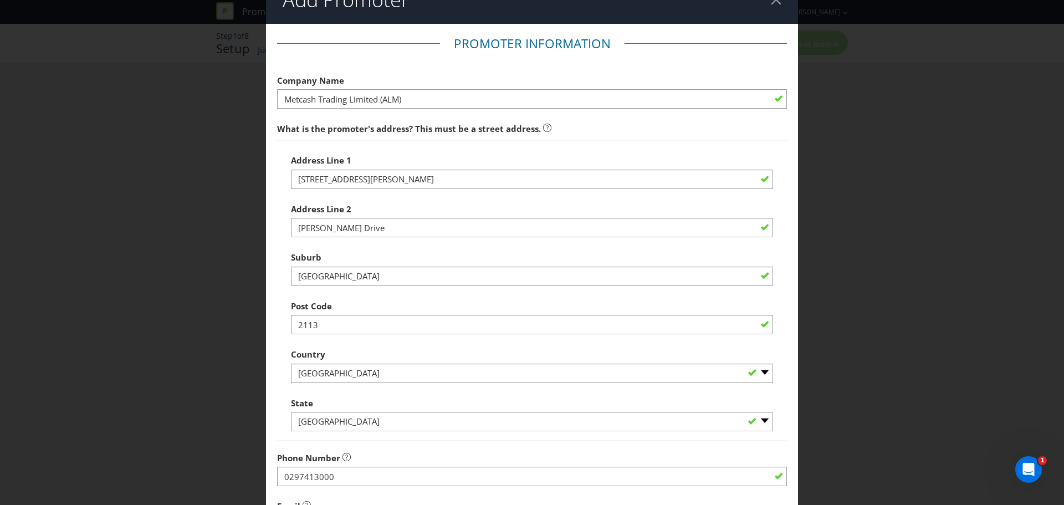
scroll to position [49, 0]
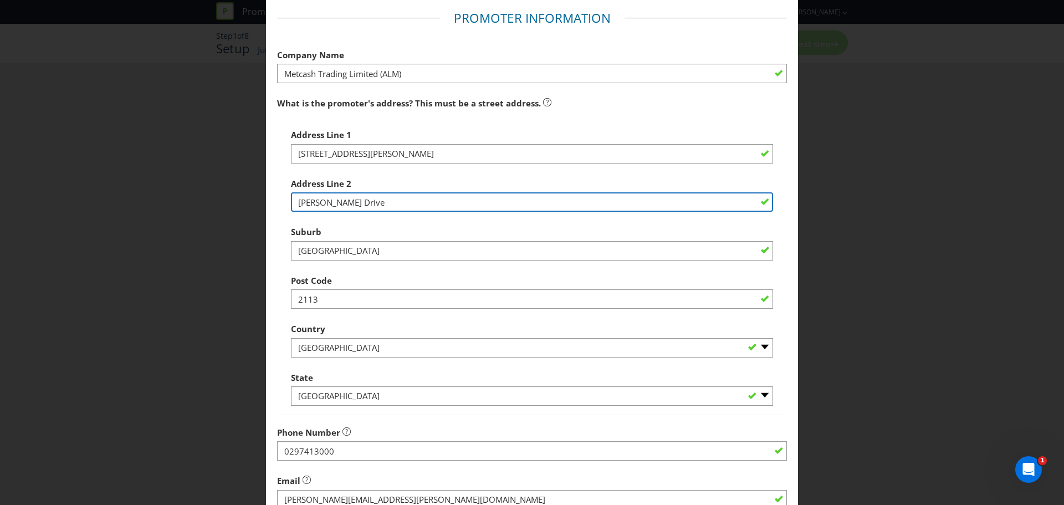
click at [337, 197] on input "[PERSON_NAME] Drive" at bounding box center [532, 201] width 482 height 19
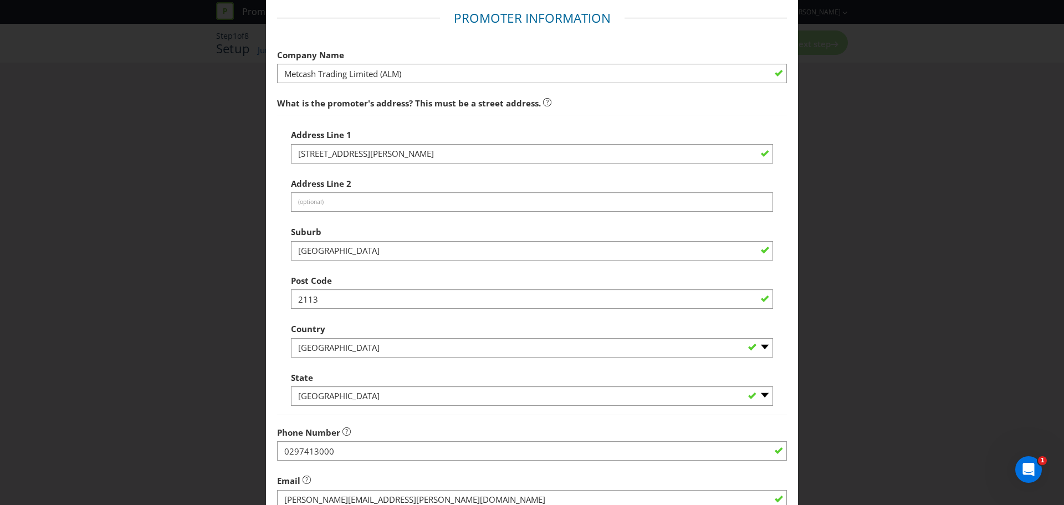
click at [416, 233] on div "Suburb [GEOGRAPHIC_DATA]" at bounding box center [532, 241] width 482 height 40
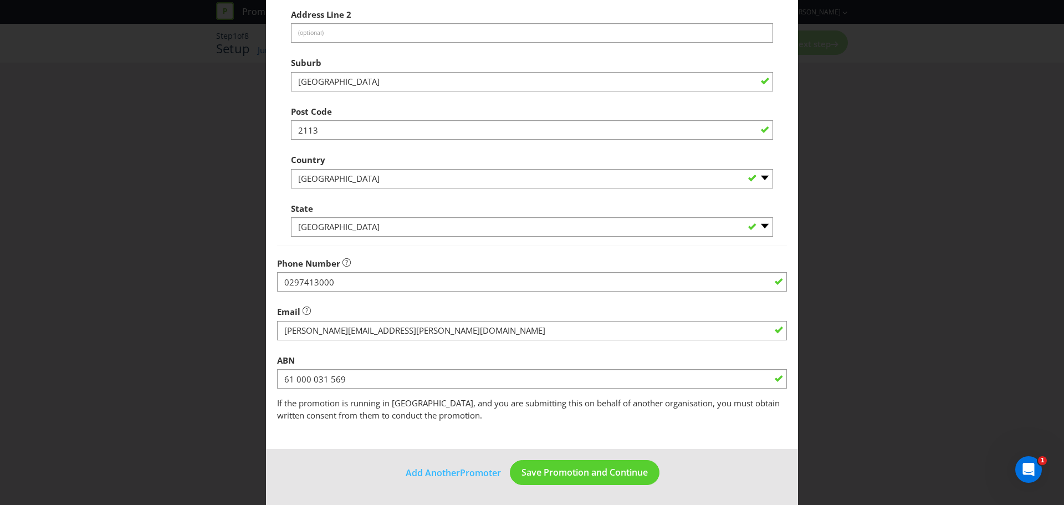
scroll to position [218, 0]
click at [525, 473] on span "Save Promotion and Continue" at bounding box center [584, 472] width 126 height 12
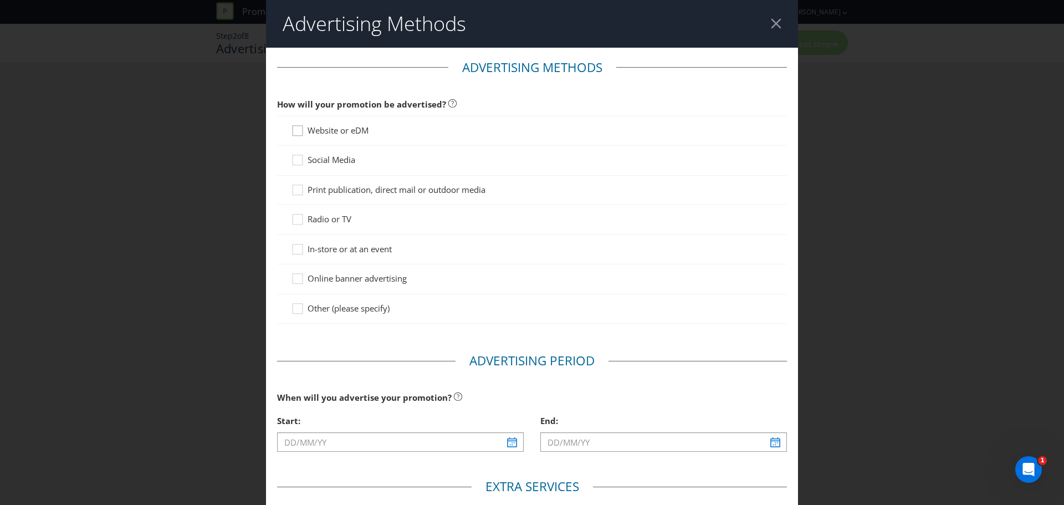
click at [295, 134] on icon at bounding box center [299, 133] width 17 height 17
click at [0, 0] on input "Website or eDM" at bounding box center [0, 0] width 0 height 0
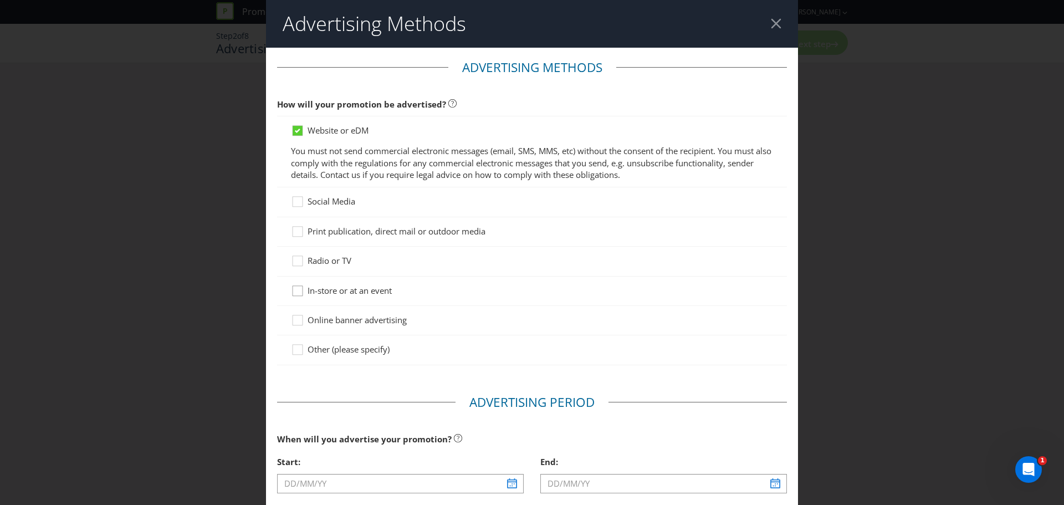
click at [296, 297] on icon at bounding box center [299, 293] width 17 height 17
click at [0, 0] on input "In-store or at an event" at bounding box center [0, 0] width 0 height 0
click at [296, 297] on icon at bounding box center [299, 293] width 17 height 17
click at [0, 0] on input "In-store or at an event" at bounding box center [0, 0] width 0 height 0
click at [295, 290] on div at bounding box center [298, 287] width 6 height 6
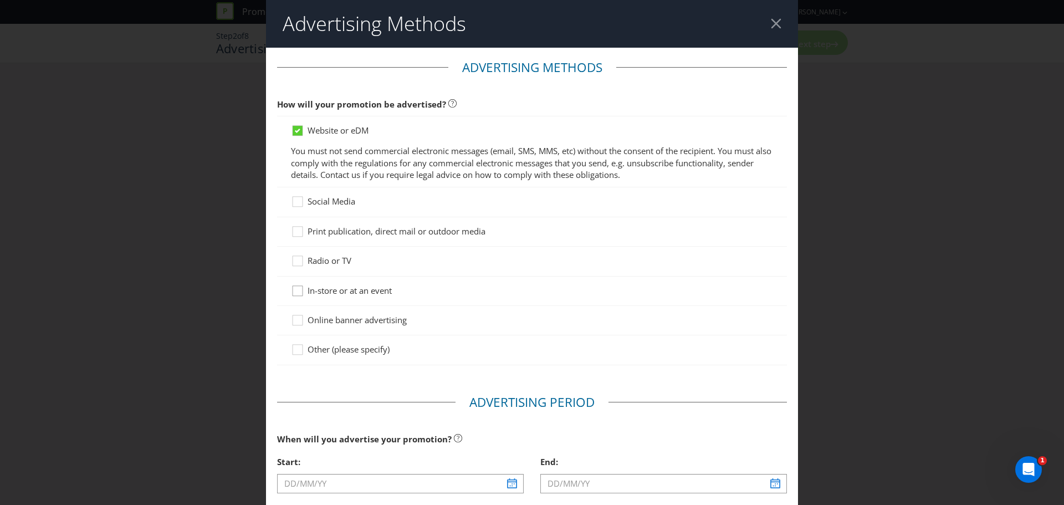
click at [0, 0] on input "In-store or at an event" at bounding box center [0, 0] width 0 height 0
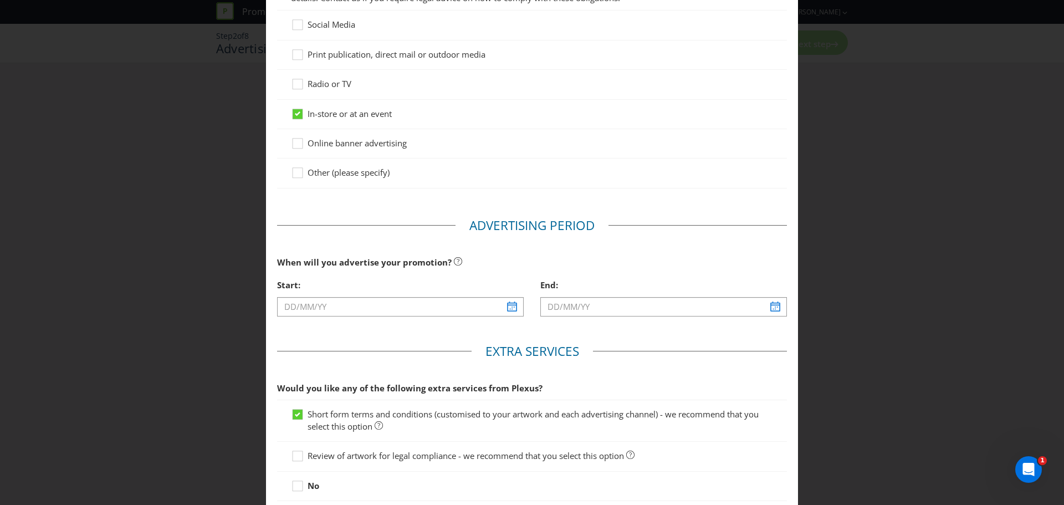
scroll to position [184, 0]
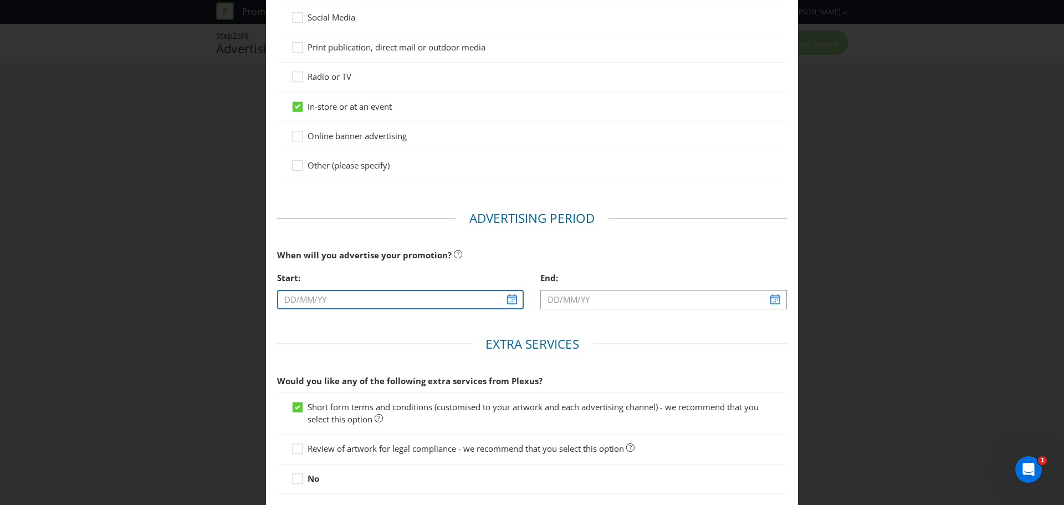
click at [402, 306] on input "text" at bounding box center [400, 299] width 247 height 19
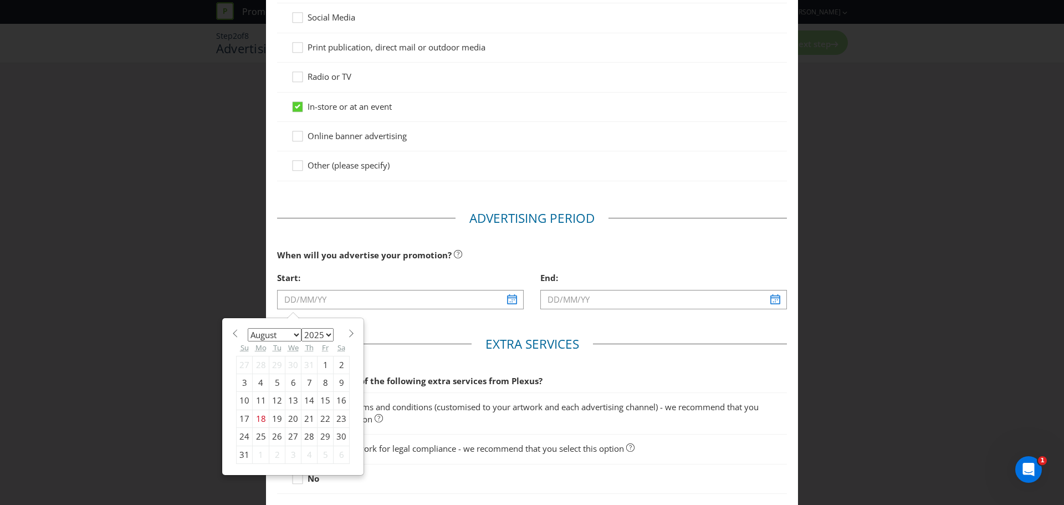
click at [255, 325] on div "January February March April May June July August September October November [D…" at bounding box center [293, 397] width 125 height 146
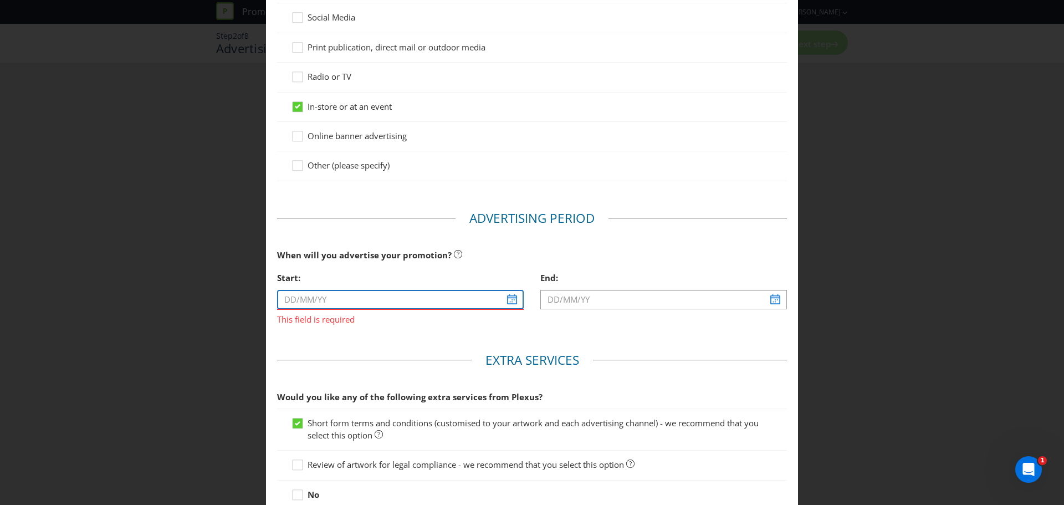
click at [346, 305] on input "text" at bounding box center [400, 299] width 247 height 19
click at [348, 295] on input "text" at bounding box center [400, 299] width 247 height 19
click at [294, 297] on input "[DATE]" at bounding box center [400, 299] width 247 height 19
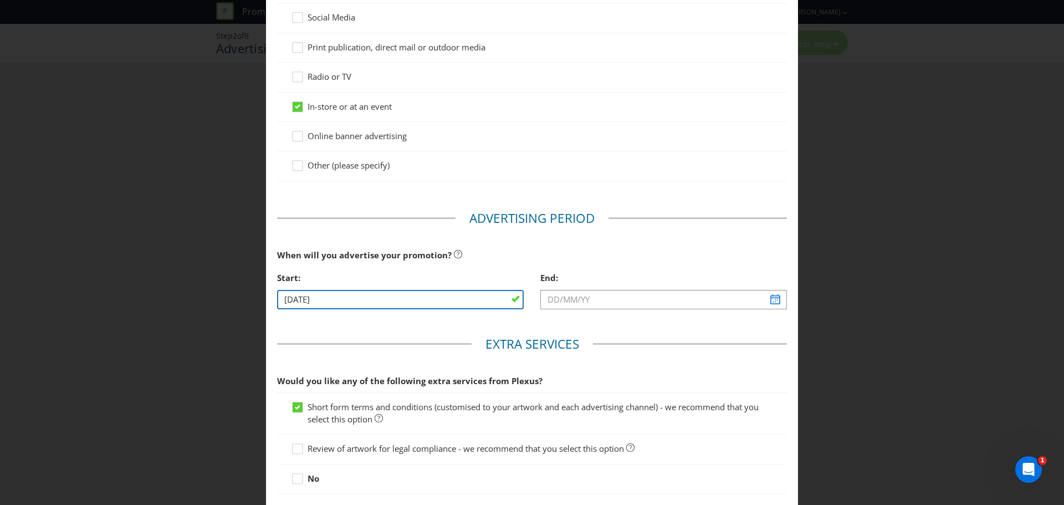
type input "[DATE]"
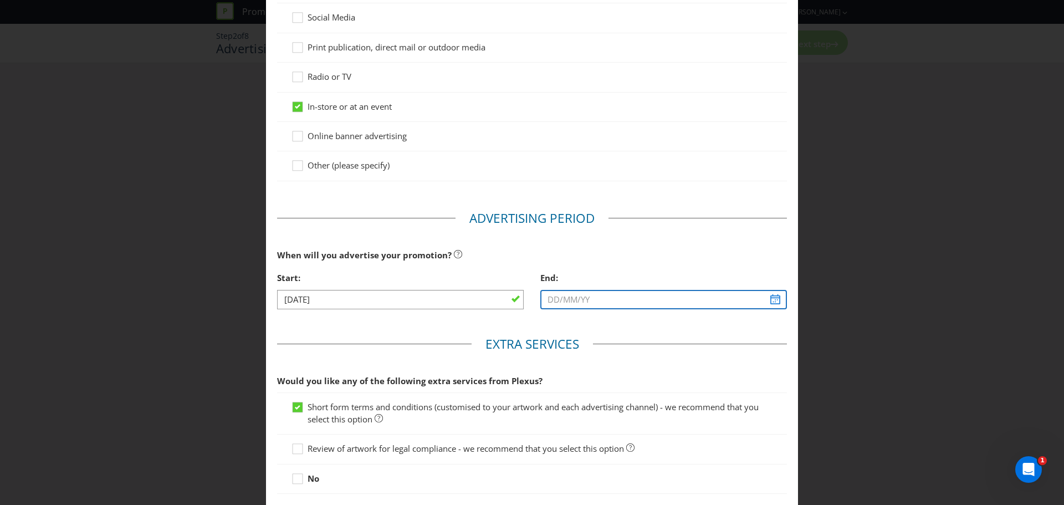
type input "[DATE]"
click at [570, 300] on input "[DATE]" at bounding box center [663, 299] width 247 height 19
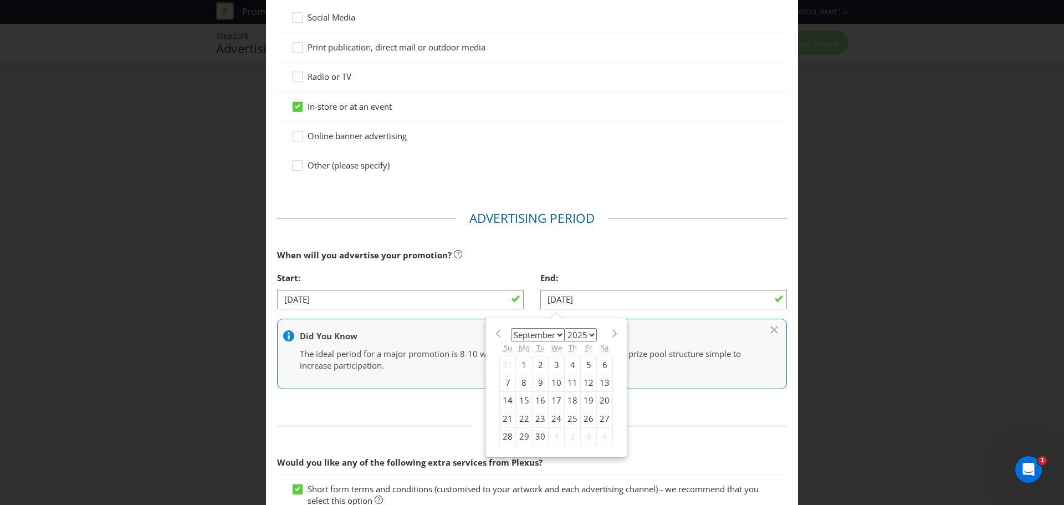
click at [610, 334] on span at bounding box center [614, 333] width 8 height 8
select select "9"
click at [538, 378] on div "7" at bounding box center [541, 382] width 16 height 18
type input "[DATE]"
click at [622, 422] on fieldset "Extra Services Would you like any of the following extra services from Plexus? …" at bounding box center [532, 499] width 510 height 165
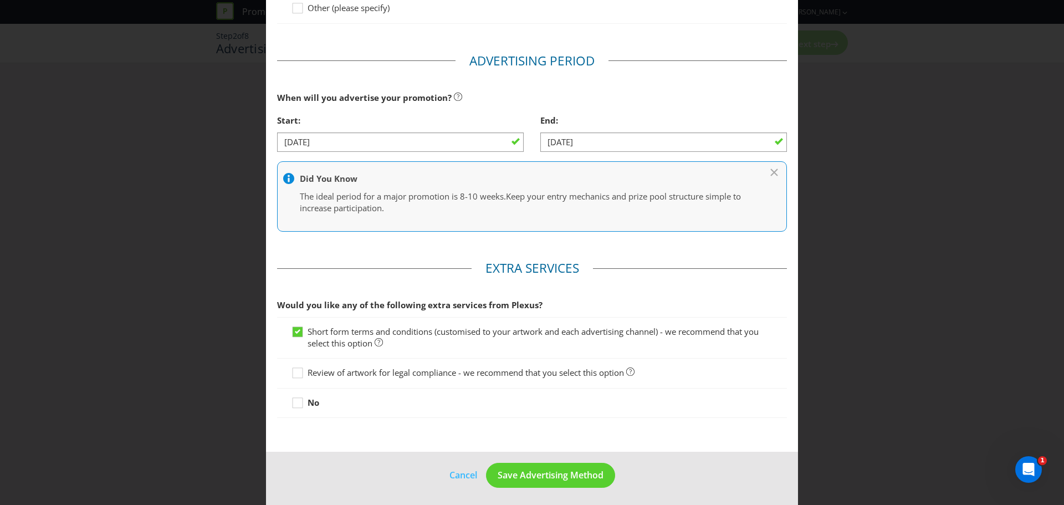
scroll to position [344, 0]
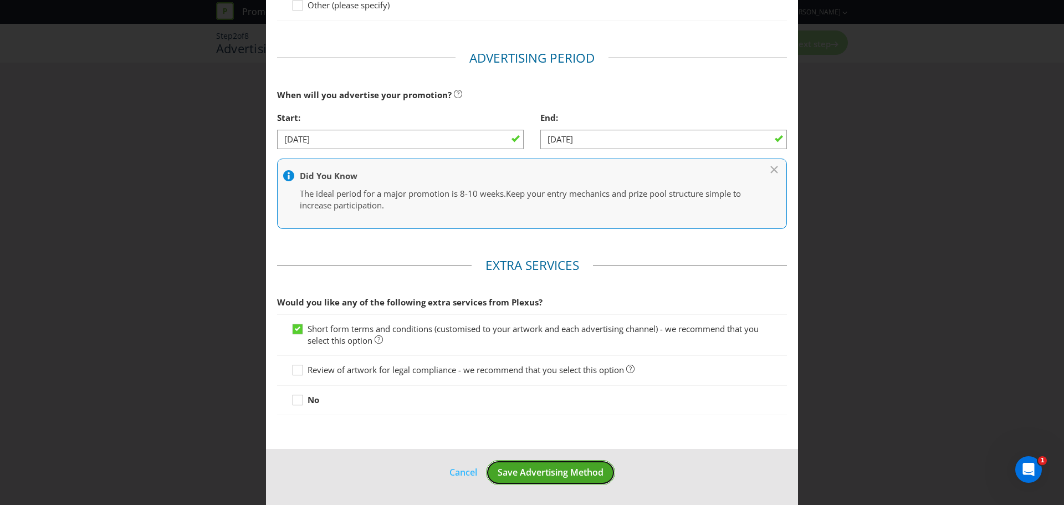
click at [549, 480] on button "Save Advertising Method" at bounding box center [550, 472] width 129 height 25
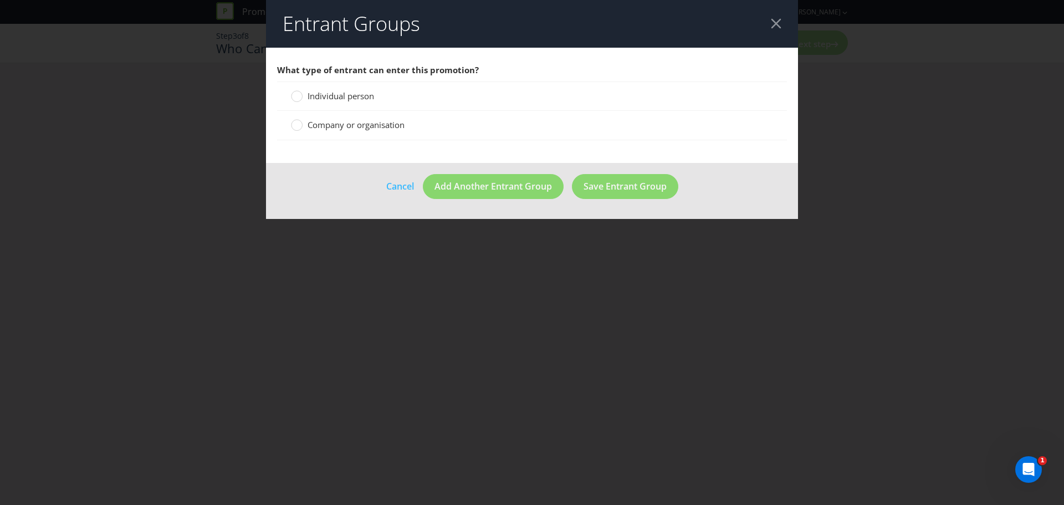
click at [344, 96] on span "Individual person" at bounding box center [341, 95] width 66 height 11
click at [0, 0] on input "Individual person" at bounding box center [0, 0] width 0 height 0
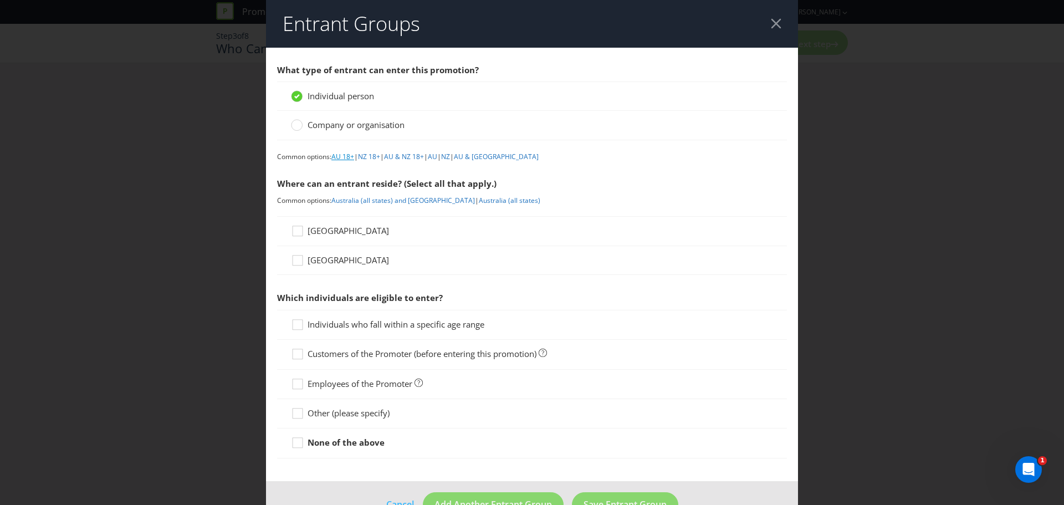
click at [348, 159] on link "AU 18+" at bounding box center [342, 156] width 23 height 9
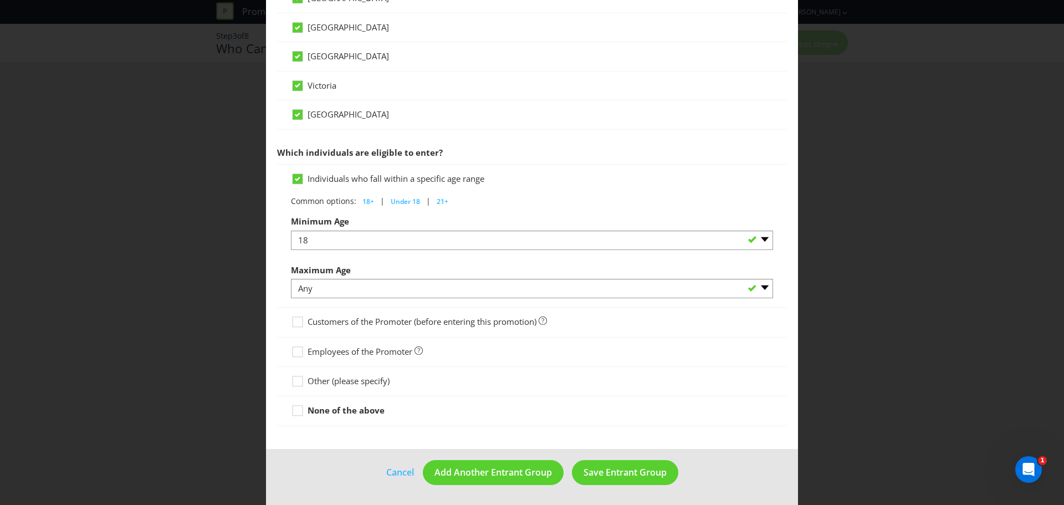
scroll to position [245, 0]
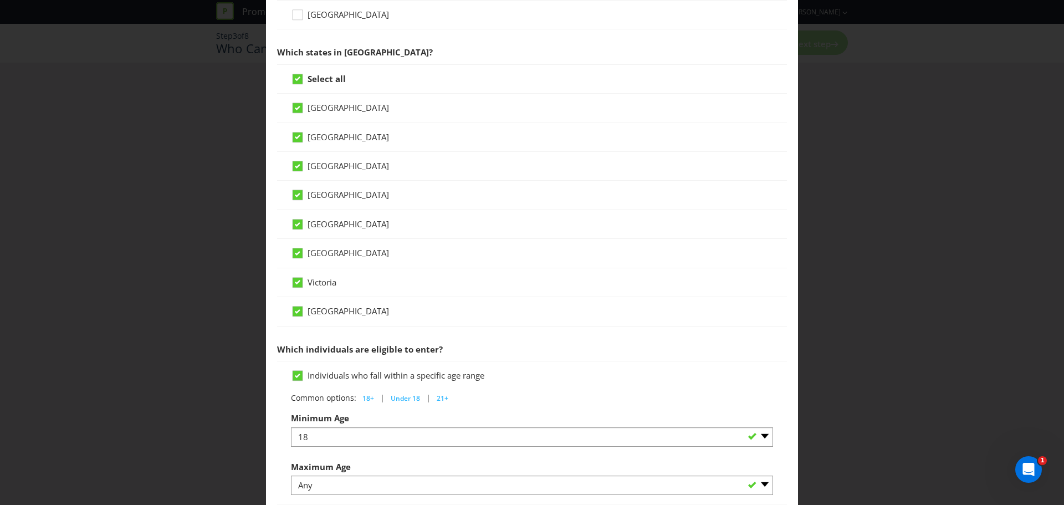
click at [310, 77] on strong "Select all" at bounding box center [327, 78] width 38 height 11
click at [0, 0] on input "Select all" at bounding box center [0, 0] width 0 height 0
click at [297, 115] on icon at bounding box center [299, 110] width 17 height 17
click at [0, 0] on input "[GEOGRAPHIC_DATA]" at bounding box center [0, 0] width 0 height 0
click at [305, 131] on icon at bounding box center [299, 139] width 17 height 17
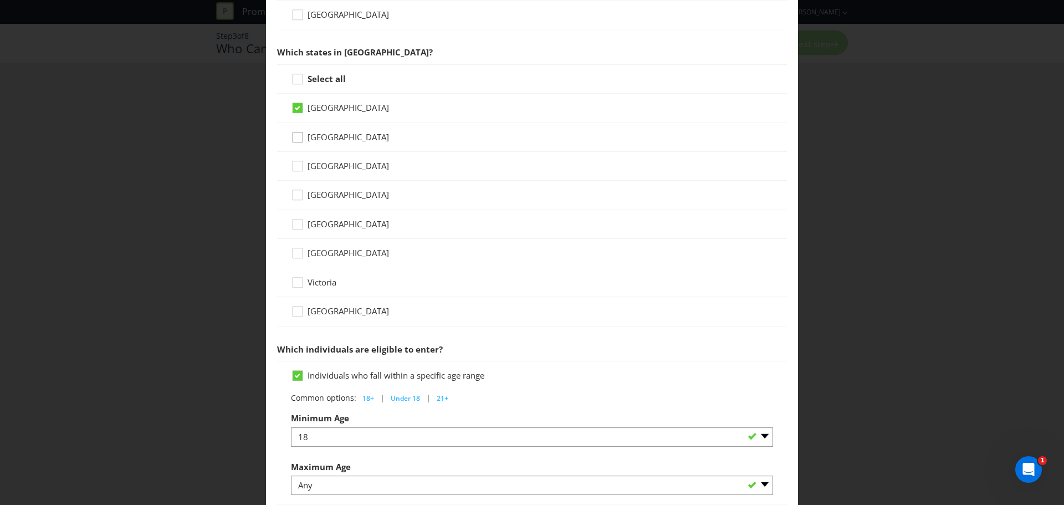
click at [0, 0] on input "[GEOGRAPHIC_DATA]" at bounding box center [0, 0] width 0 height 0
click at [300, 279] on icon at bounding box center [298, 282] width 10 height 10
click at [0, 0] on input "Victoria" at bounding box center [0, 0] width 0 height 0
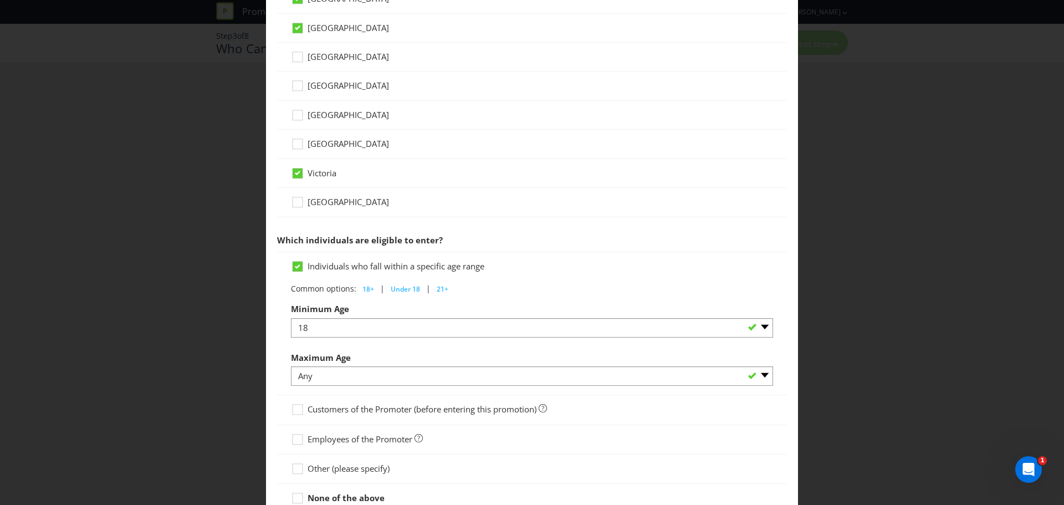
scroll to position [442, 0]
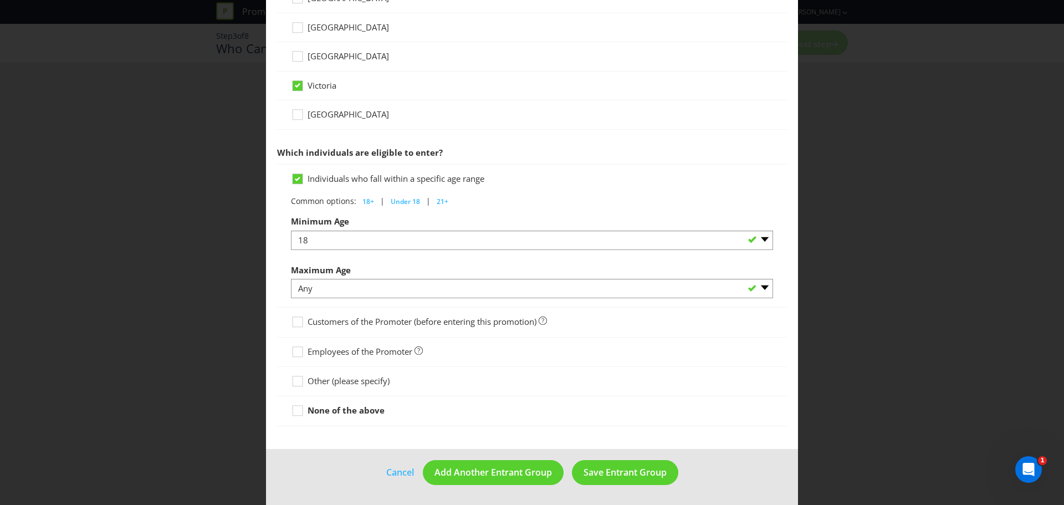
click at [386, 325] on span "Customers of the Promoter (before entering this promotion)" at bounding box center [422, 321] width 229 height 11
click at [0, 0] on input "Customers of the Promoter (before entering this promotion)" at bounding box center [0, 0] width 0 height 0
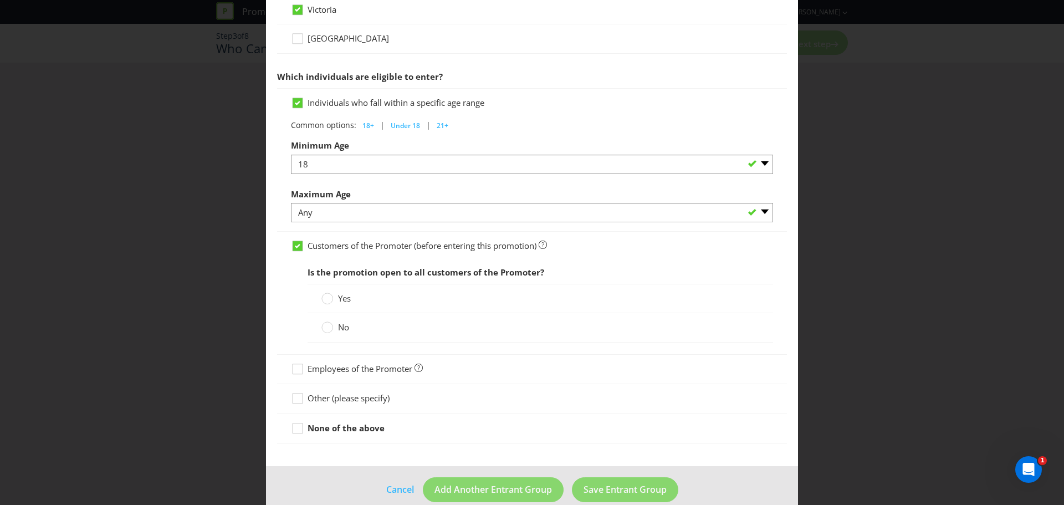
scroll to position [520, 0]
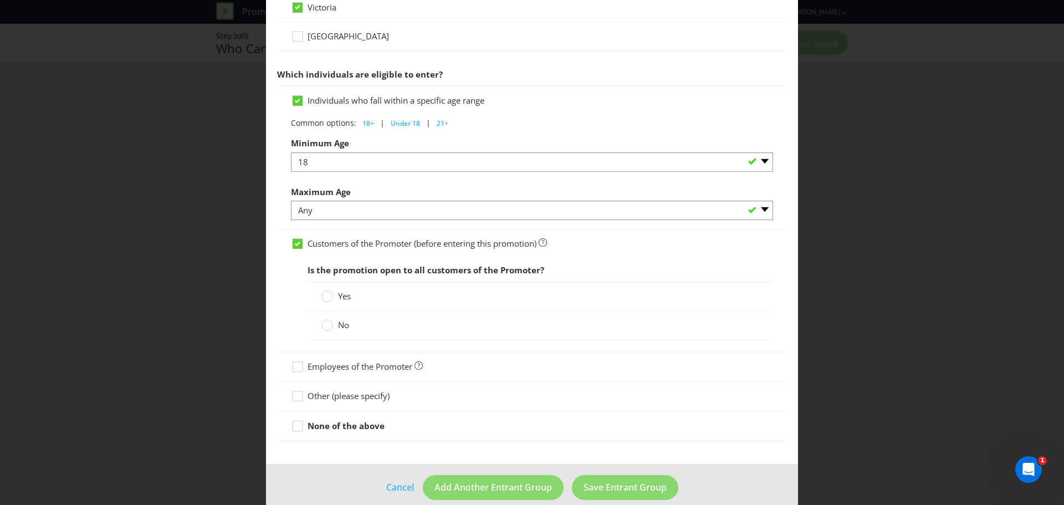
click at [341, 303] on div "Yes" at bounding box center [540, 295] width 465 height 29
click at [342, 298] on span "Yes" at bounding box center [344, 295] width 13 height 11
click at [0, 0] on input "Yes" at bounding box center [0, 0] width 0 height 0
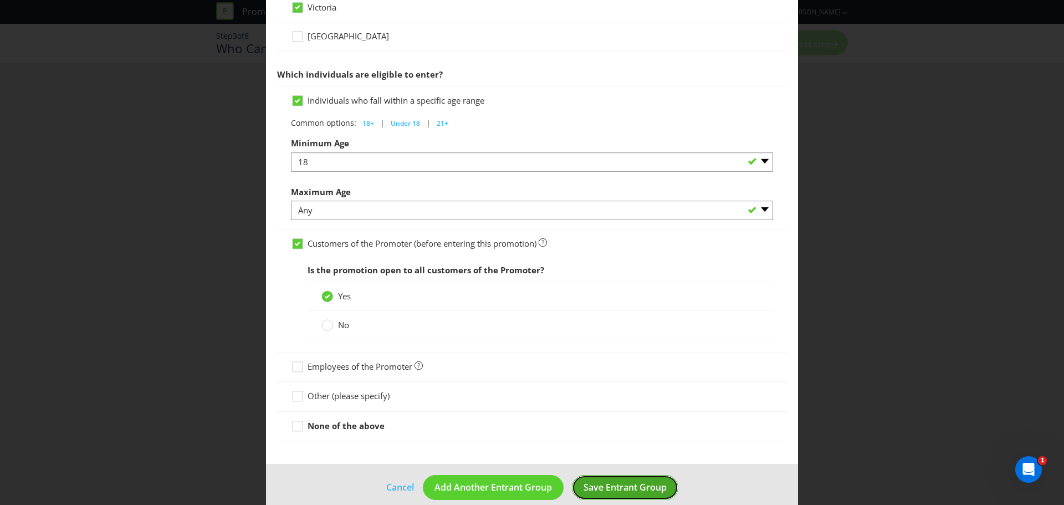
click at [594, 485] on span "Save Entrant Group" at bounding box center [624, 487] width 83 height 12
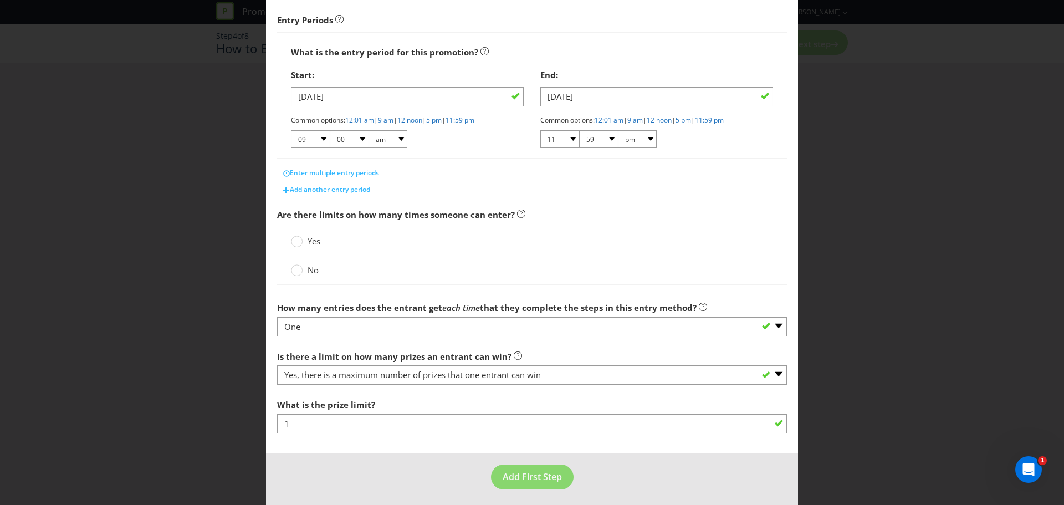
scroll to position [171, 0]
click at [294, 268] on div at bounding box center [297, 266] width 6 height 6
click at [0, 0] on input "No" at bounding box center [0, 0] width 0 height 0
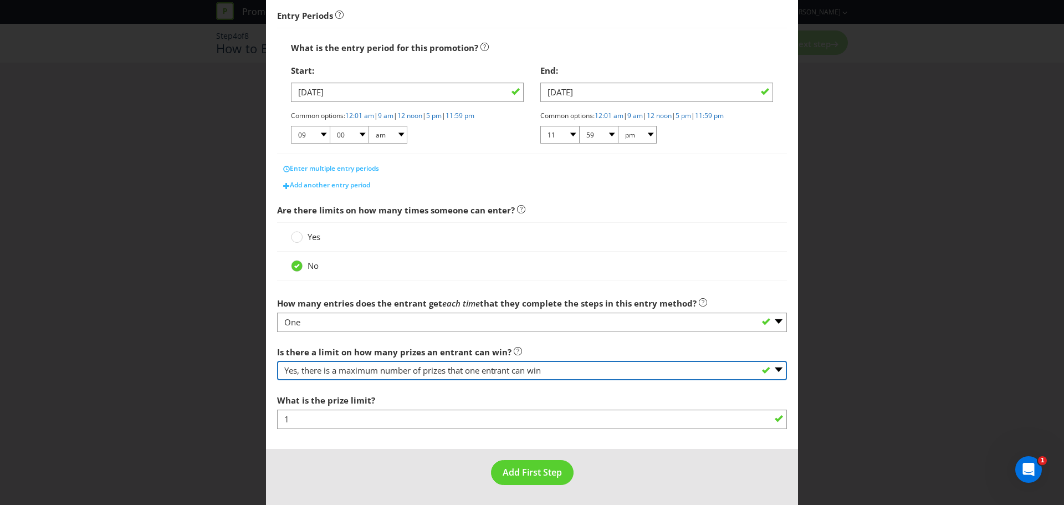
click at [566, 371] on select "-- Please select -- Yes, there is a maximum number of prizes that one entrant c…" at bounding box center [532, 370] width 510 height 19
click at [277, 380] on select "-- Please select -- Yes, there is a maximum number of prizes that one entrant c…" at bounding box center [532, 370] width 510 height 19
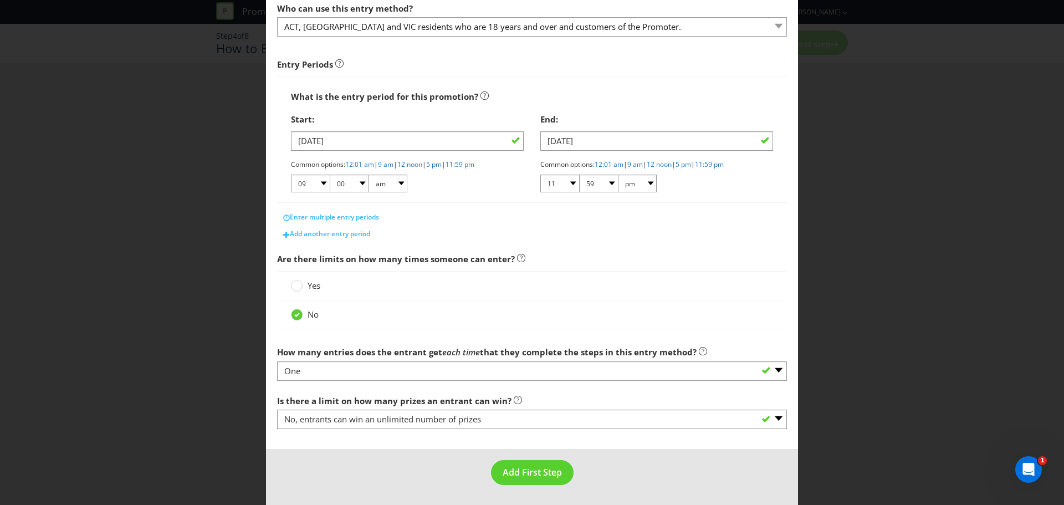
click at [419, 447] on main "What is the name of this entry method? How to Enter This name will be used to r…" at bounding box center [532, 186] width 532 height 528
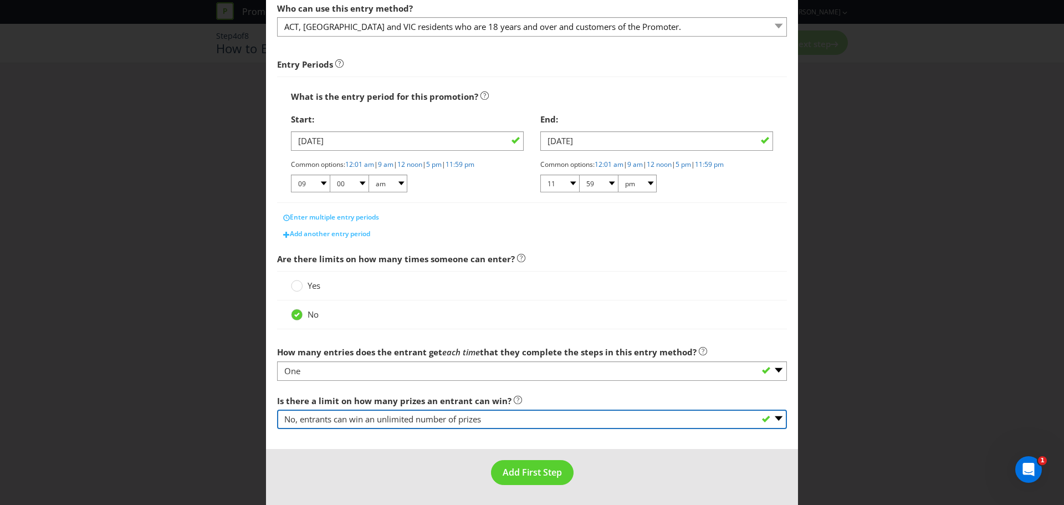
click at [448, 412] on select "-- Please select -- Yes, there is a maximum number of prizes that one entrant c…" at bounding box center [532, 418] width 510 height 19
select select "NA"
click at [277, 409] on select "-- Please select -- Yes, there is a maximum number of prizes that one entrant c…" at bounding box center [532, 418] width 510 height 19
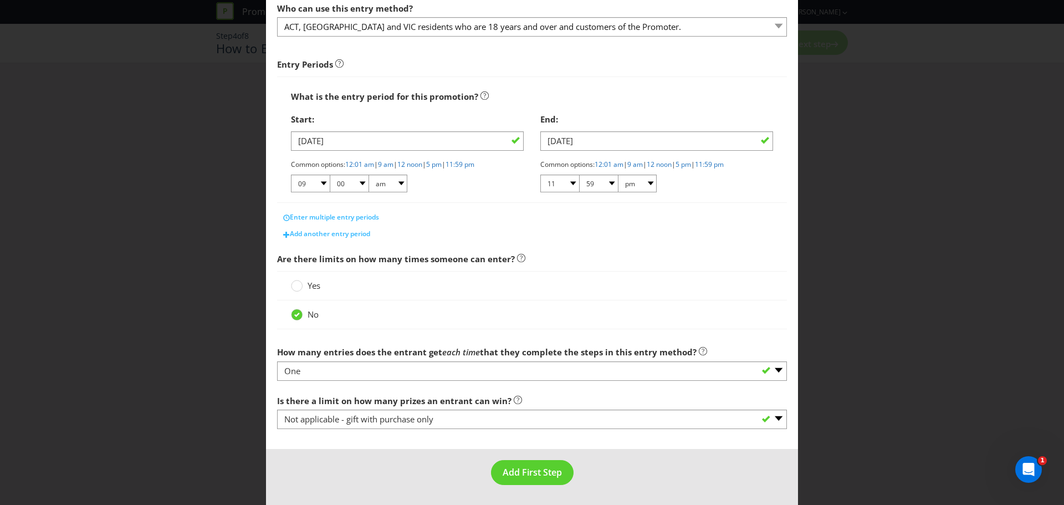
click at [383, 446] on main "What is the name of this entry method? How to Enter This name will be used to r…" at bounding box center [532, 186] width 532 height 528
click at [541, 472] on span "Add First Step" at bounding box center [532, 472] width 59 height 12
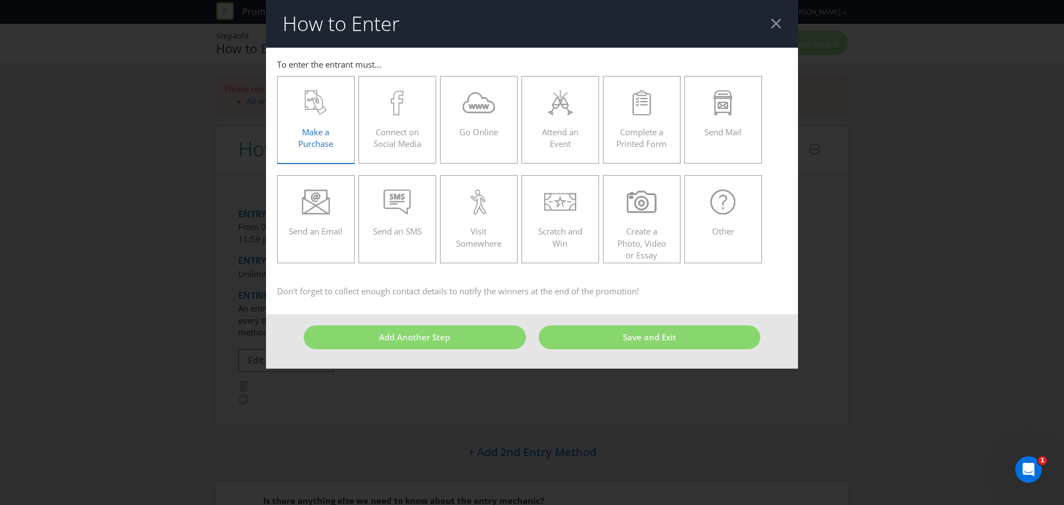
click at [331, 100] on div at bounding box center [316, 102] width 54 height 25
click at [0, 0] on input "Make a Purchase" at bounding box center [0, 0] width 0 height 0
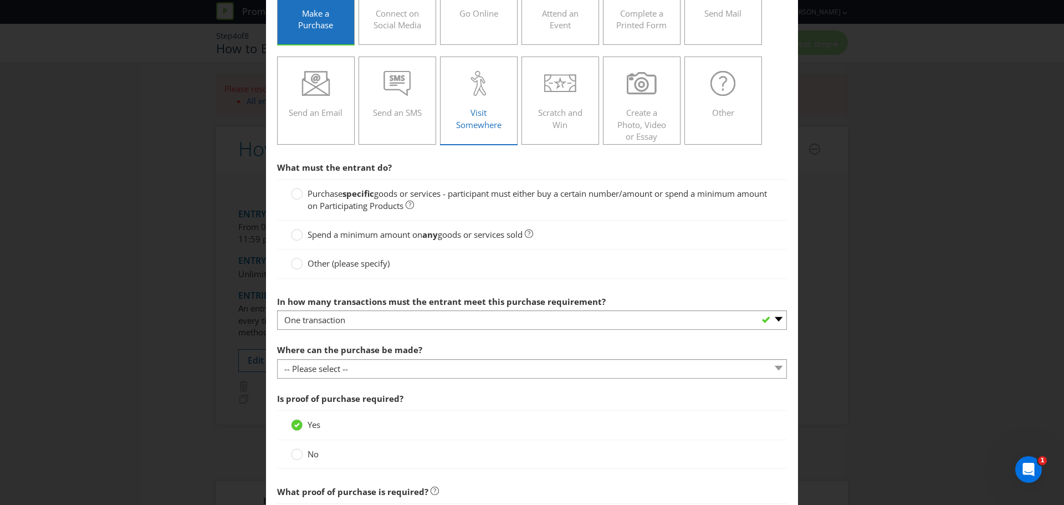
scroll to position [146, 0]
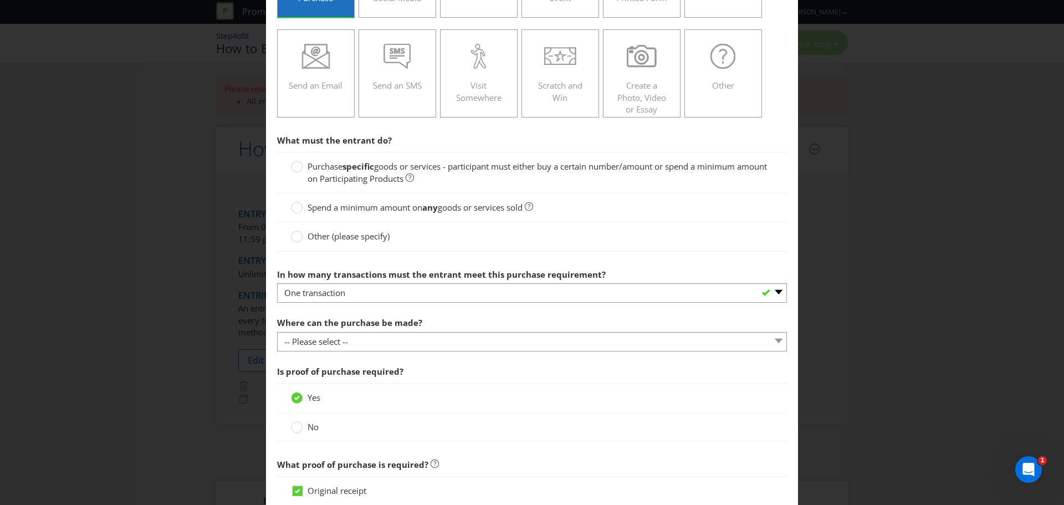
click at [314, 165] on span "Purchase" at bounding box center [325, 166] width 35 height 11
click at [0, 0] on input "Purchase specific goods or services - participant must either buy a certain num…" at bounding box center [0, 0] width 0 height 0
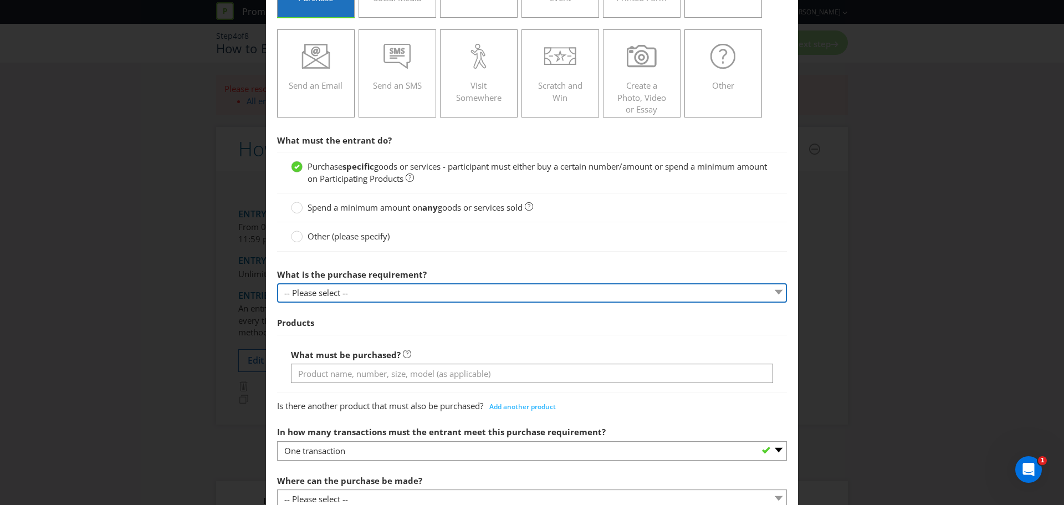
click at [418, 294] on select "-- Please select -- Buy a certain number of these products or services Spend a …" at bounding box center [532, 292] width 510 height 19
select select "MINIMUM_QUANTITY"
click at [277, 283] on select "-- Please select -- Buy a certain number of these products or services Spend a …" at bounding box center [532, 292] width 510 height 19
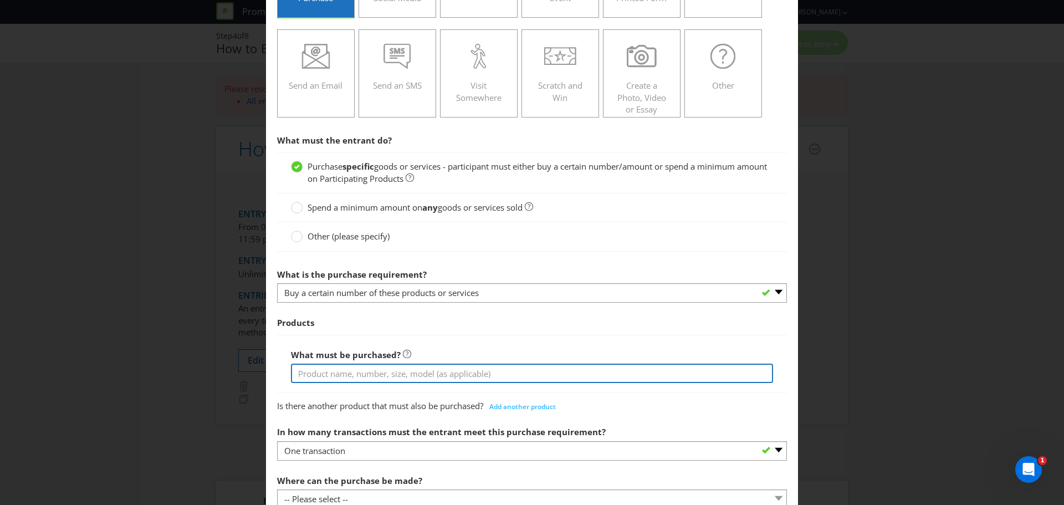
click at [373, 376] on input "text" at bounding box center [532, 373] width 482 height 19
type input "Wild Turkey 81 Proof 1L or [PERSON_NAME] London Dry Gin 1L or Espolon Tequila […"
click at [692, 315] on span "Products" at bounding box center [532, 322] width 510 height 23
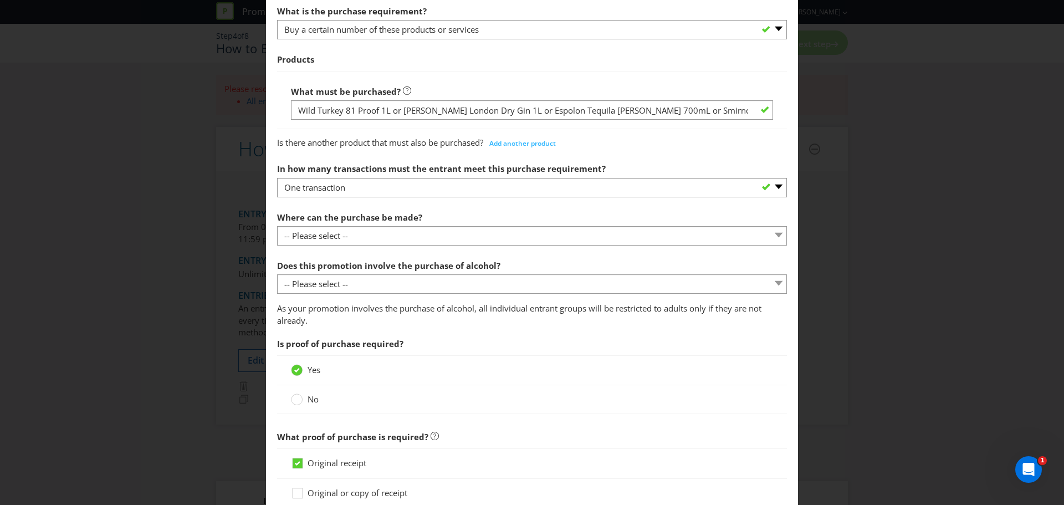
scroll to position [410, 0]
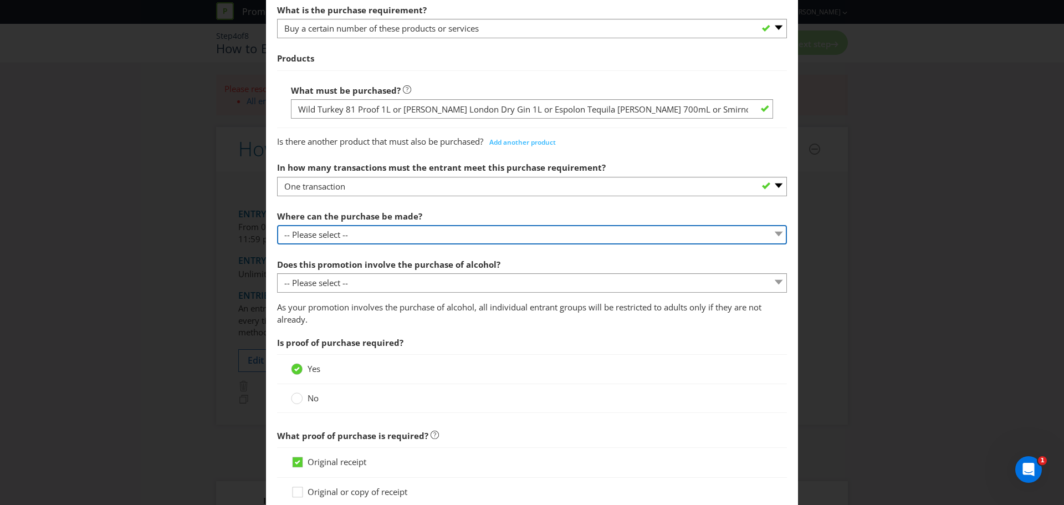
click at [417, 233] on select "-- Please select -- Any stores displaying promotional material (including onlin…" at bounding box center [532, 234] width 510 height 19
select select "ANY_DISPLAYING_NOT_ONLINE"
click at [277, 225] on select "-- Please select -- Any stores displaying promotional material (including onlin…" at bounding box center [532, 234] width 510 height 19
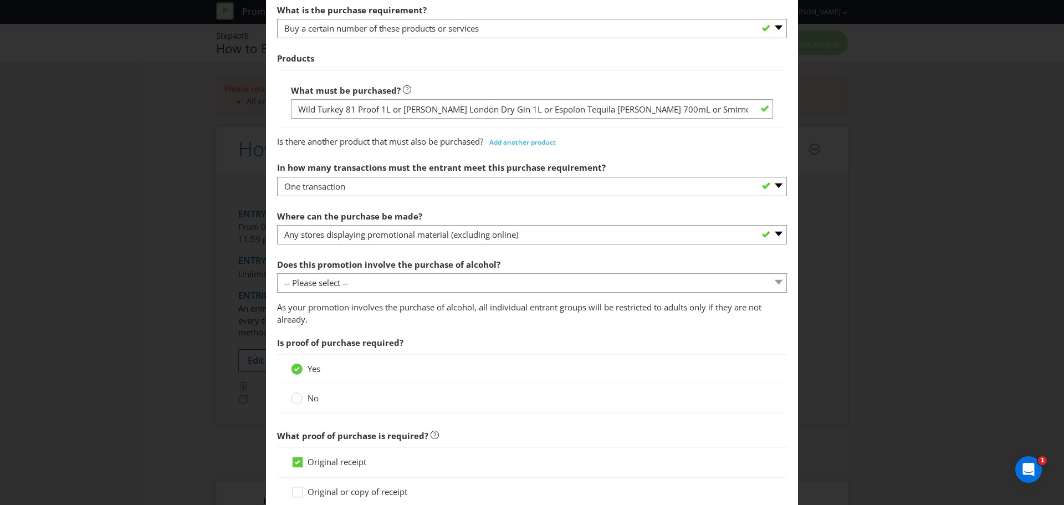
click at [453, 322] on p "As your promotion involves the purchase of alcohol, all individual entrant grou…" at bounding box center [532, 313] width 510 height 24
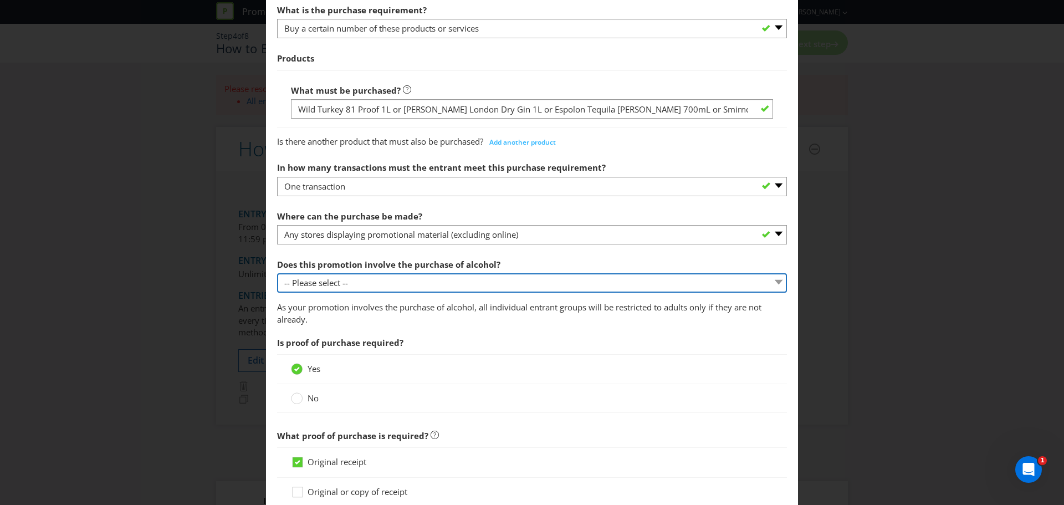
click at [396, 285] on select "-- Please select -- Yes, for on-premises consumption Yes, for off-premises cons…" at bounding box center [532, 282] width 510 height 19
select select "YES_OFF_PREMISES"
click at [277, 273] on select "-- Please select -- Yes, for on-premises consumption Yes, for off-premises cons…" at bounding box center [532, 282] width 510 height 19
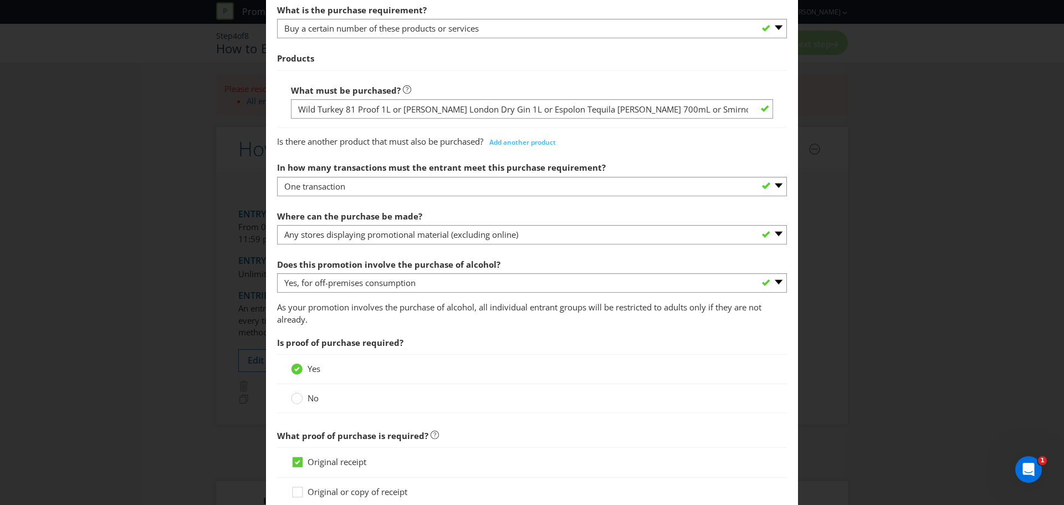
click at [484, 342] on span "Is proof of purchase required?" at bounding box center [532, 342] width 510 height 23
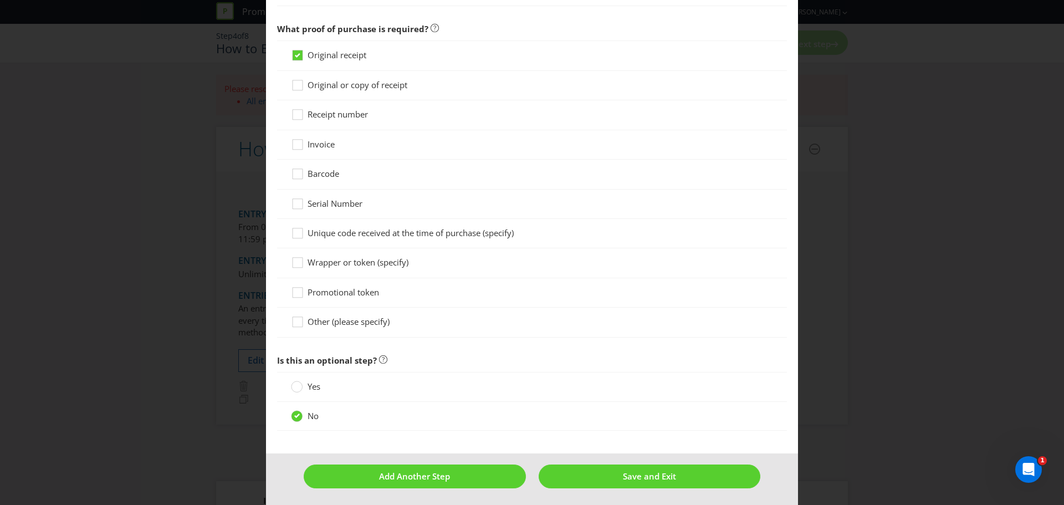
scroll to position [820, 0]
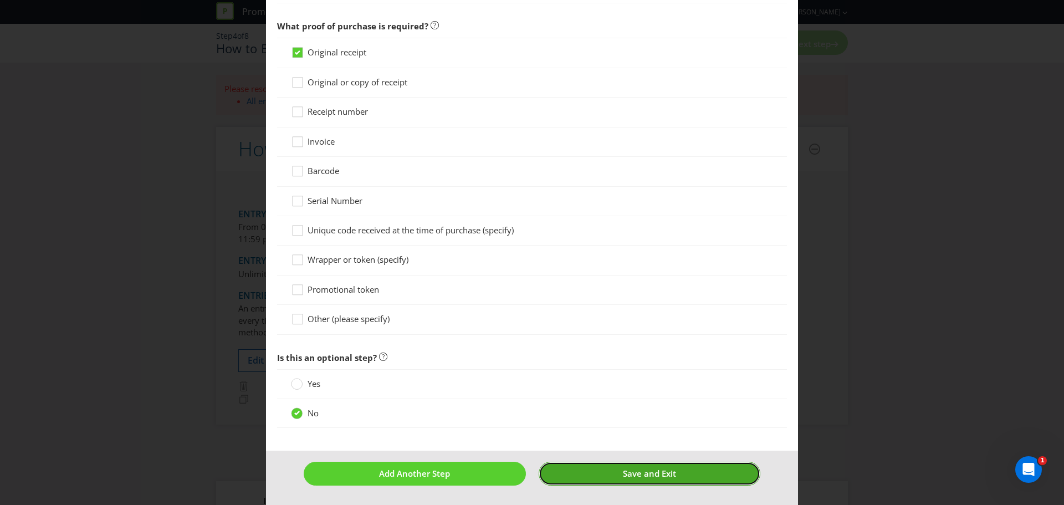
click at [596, 476] on button "Save and Exit" at bounding box center [650, 474] width 222 height 24
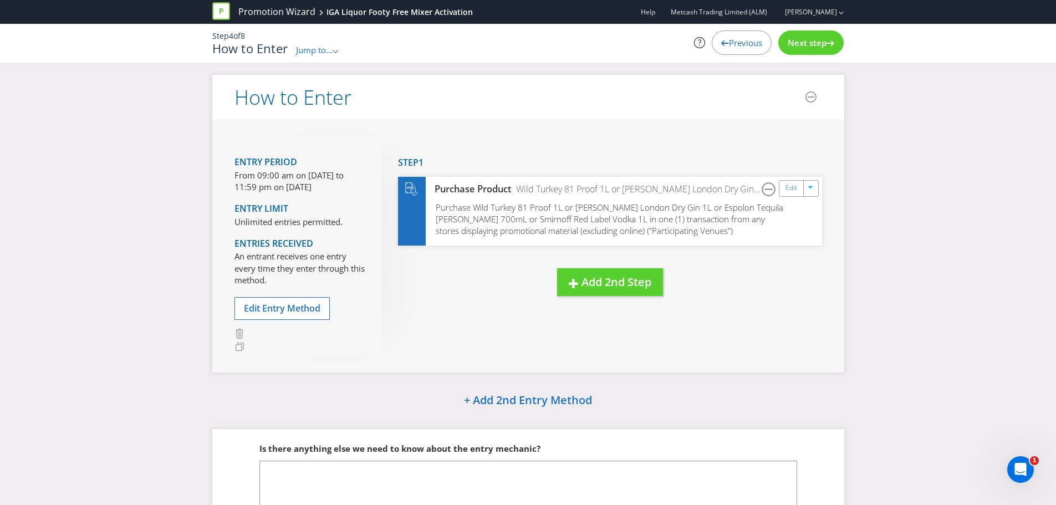
click at [803, 39] on span "Next step" at bounding box center [806, 42] width 39 height 11
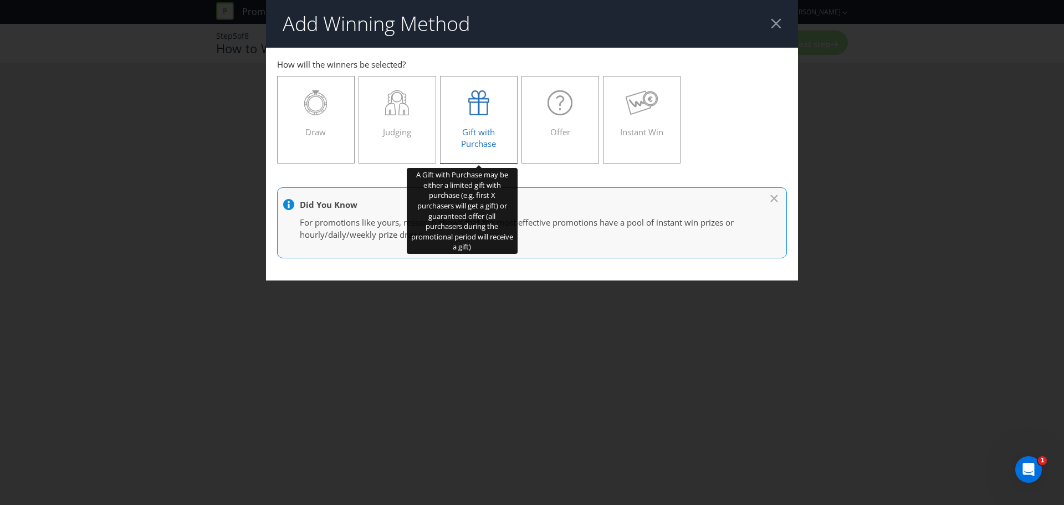
click at [487, 126] on span "Gift with Purchase" at bounding box center [478, 137] width 35 height 23
click at [0, 0] on input "Gift with Purchase" at bounding box center [0, 0] width 0 height 0
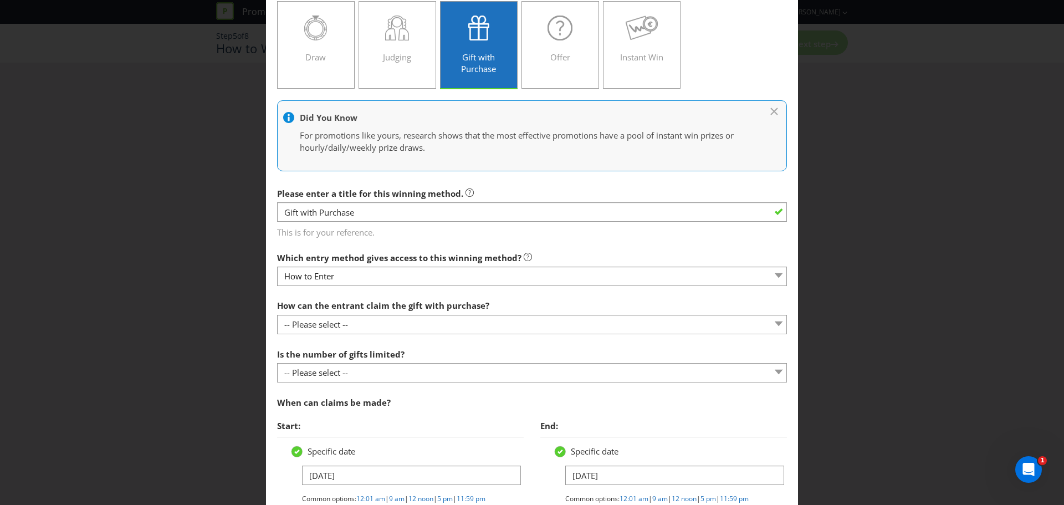
scroll to position [75, 0]
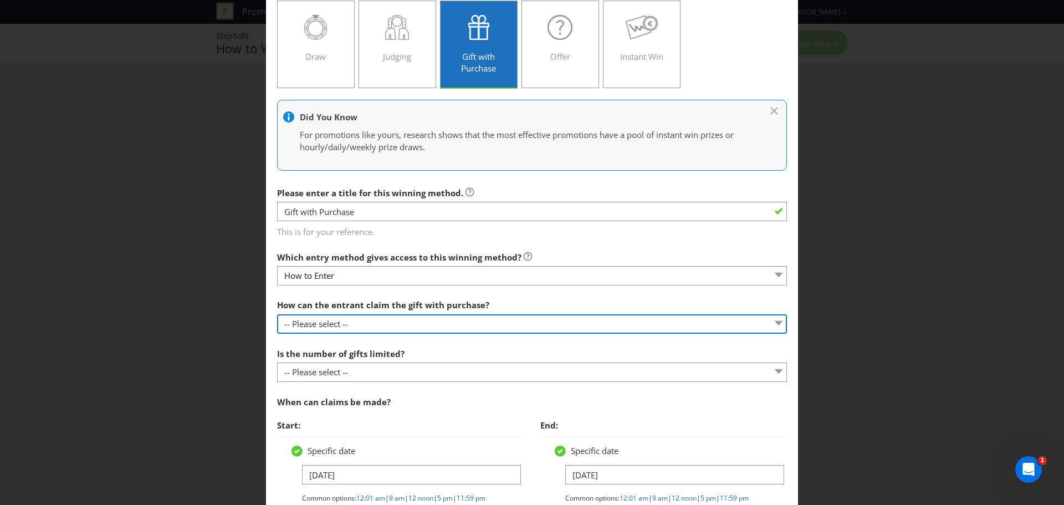
click at [396, 323] on select "-- Please select -- Already covered by entry mechanic Automatically sent to cla…" at bounding box center [532, 323] width 510 height 19
select select "IN_STORE"
click at [277, 314] on select "-- Please select -- Already covered by entry mechanic Automatically sent to cla…" at bounding box center [532, 323] width 510 height 19
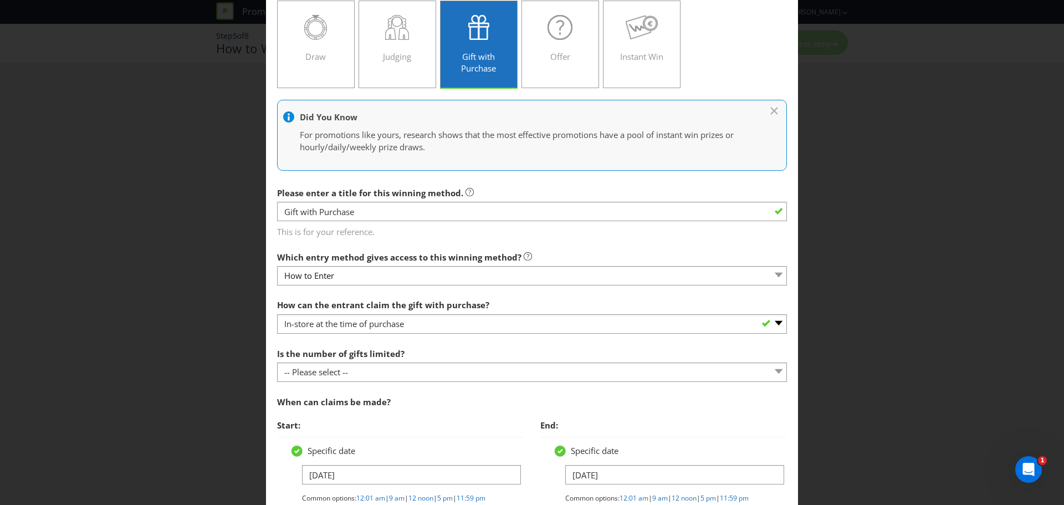
click at [407, 416] on span "Start:" at bounding box center [400, 425] width 247 height 23
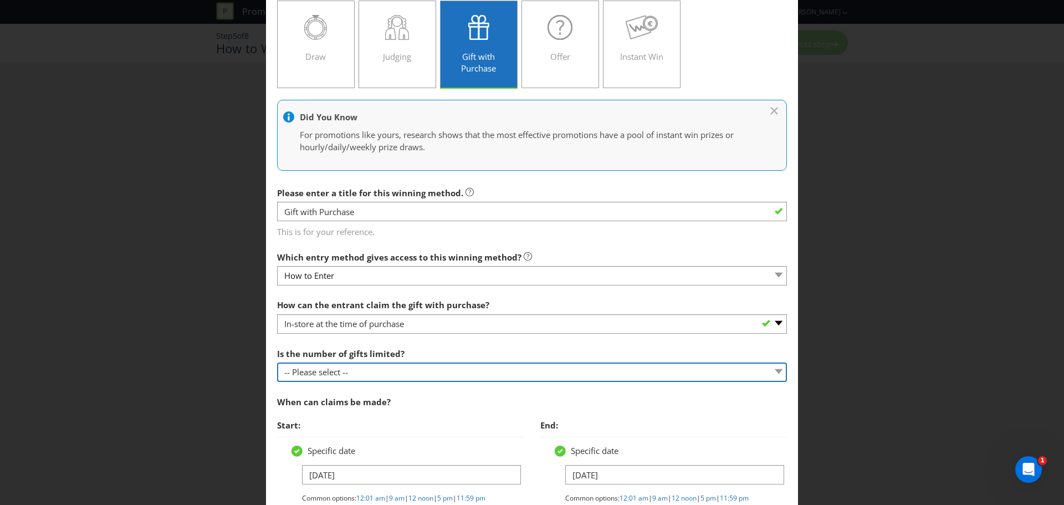
click at [395, 372] on select "-- Please select -- Unlimited gifts available during promotional period Number …" at bounding box center [532, 371] width 510 height 19
select select "LIMITED"
click at [277, 362] on select "-- Please select -- Unlimited gifts available during promotional period Number …" at bounding box center [532, 371] width 510 height 19
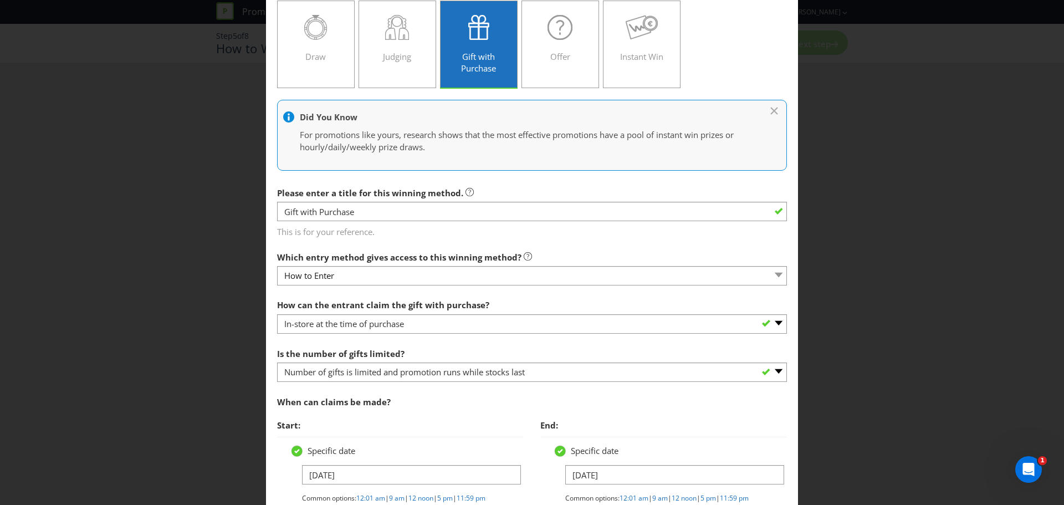
click at [459, 425] on span "Start:" at bounding box center [400, 425] width 247 height 23
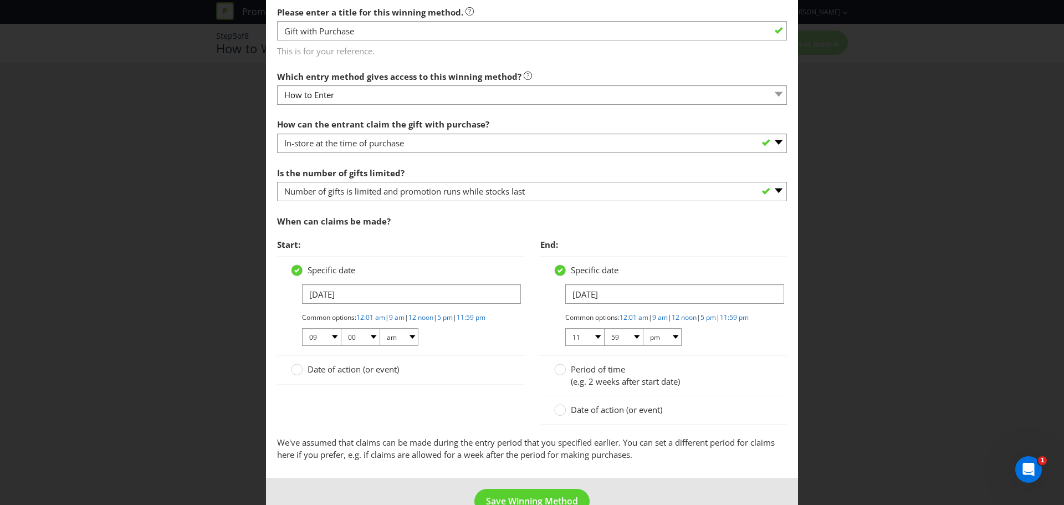
scroll to position [294, 0]
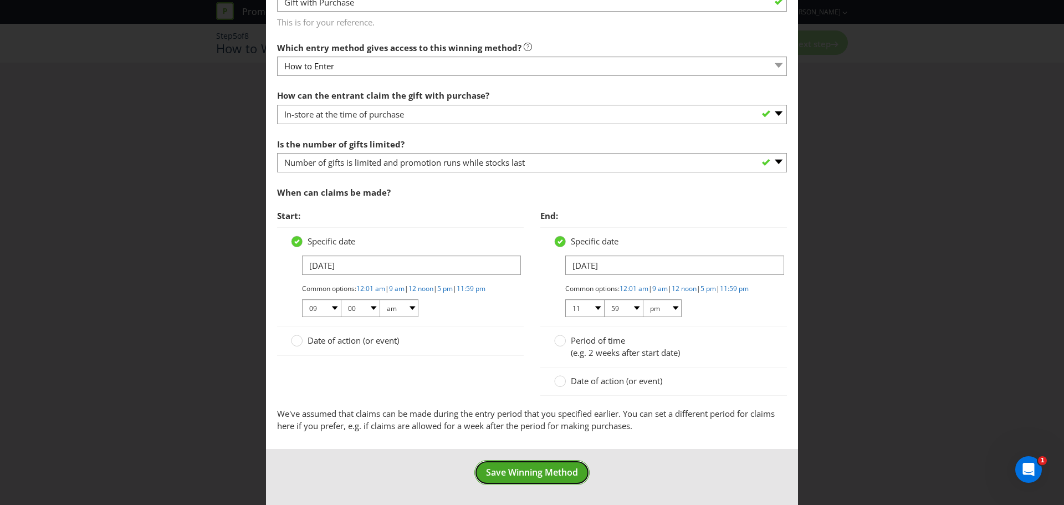
click at [524, 481] on button "Save Winning Method" at bounding box center [531, 472] width 115 height 25
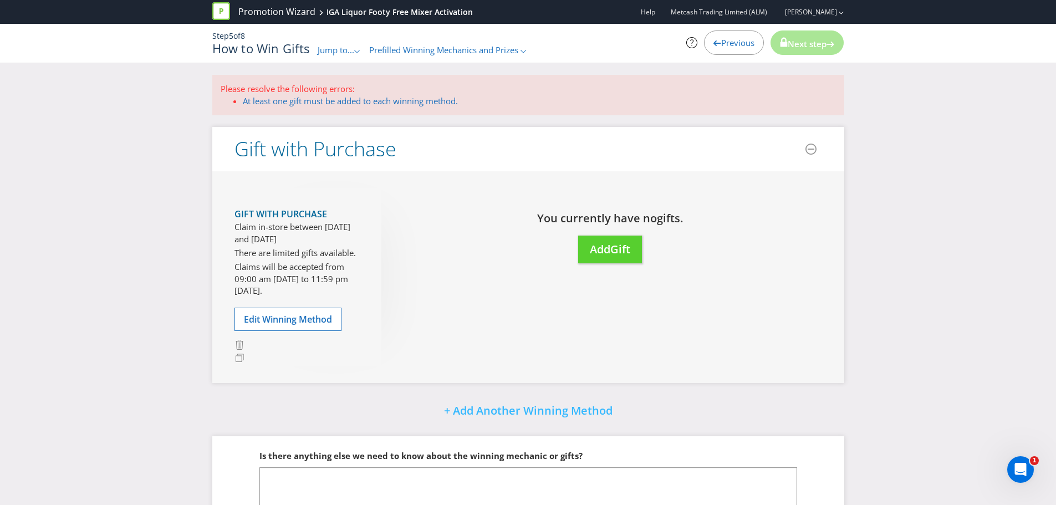
click at [606, 268] on div "Move Here Drag here to move prize You currently have no gift s. Add Gift" at bounding box center [601, 237] width 441 height 98
click at [610, 254] on span "Add" at bounding box center [600, 249] width 21 height 15
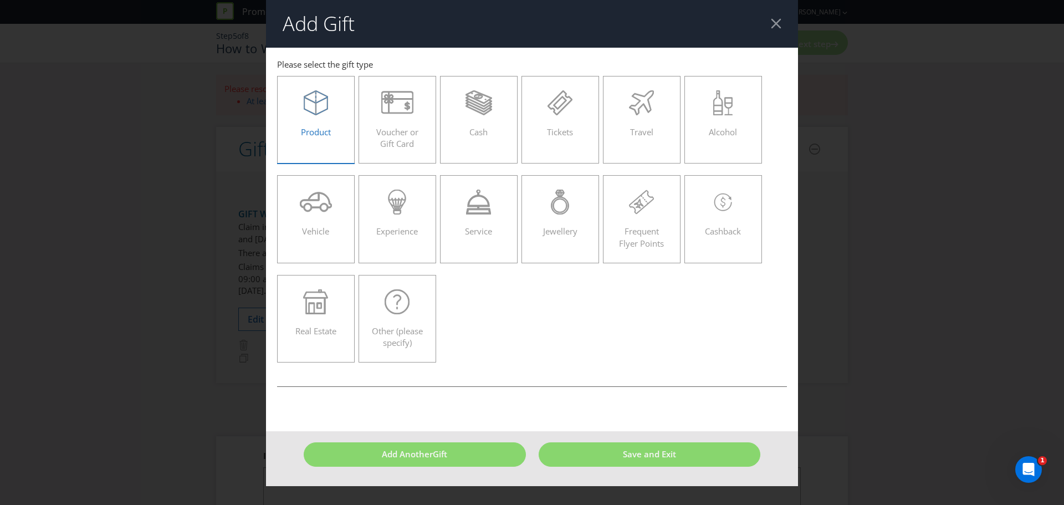
click at [335, 119] on div "Product" at bounding box center [316, 115] width 54 height 50
click at [0, 0] on input "Product" at bounding box center [0, 0] width 0 height 0
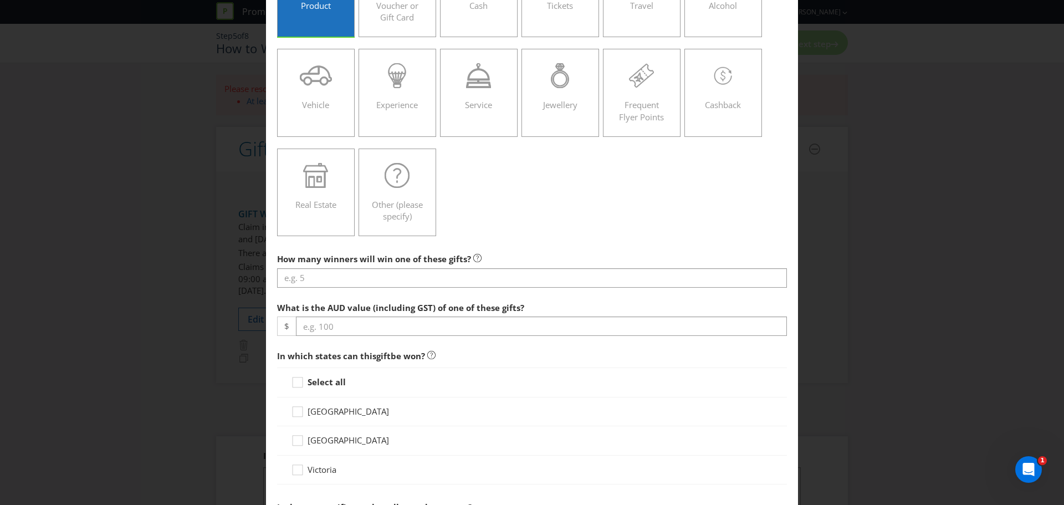
scroll to position [135, 0]
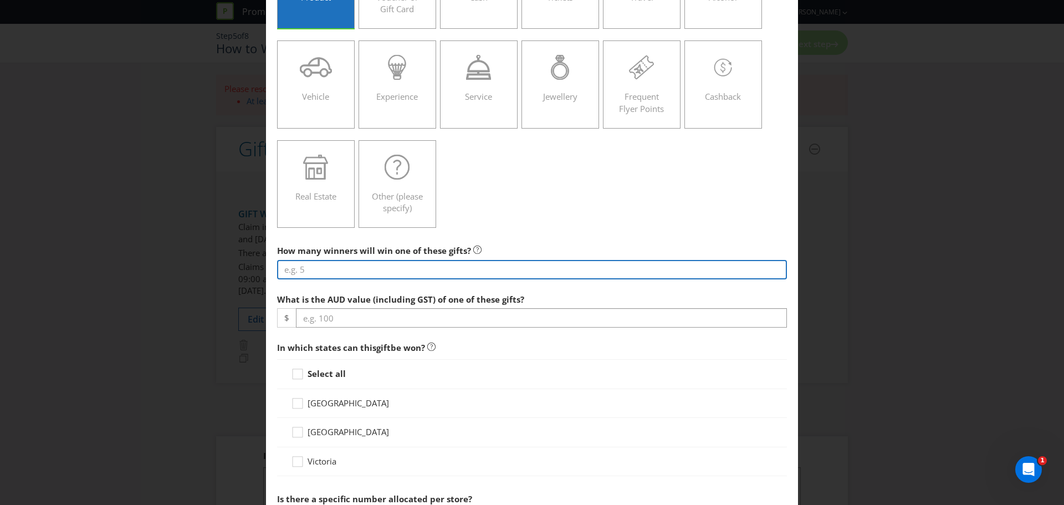
click at [300, 267] on input "number" at bounding box center [532, 269] width 510 height 19
type input "1"
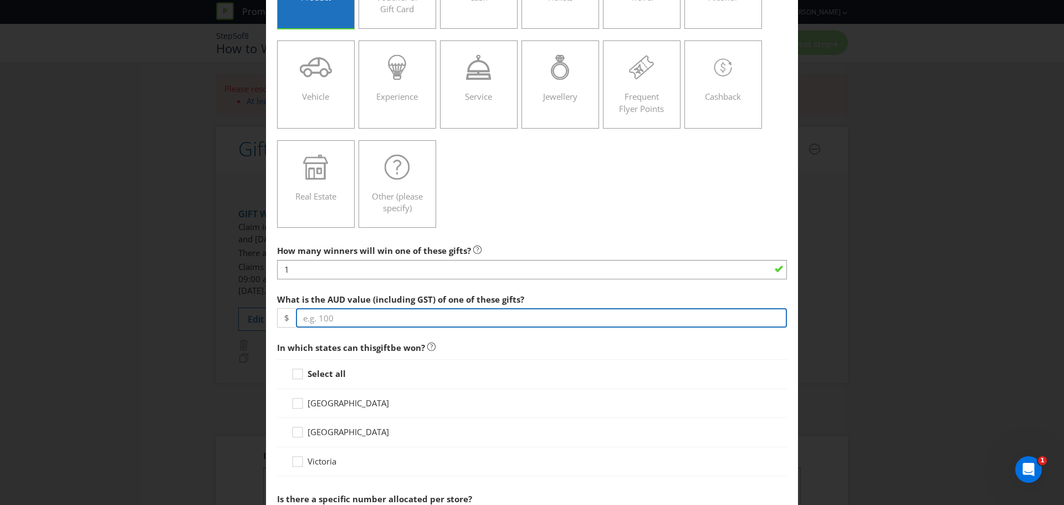
click at [356, 323] on input "number" at bounding box center [541, 317] width 491 height 19
type input "3.00"
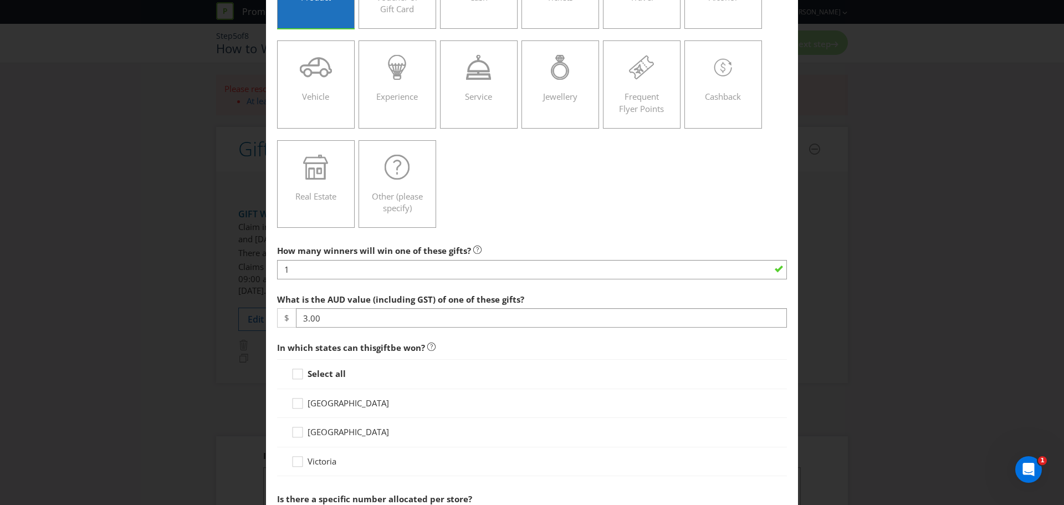
click at [336, 373] on strong "Select all" at bounding box center [327, 373] width 38 height 11
click at [0, 0] on input "Select all" at bounding box center [0, 0] width 0 height 0
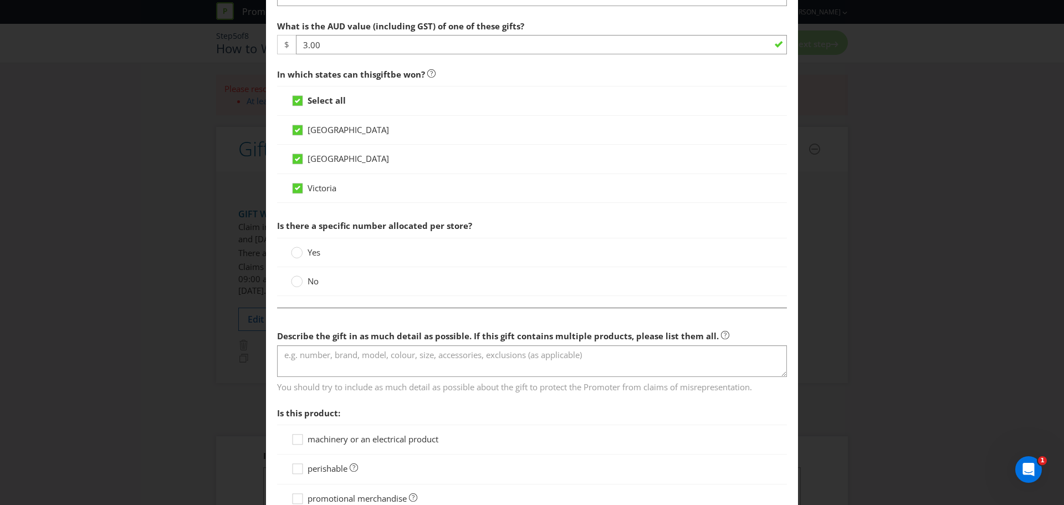
scroll to position [419, 0]
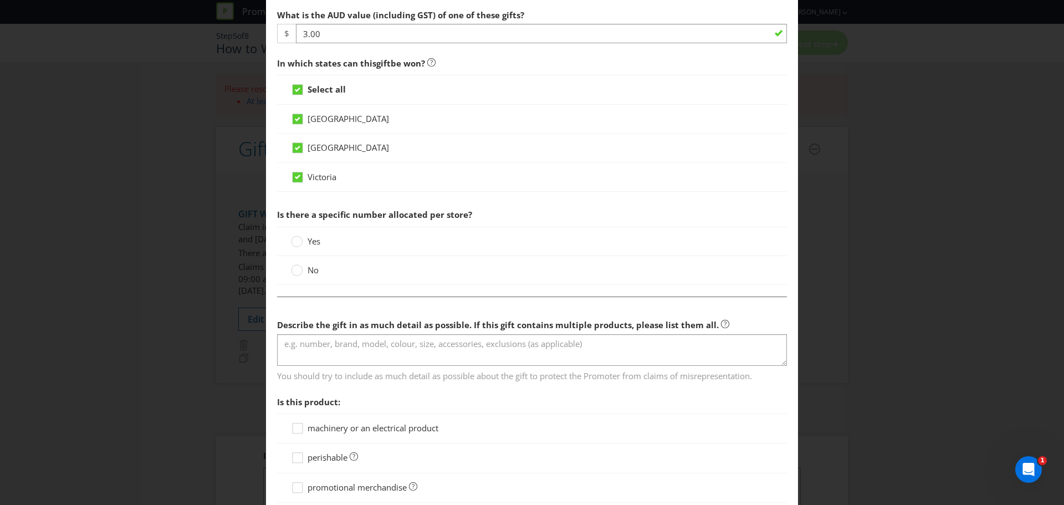
click at [308, 272] on span "No" at bounding box center [313, 269] width 11 height 11
click at [0, 0] on input "No" at bounding box center [0, 0] width 0 height 0
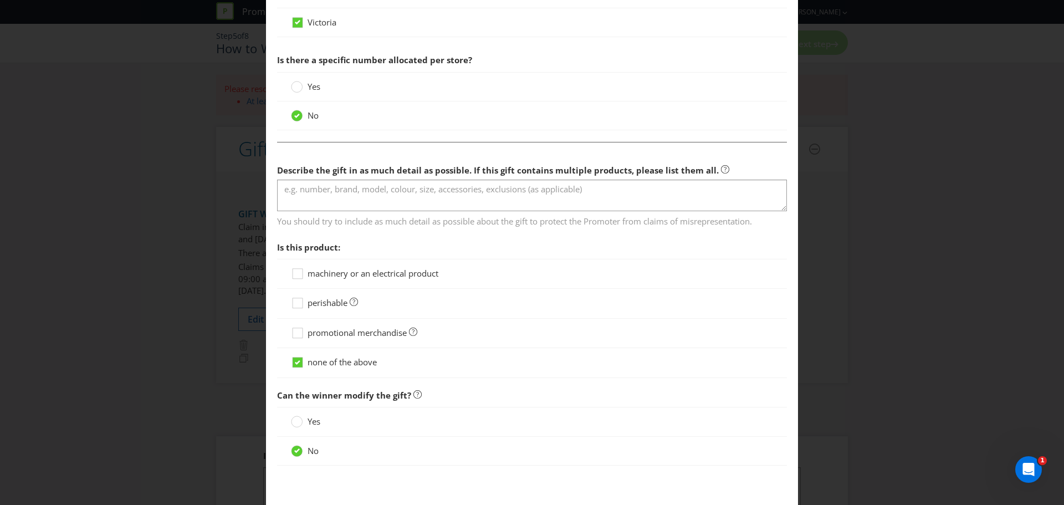
scroll to position [574, 0]
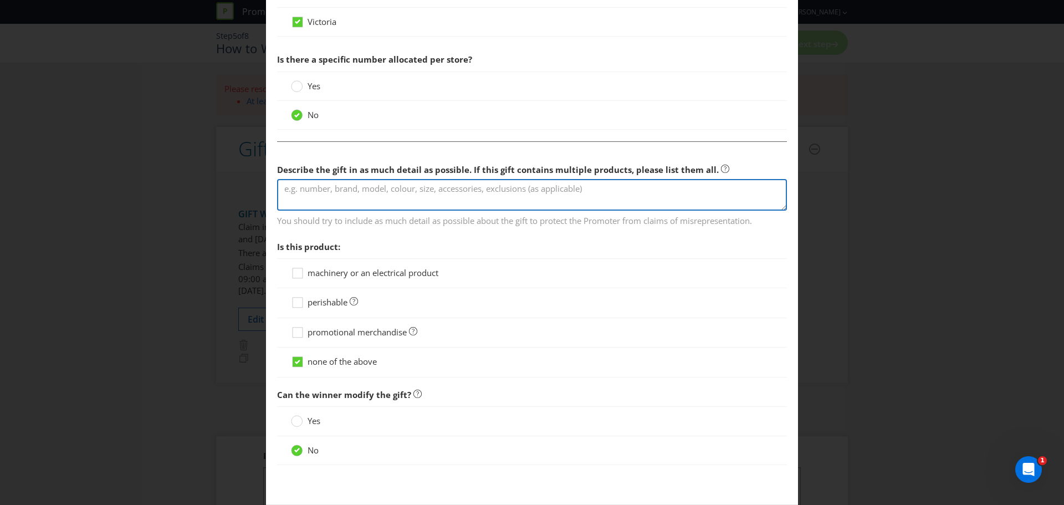
click at [322, 193] on textarea at bounding box center [532, 195] width 510 height 32
type textarea "1.1L Schweppes soda water"
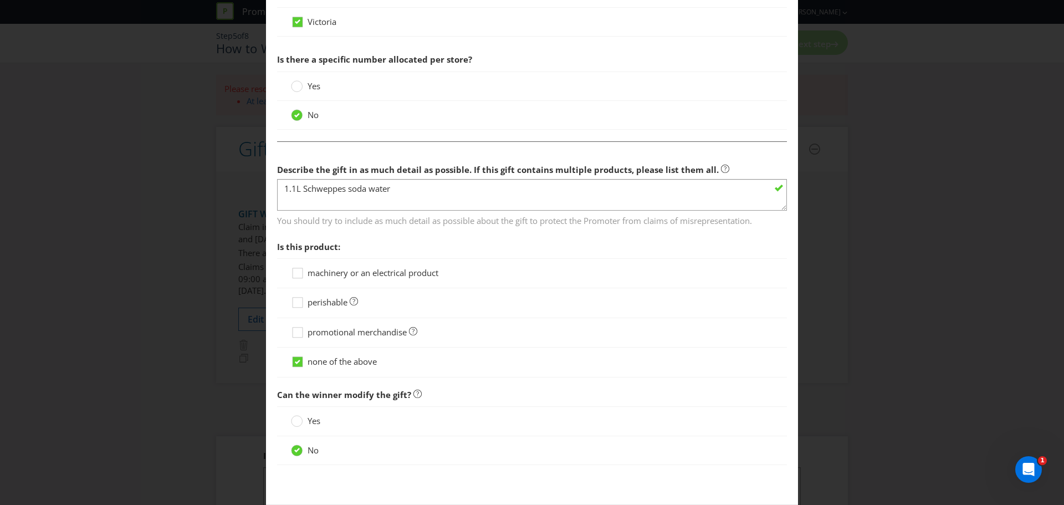
click at [400, 231] on section "Describe the gift in as much detail as possible. If this gift contains multiple…" at bounding box center [532, 267] width 510 height 219
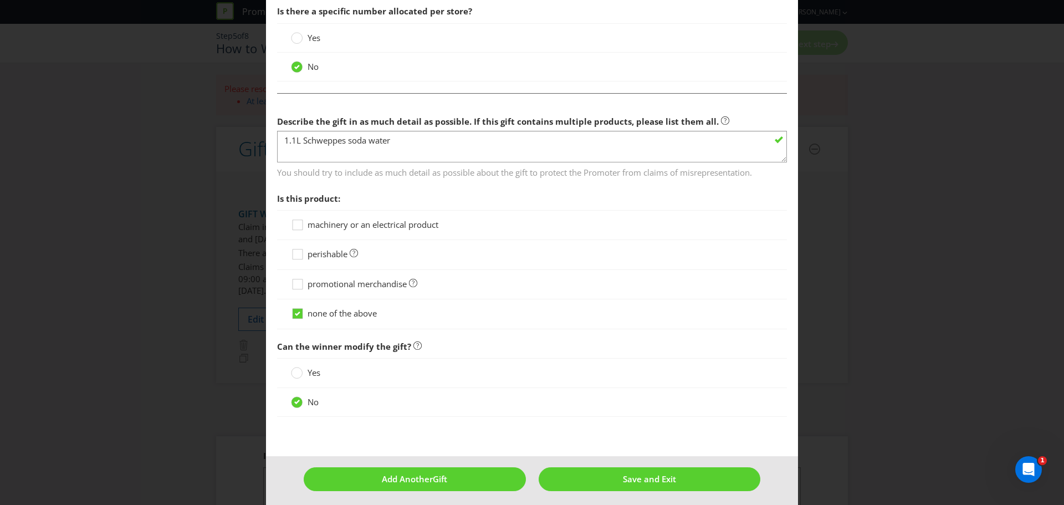
scroll to position [628, 0]
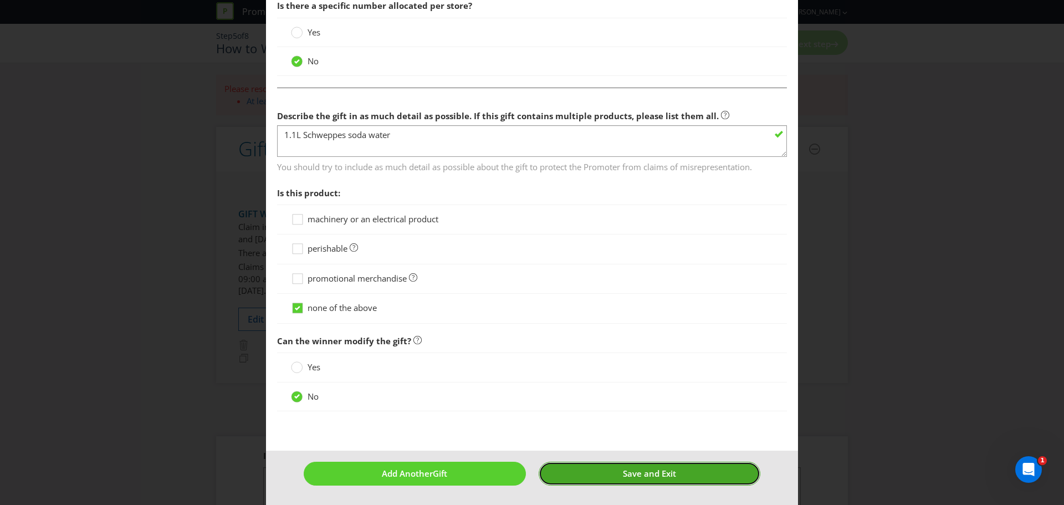
click at [572, 481] on button "Save and Exit" at bounding box center [650, 474] width 222 height 24
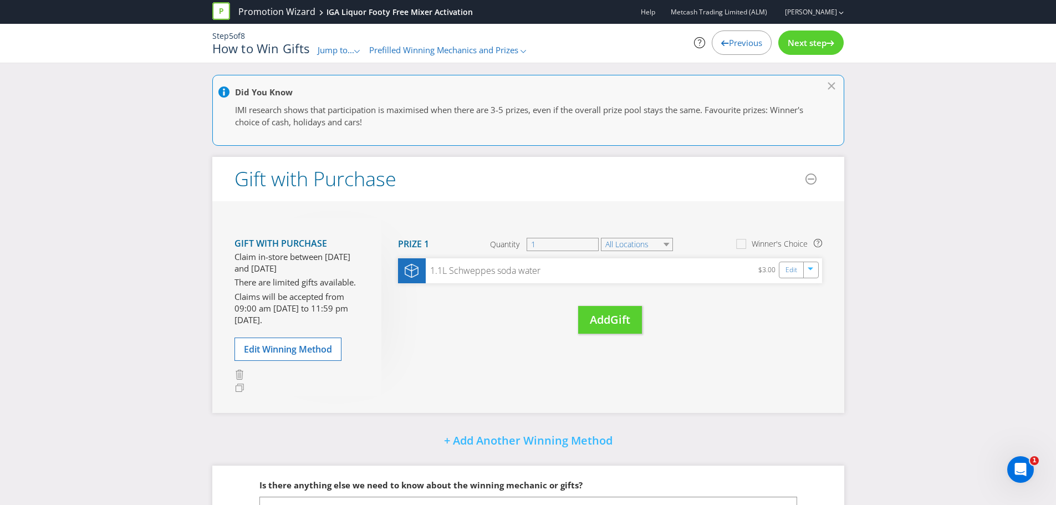
click at [800, 45] on span "Next step" at bounding box center [806, 42] width 39 height 11
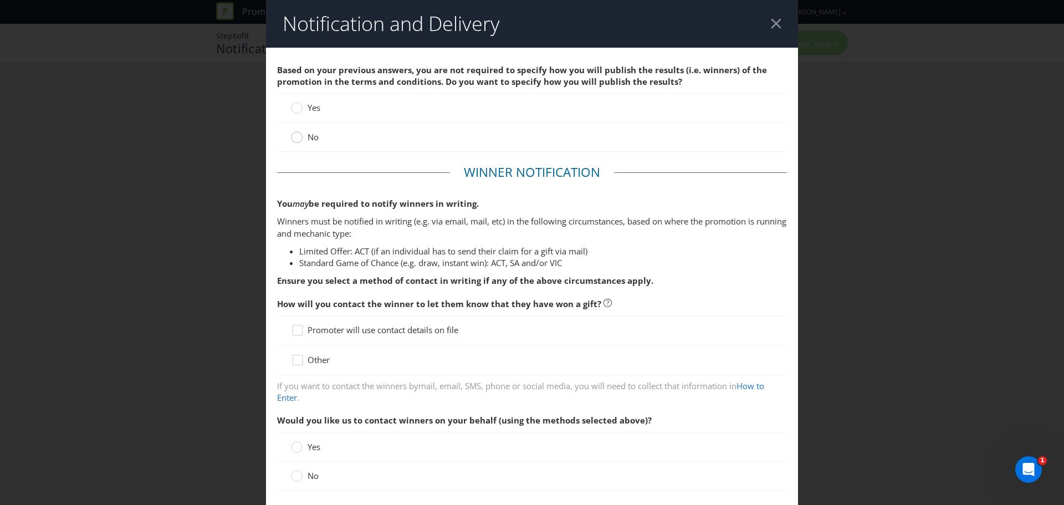
click at [298, 133] on circle at bounding box center [296, 137] width 11 height 11
click at [0, 0] on input "No" at bounding box center [0, 0] width 0 height 0
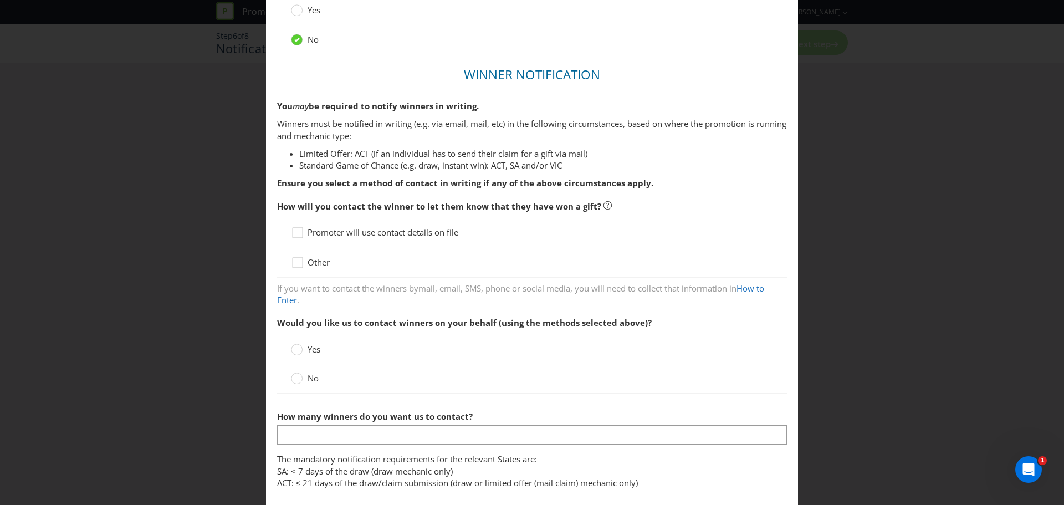
scroll to position [99, 0]
click at [316, 262] on span "Other" at bounding box center [319, 260] width 22 height 11
click at [0, 0] on input "Other" at bounding box center [0, 0] width 0 height 0
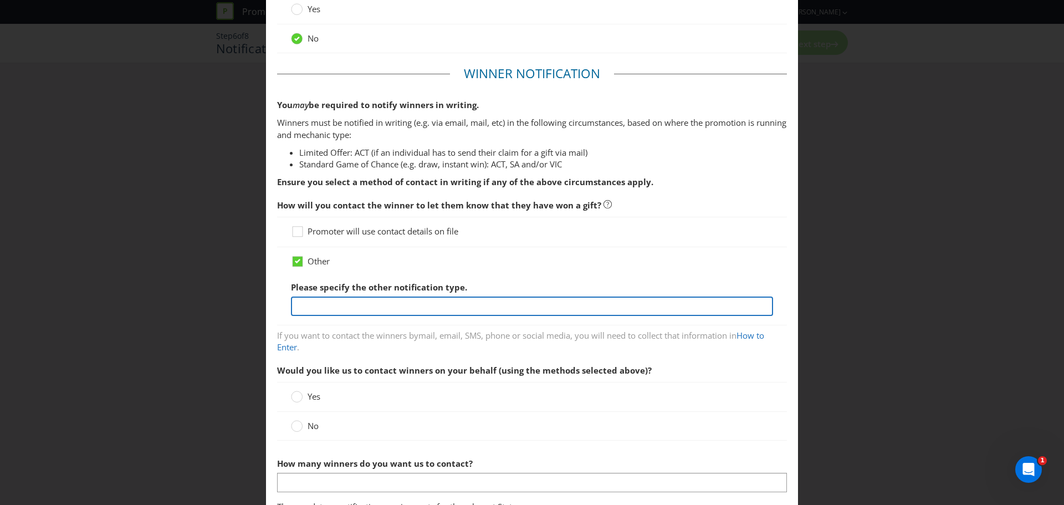
click at [362, 302] on input "text" at bounding box center [532, 305] width 482 height 19
type input "Customer will redeem immediately in store."
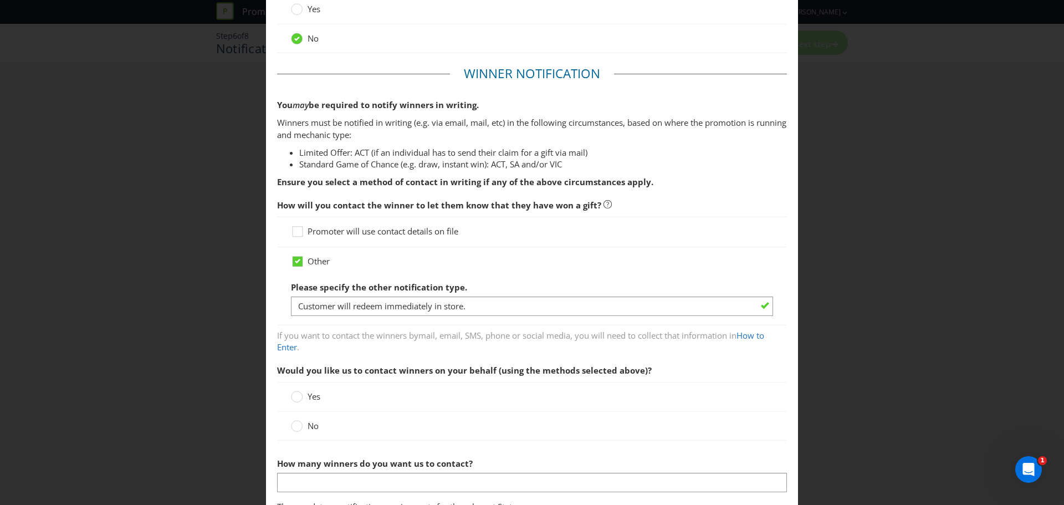
click at [534, 373] on span "Would you like us to contact winners on your behalf (using the methods selected…" at bounding box center [464, 370] width 375 height 11
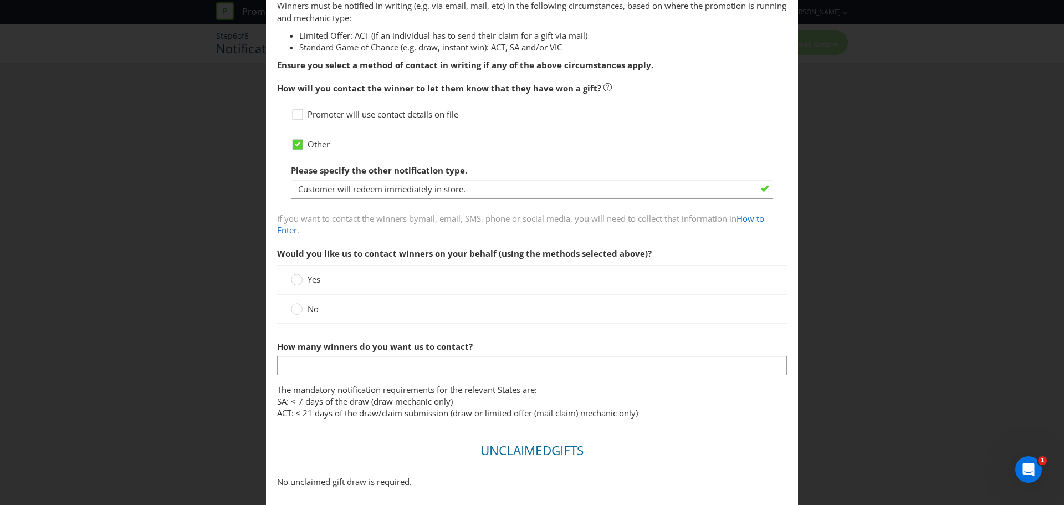
scroll to position [237, 0]
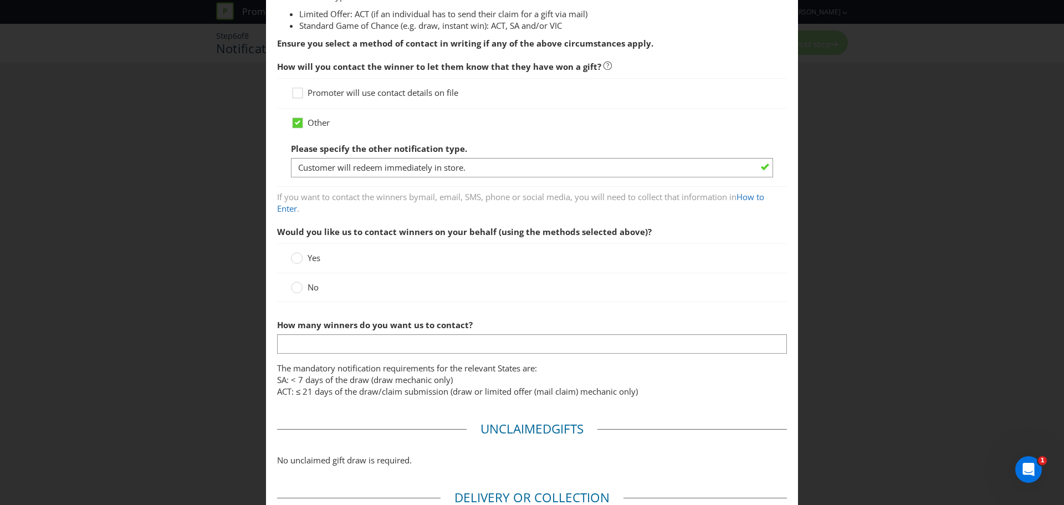
click at [310, 292] on span "No" at bounding box center [313, 286] width 11 height 11
click at [0, 0] on input "No" at bounding box center [0, 0] width 0 height 0
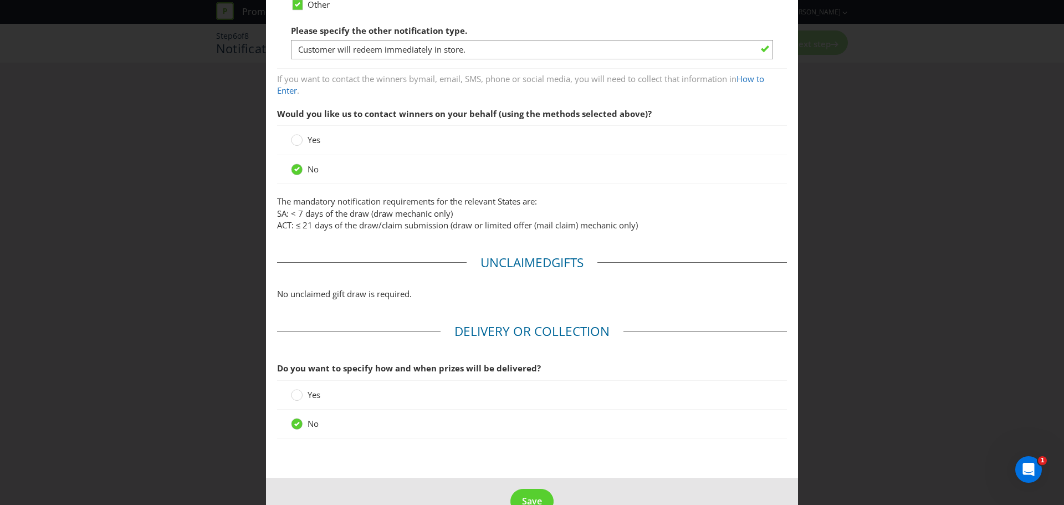
scroll to position [356, 0]
click at [443, 293] on p "No unclaimed gift draw is required." at bounding box center [532, 294] width 510 height 12
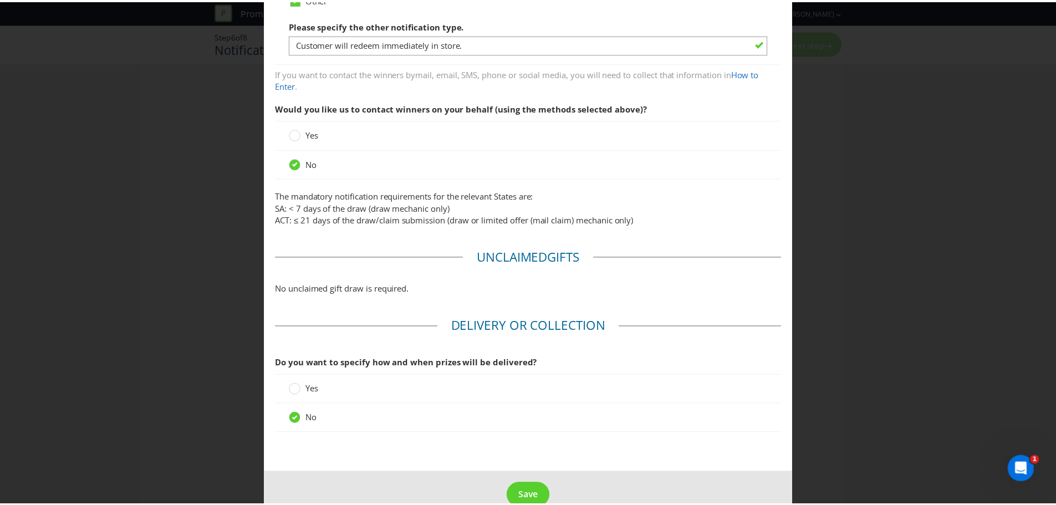
scroll to position [384, 0]
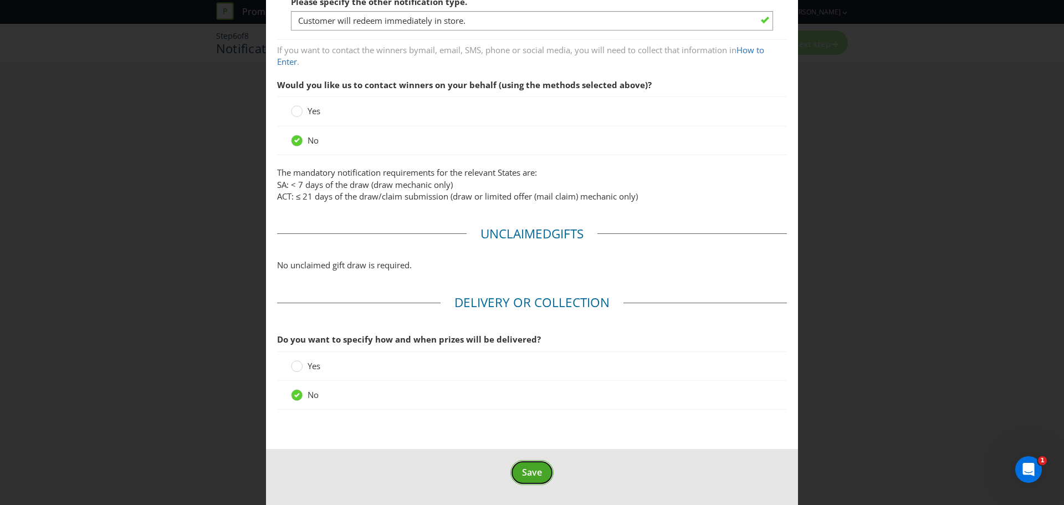
click at [529, 477] on span "Save" at bounding box center [532, 472] width 20 height 12
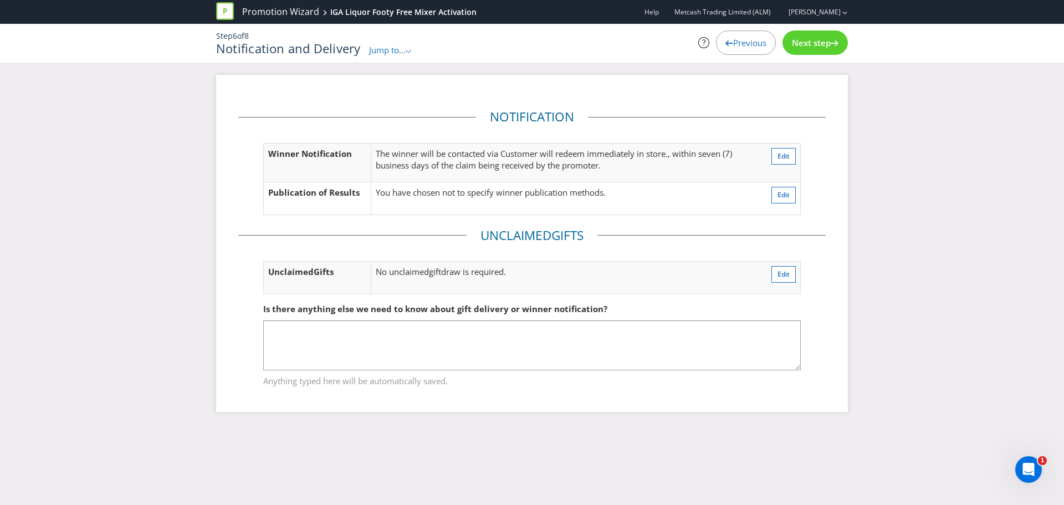
click at [811, 53] on div "Next step" at bounding box center [814, 42] width 65 height 24
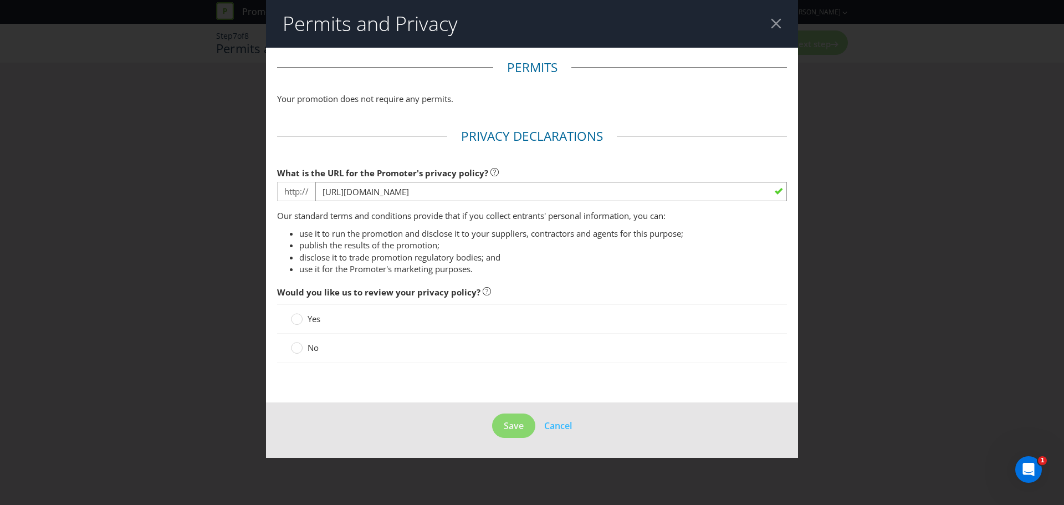
click at [299, 360] on div "No" at bounding box center [532, 348] width 510 height 29
click at [310, 354] on div "No" at bounding box center [532, 348] width 510 height 29
click at [310, 343] on span "No" at bounding box center [313, 347] width 11 height 11
click at [0, 0] on input "No" at bounding box center [0, 0] width 0 height 0
click at [525, 432] on button "Save" at bounding box center [513, 425] width 43 height 25
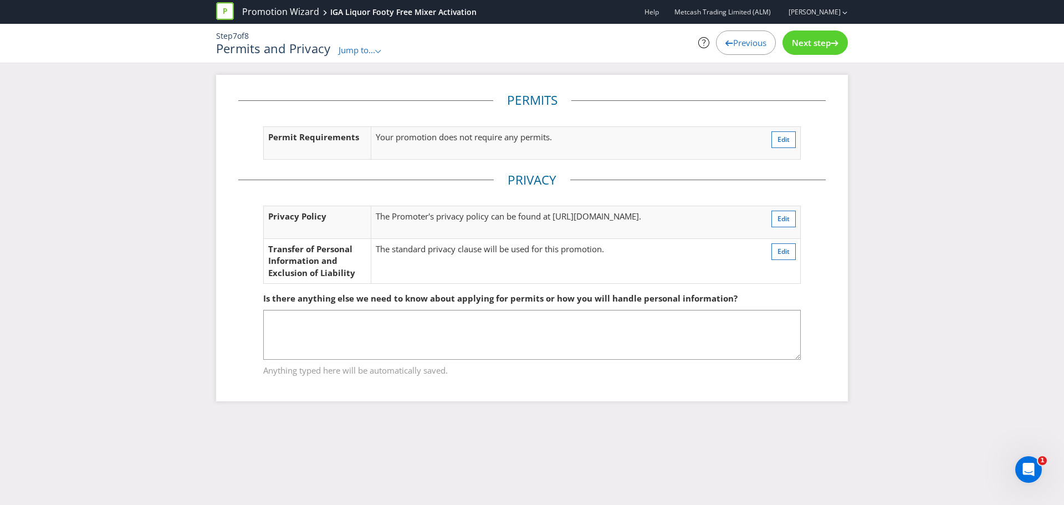
click at [810, 43] on span "Next step" at bounding box center [811, 42] width 39 height 11
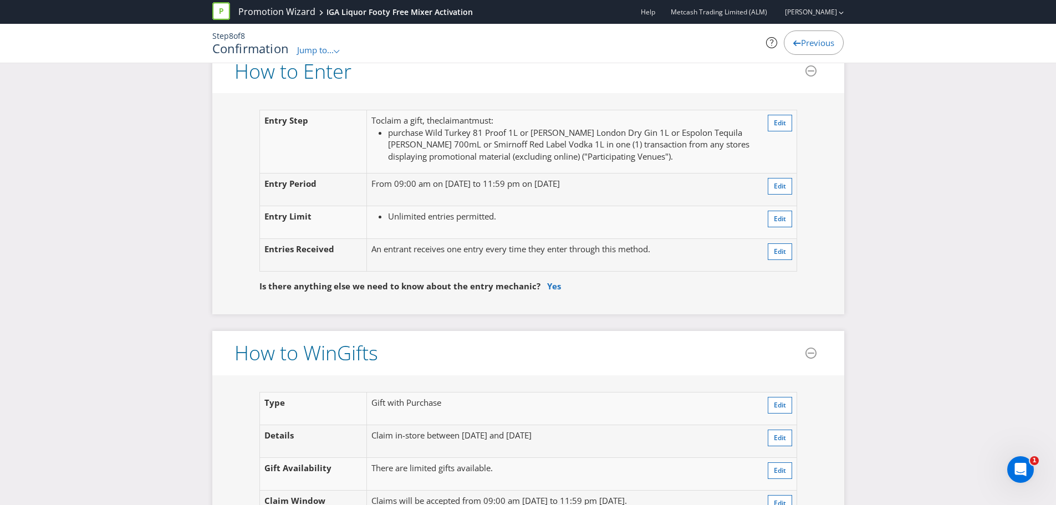
scroll to position [913, 0]
click at [826, 186] on div "Entry Step To claim a gift , the claimant must : purchase Wild Turkey 81 Proof …" at bounding box center [528, 202] width 632 height 221
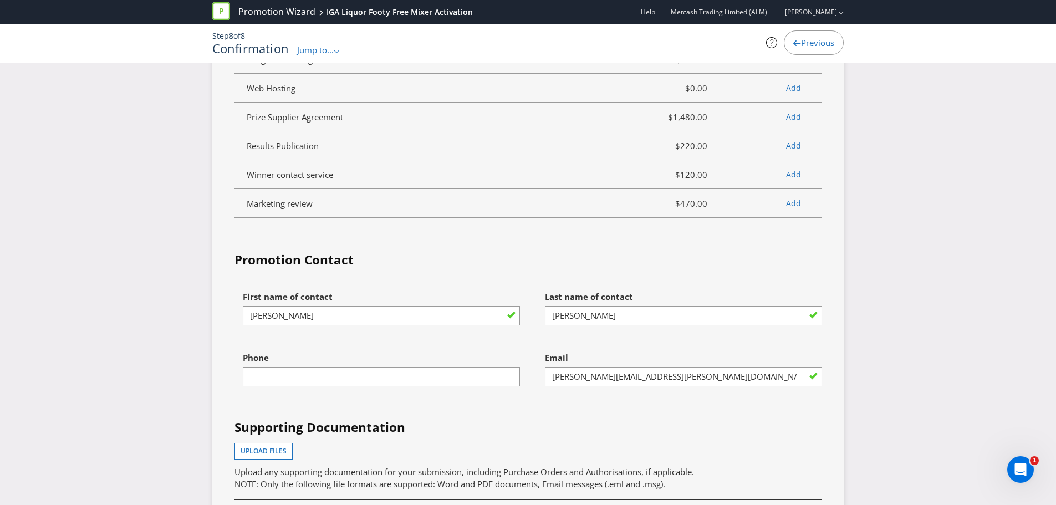
scroll to position [2605, 0]
click at [372, 373] on input "text" at bounding box center [381, 376] width 277 height 19
type input "0432023132"
click at [504, 413] on div "First name of contact [PERSON_NAME] Last name of contact [PERSON_NAME] Phone [P…" at bounding box center [528, 439] width 604 height 308
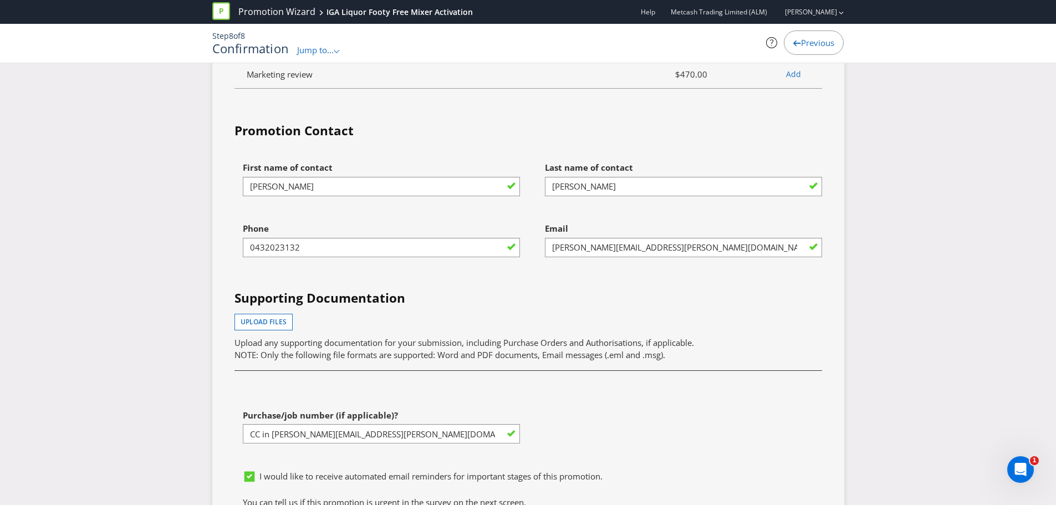
click at [623, 396] on div "First name of contact [PERSON_NAME] Last name of contact [PERSON_NAME] Phone [P…" at bounding box center [528, 310] width 604 height 308
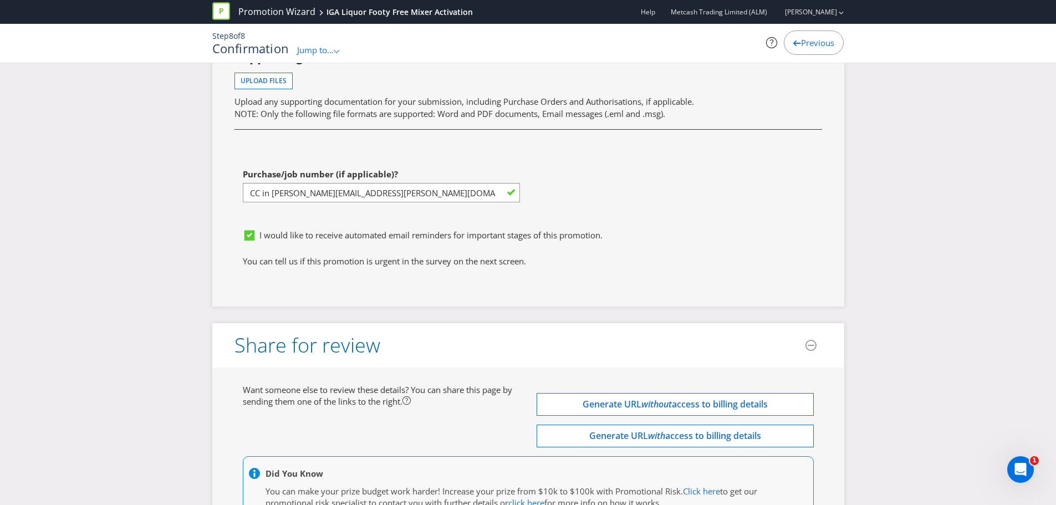
scroll to position [2976, 0]
click at [337, 190] on input "CC in [PERSON_NAME][EMAIL_ADDRESS][PERSON_NAME][DOMAIN_NAME] (vendor 532112)" at bounding box center [381, 191] width 277 height 19
click at [335, 229] on span "I would like to receive automated email reminders for important stages of this …" at bounding box center [430, 234] width 343 height 11
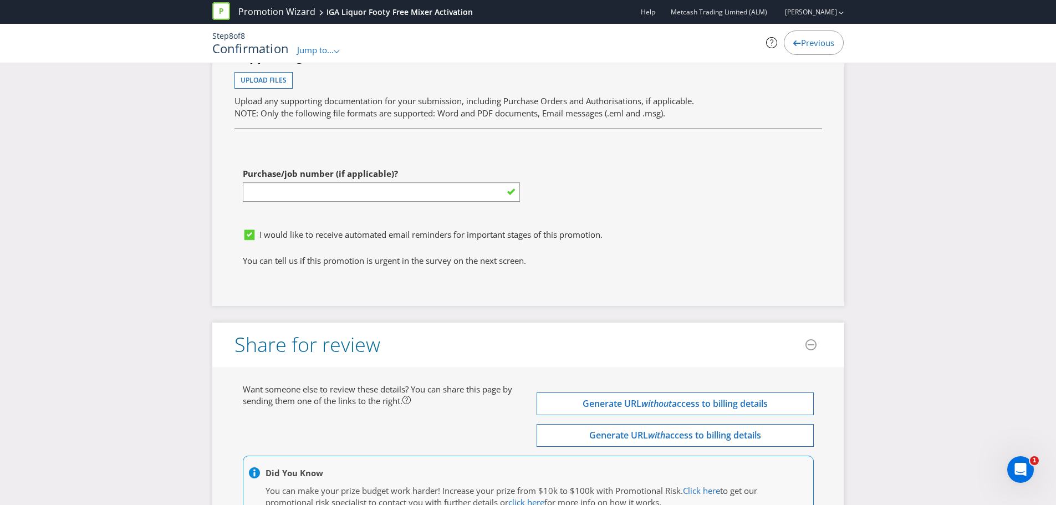
click at [0, 0] on input "I would like to receive automated email reminders for important stages of this …" at bounding box center [0, 0] width 0 height 0
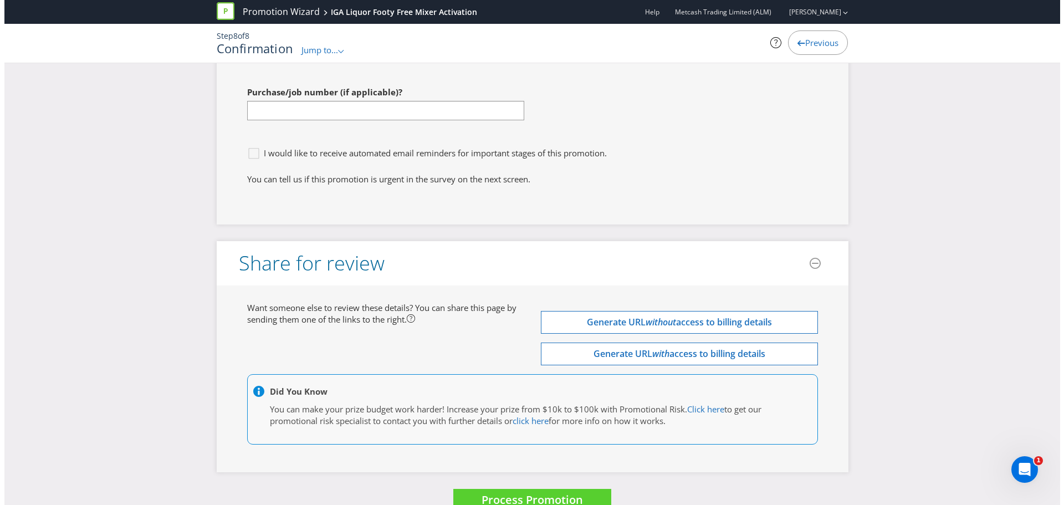
scroll to position [3081, 0]
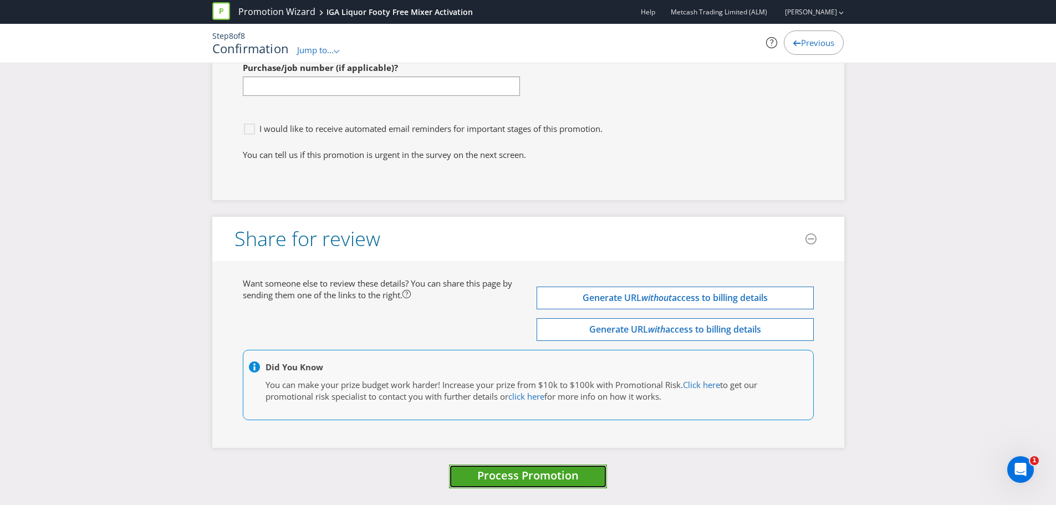
click at [540, 473] on span "Process Promotion" at bounding box center [527, 475] width 101 height 15
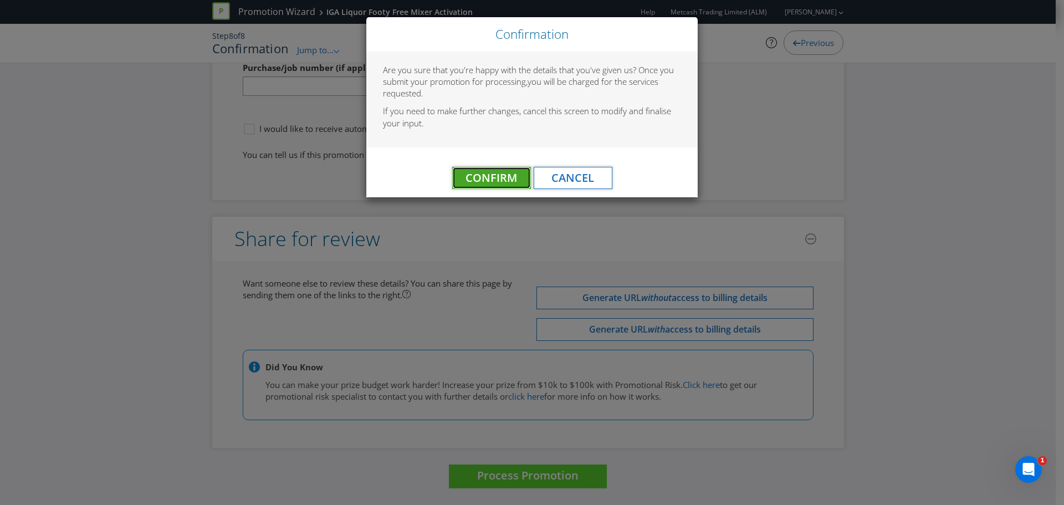
click at [493, 170] on span "Confirm" at bounding box center [491, 177] width 52 height 15
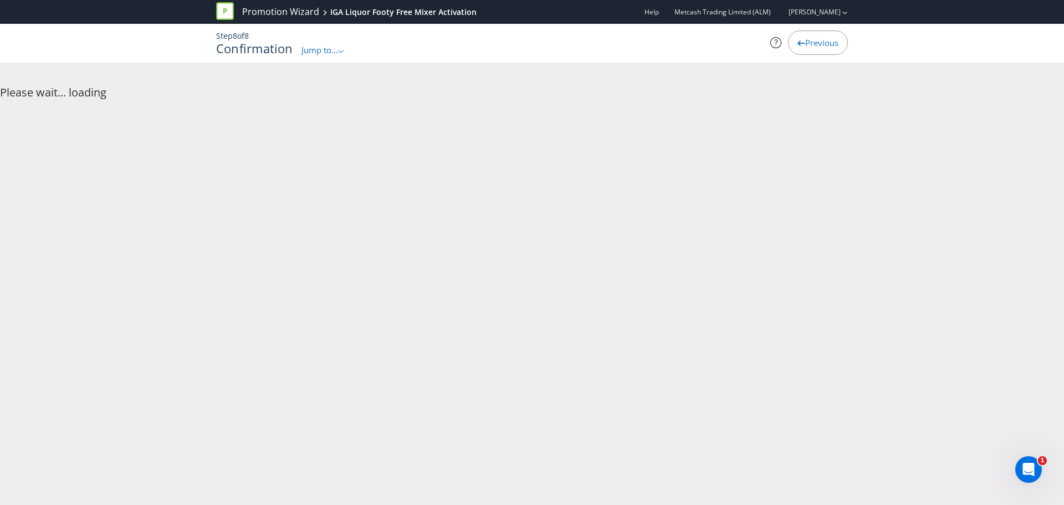
scroll to position [0, 0]
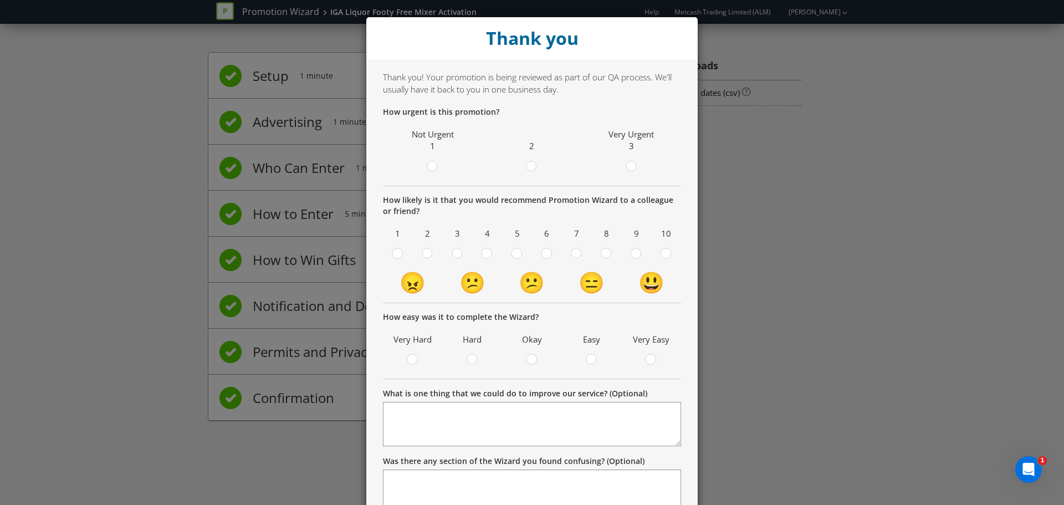
click at [537, 167] on span at bounding box center [538, 168] width 2 height 11
click at [0, 0] on input "radio" at bounding box center [0, 0] width 0 height 0
click at [603, 253] on div at bounding box center [606, 250] width 6 height 6
click at [0, 0] on input "radio" at bounding box center [0, 0] width 0 height 0
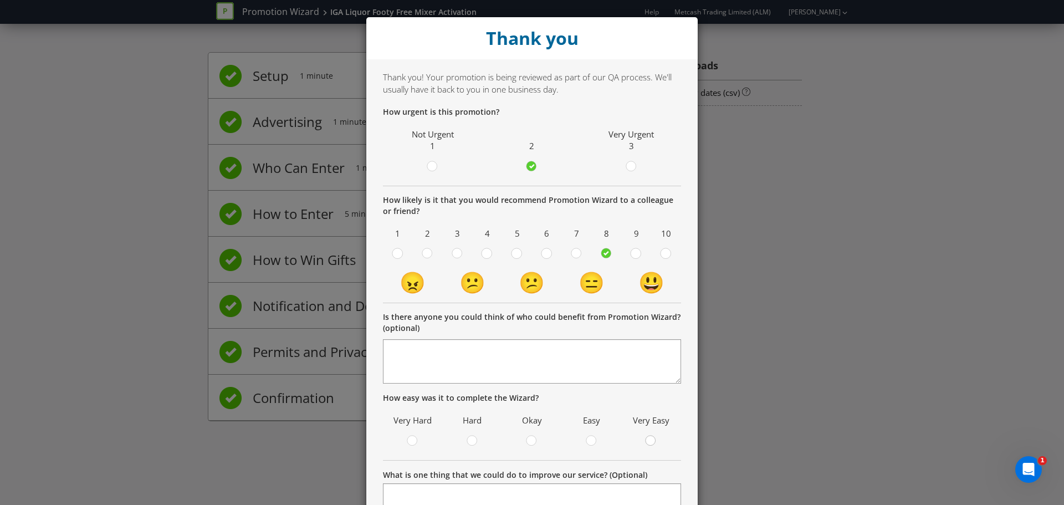
click at [648, 434] on div at bounding box center [651, 437] width 6 height 6
click at [0, 0] on input "radio" at bounding box center [0, 0] width 0 height 0
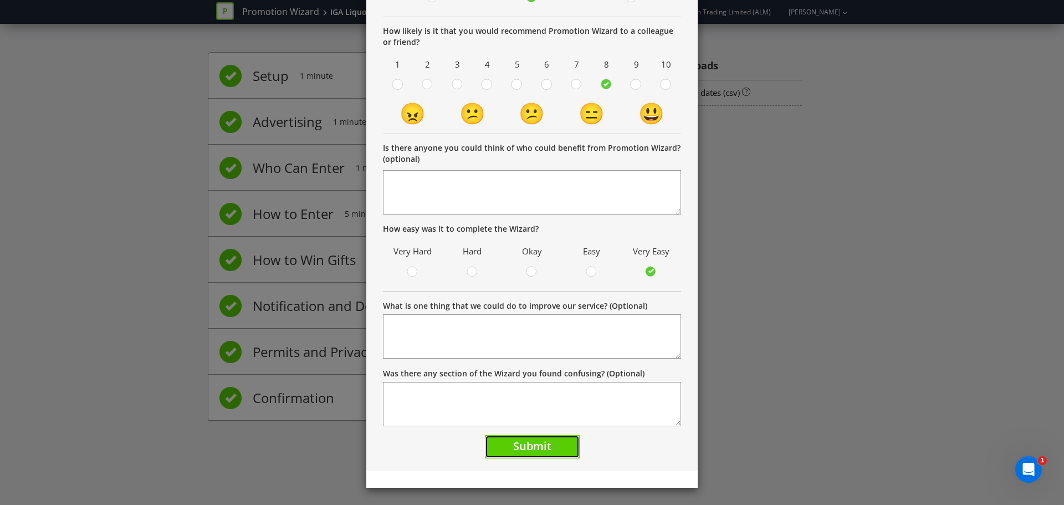
click at [526, 442] on span "Submit" at bounding box center [532, 445] width 38 height 15
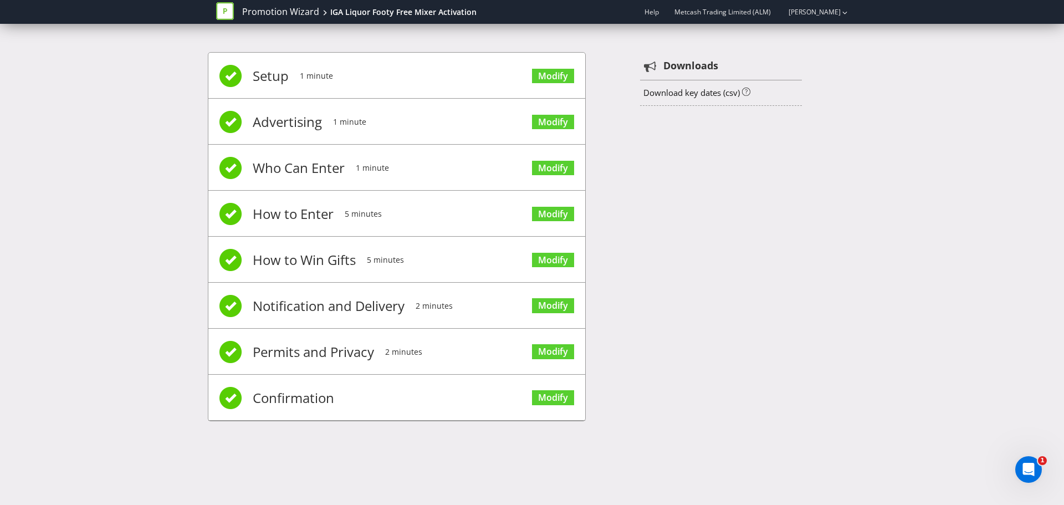
click at [228, 11] on icon at bounding box center [225, 11] width 18 height 18
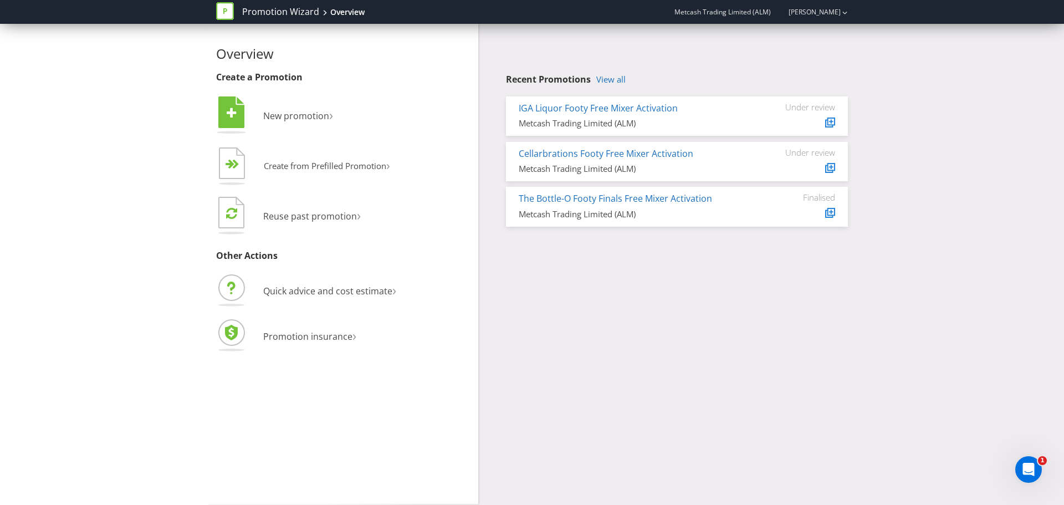
drag, startPoint x: 582, startPoint y: 311, endPoint x: 591, endPoint y: 307, distance: 10.2
click at [591, 307] on div "Overview Create a Promotion  New promotion ›   Create from Prefilled Promoti…" at bounding box center [532, 264] width 648 height 480
click at [807, 303] on div "Overview Create a Promotion  New promotion ›   Create from Prefilled Promoti…" at bounding box center [532, 264] width 648 height 480
